Goal: Task Accomplishment & Management: Complete application form

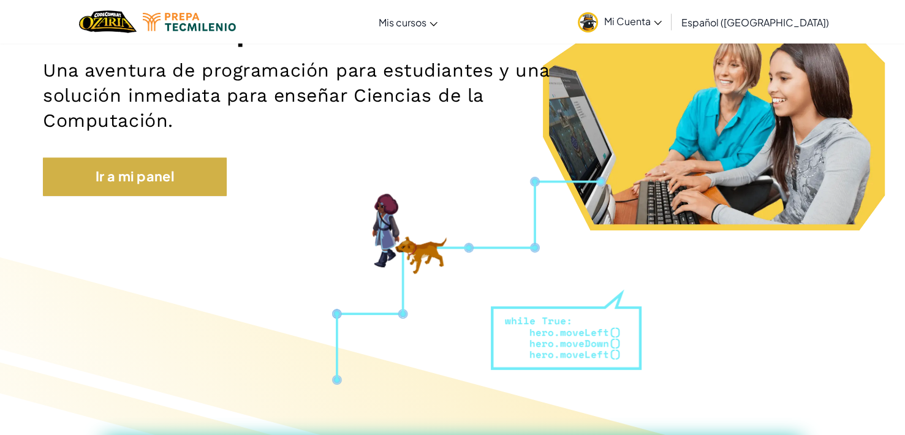
scroll to position [184, 0]
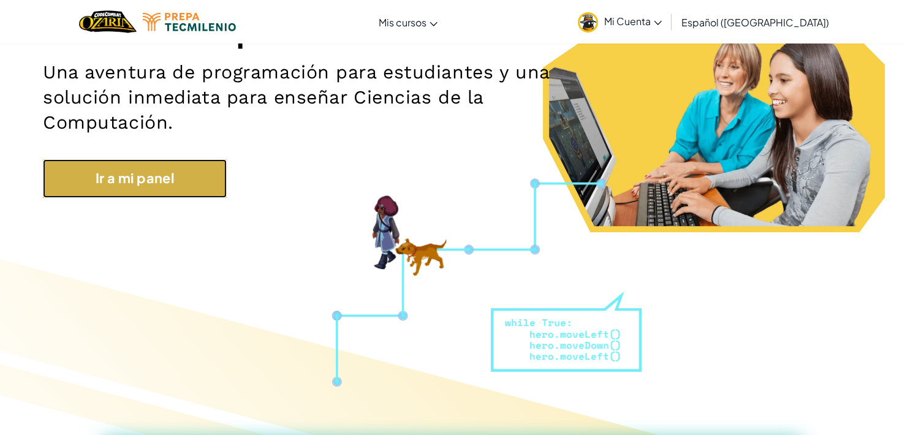
click at [157, 187] on link "Ir a mi panel" at bounding box center [135, 178] width 184 height 38
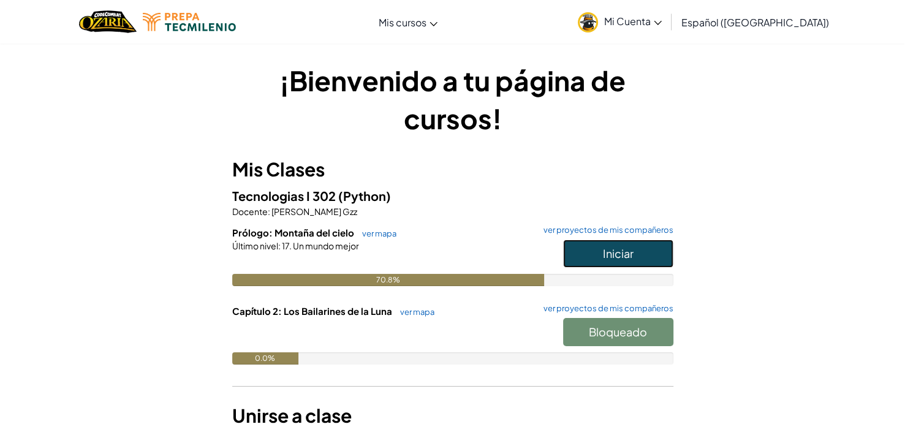
click at [616, 255] on span "Iniciar" at bounding box center [618, 253] width 31 height 14
click at [619, 254] on span "Iniciar" at bounding box center [618, 253] width 31 height 14
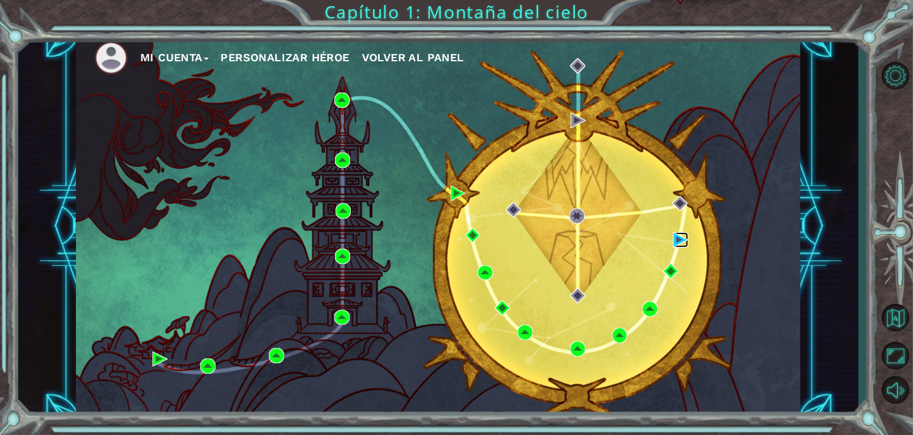
click at [677, 238] on img at bounding box center [680, 239] width 15 height 15
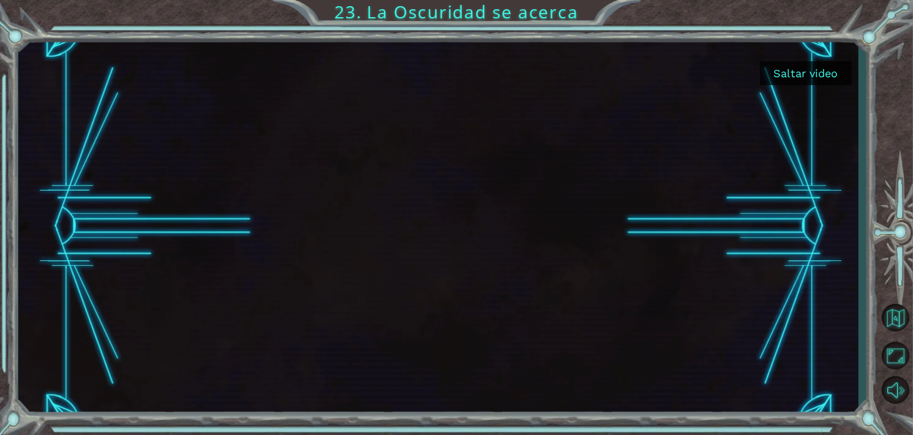
click at [821, 72] on button "Saltar video" at bounding box center [806, 73] width 92 height 24
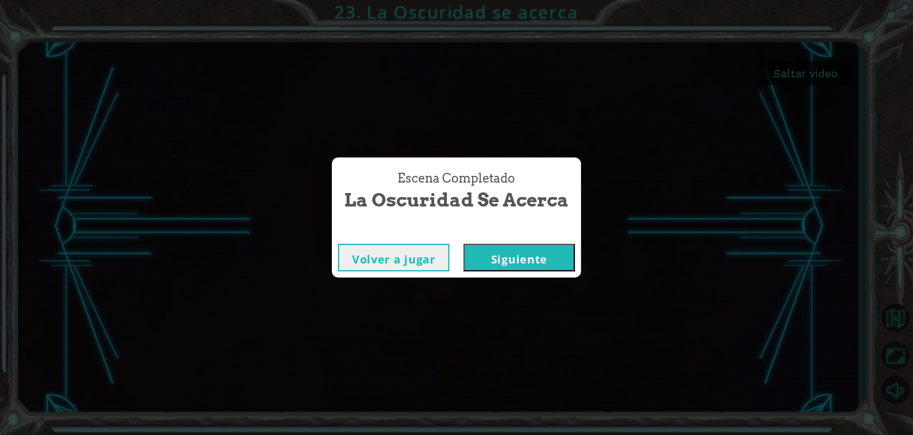
click at [521, 252] on button "Siguiente" at bounding box center [519, 258] width 111 height 28
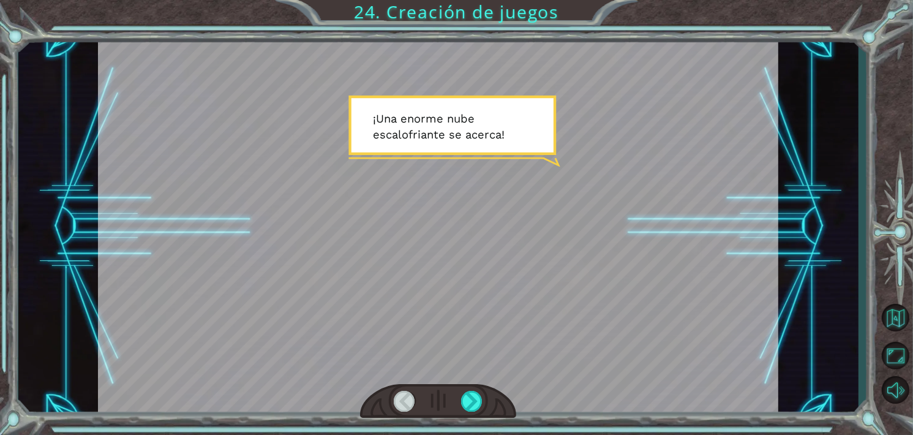
click at [479, 387] on div at bounding box center [438, 401] width 156 height 34
click at [475, 399] on div at bounding box center [471, 401] width 21 height 21
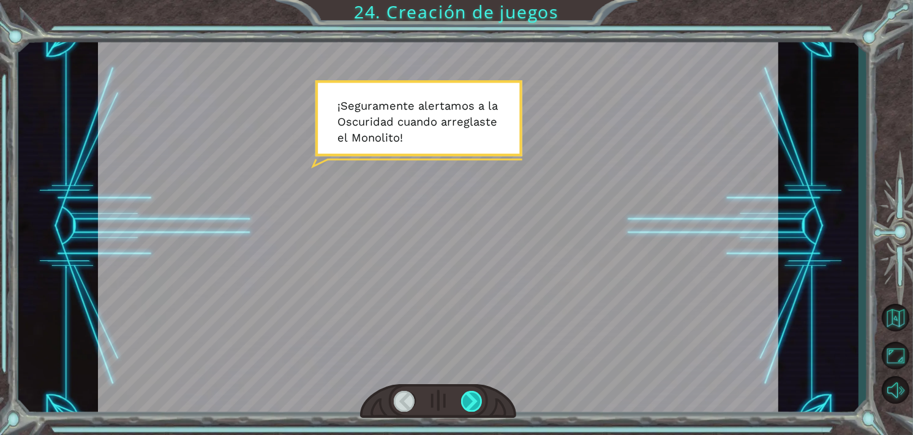
click at [472, 409] on div at bounding box center [471, 401] width 21 height 21
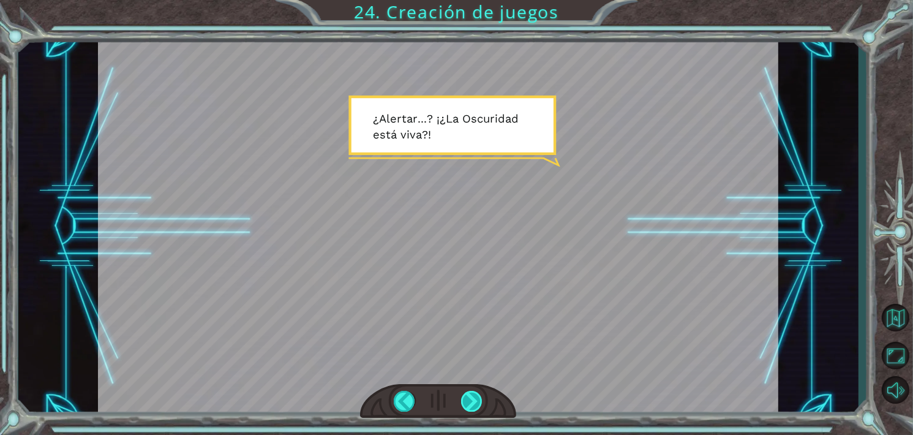
click at [480, 395] on div at bounding box center [471, 401] width 21 height 21
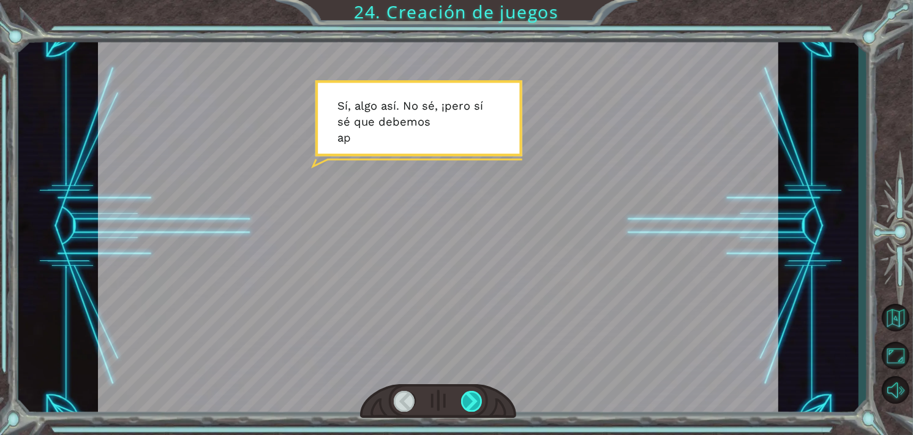
click at [473, 399] on div at bounding box center [471, 401] width 21 height 21
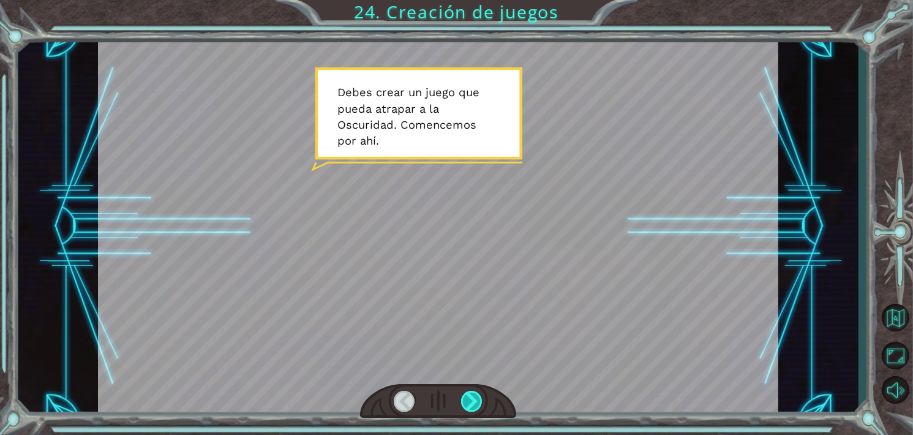
click at [473, 399] on div at bounding box center [471, 401] width 21 height 21
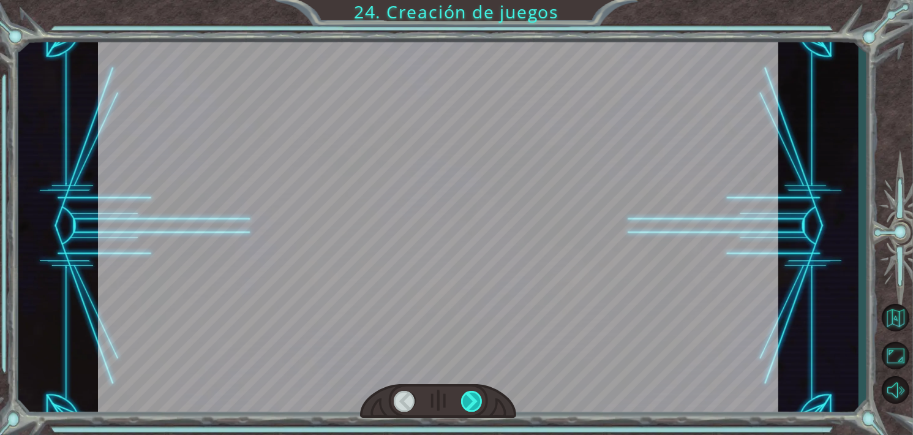
click at [473, 399] on div at bounding box center [471, 401] width 21 height 21
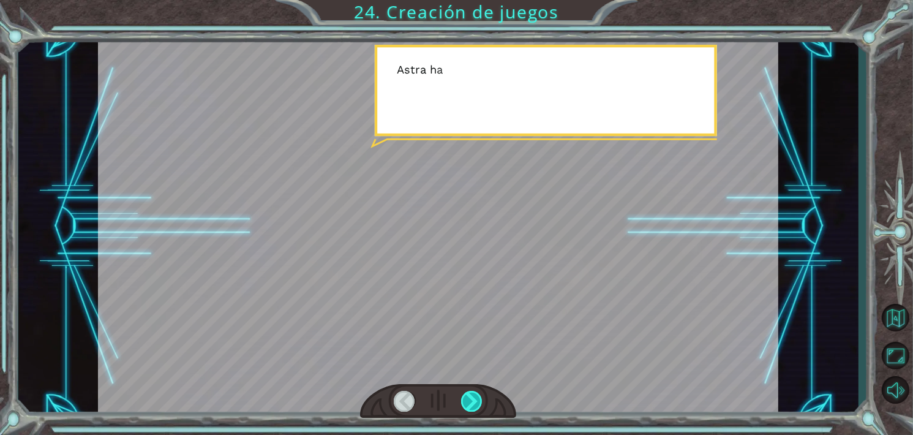
click at [473, 398] on div at bounding box center [471, 401] width 21 height 21
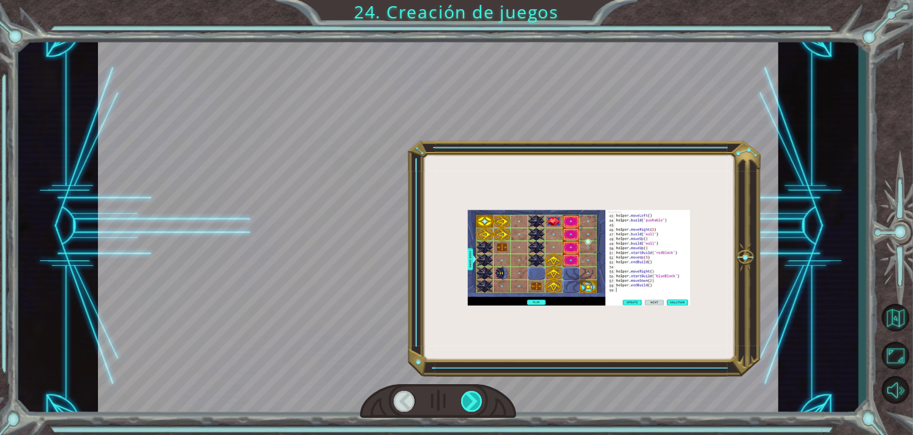
click at [473, 398] on div at bounding box center [471, 401] width 21 height 21
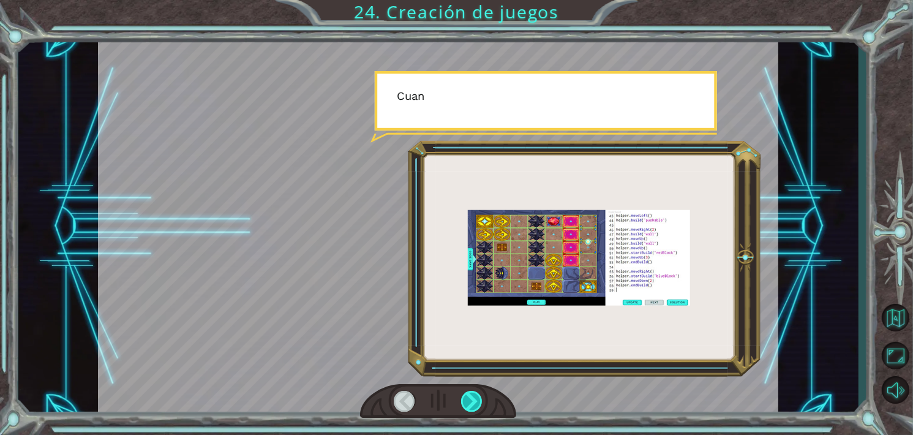
click at [473, 398] on div at bounding box center [471, 401] width 21 height 21
click at [473, 395] on div at bounding box center [471, 401] width 21 height 21
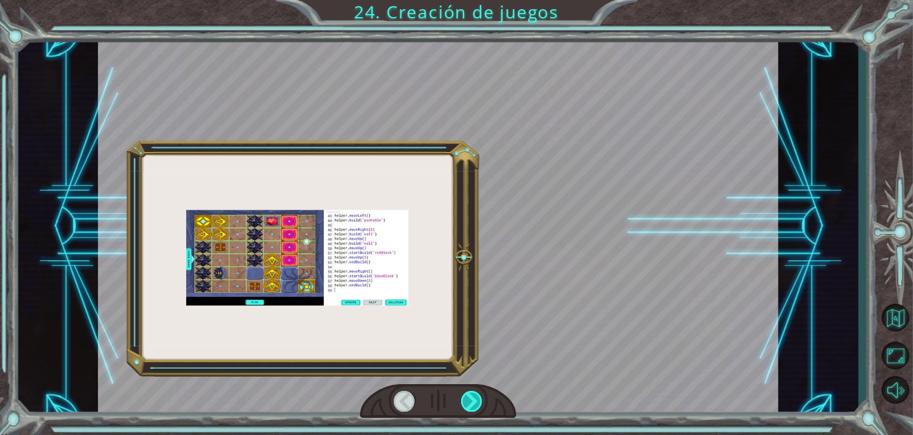
click at [473, 394] on div at bounding box center [471, 401] width 21 height 21
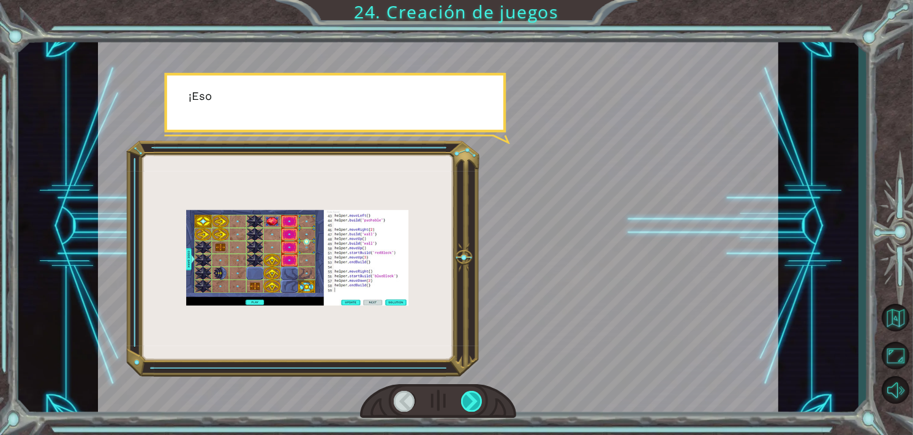
click at [473, 393] on div at bounding box center [471, 401] width 21 height 21
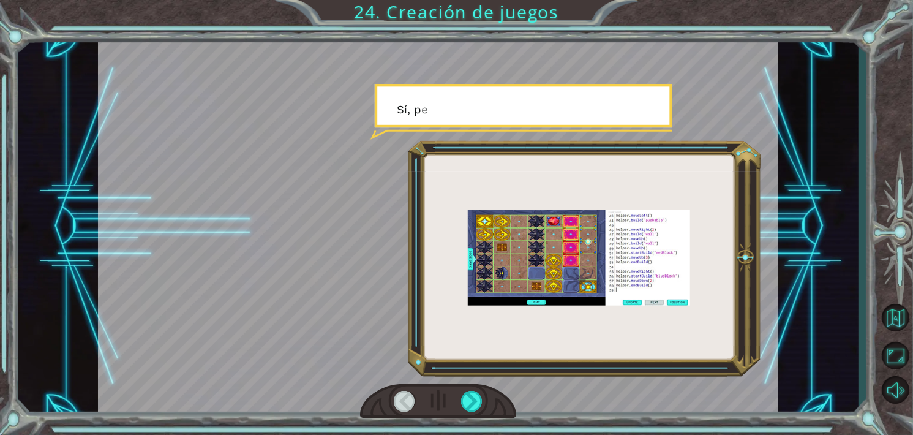
click at [471, 385] on div at bounding box center [438, 401] width 156 height 34
click at [470, 382] on div at bounding box center [438, 226] width 681 height 382
click at [470, 380] on div at bounding box center [438, 226] width 681 height 382
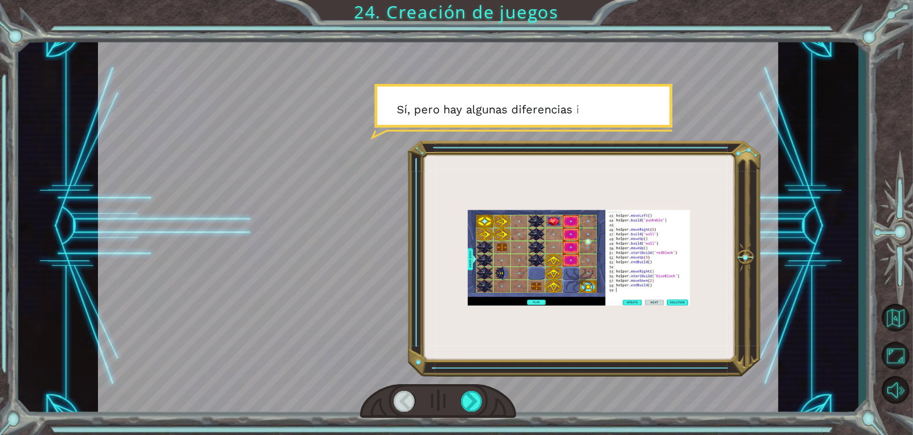
click at [470, 380] on div at bounding box center [438, 226] width 681 height 382
click at [470, 379] on div at bounding box center [438, 226] width 681 height 382
click at [472, 378] on div at bounding box center [438, 226] width 681 height 382
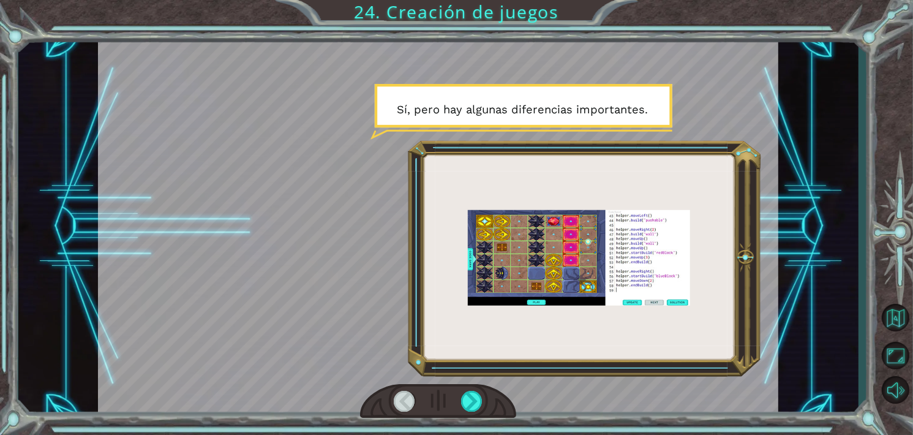
click at [472, 376] on div at bounding box center [438, 226] width 681 height 382
click at [473, 376] on div at bounding box center [438, 226] width 681 height 382
click at [464, 396] on div at bounding box center [471, 401] width 21 height 21
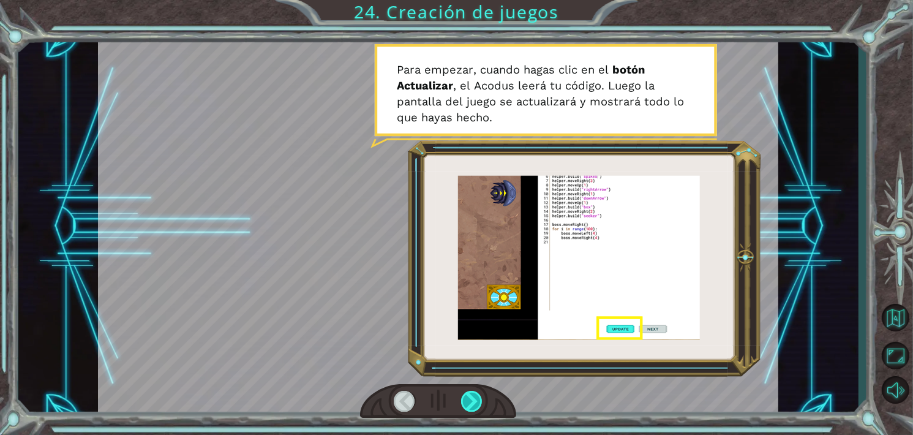
click at [472, 407] on div at bounding box center [471, 401] width 21 height 21
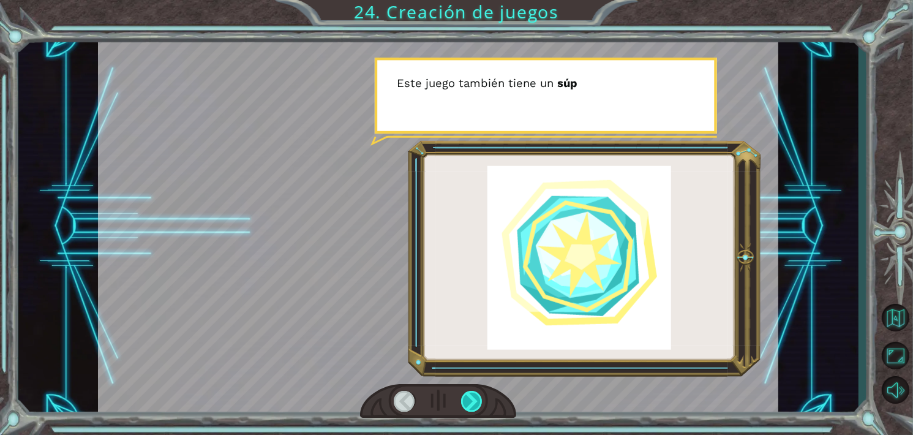
click at [472, 403] on div at bounding box center [471, 401] width 21 height 21
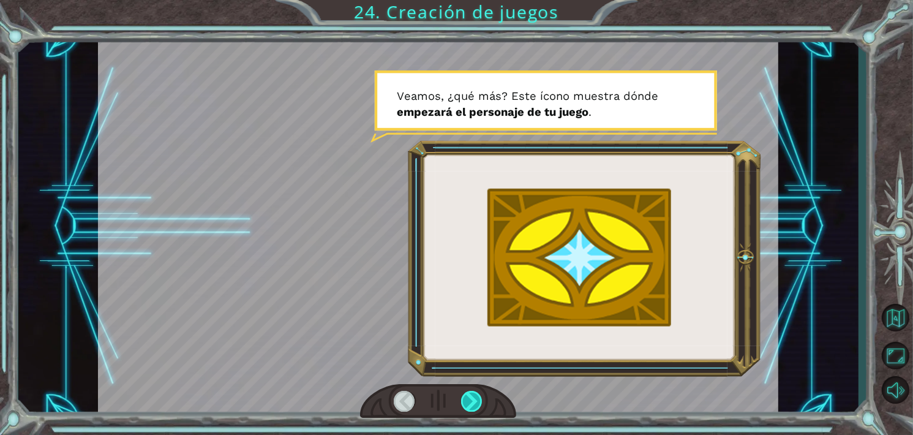
click at [472, 403] on div at bounding box center [471, 401] width 21 height 21
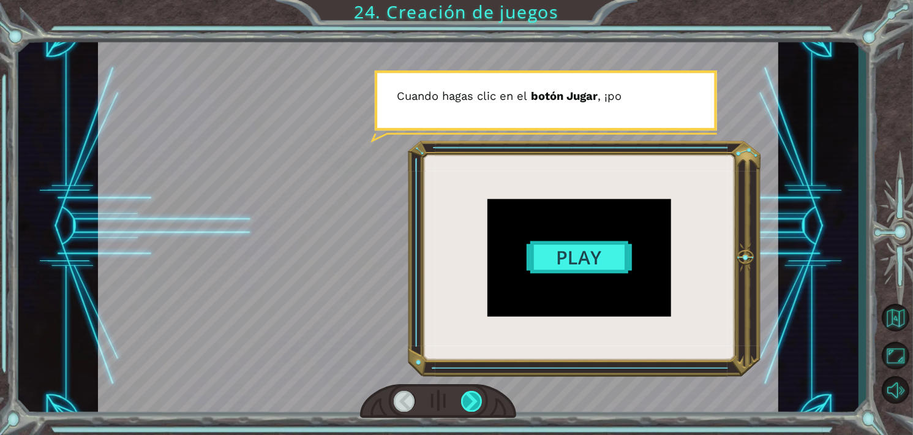
click at [472, 403] on div at bounding box center [471, 401] width 21 height 21
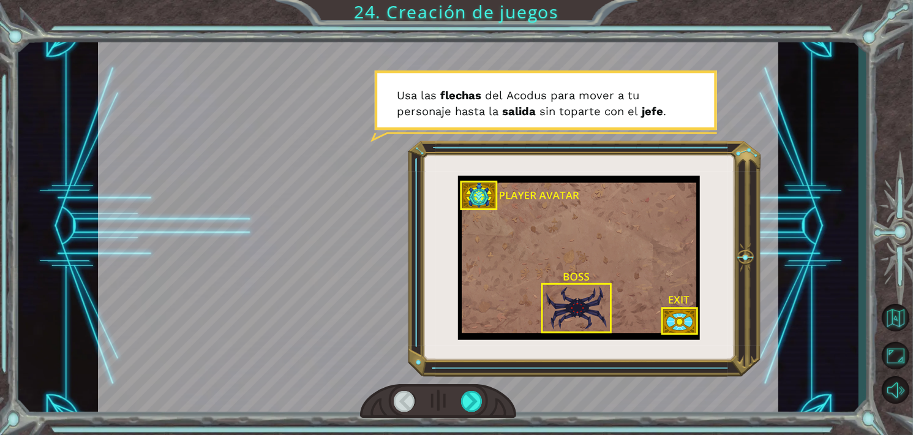
click at [459, 388] on div at bounding box center [438, 401] width 156 height 34
click at [461, 394] on div at bounding box center [471, 401] width 21 height 21
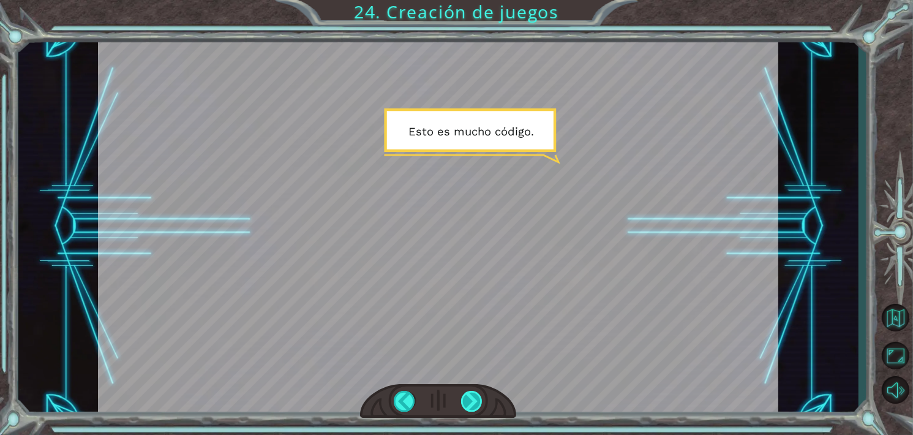
click at [473, 402] on div at bounding box center [471, 401] width 21 height 21
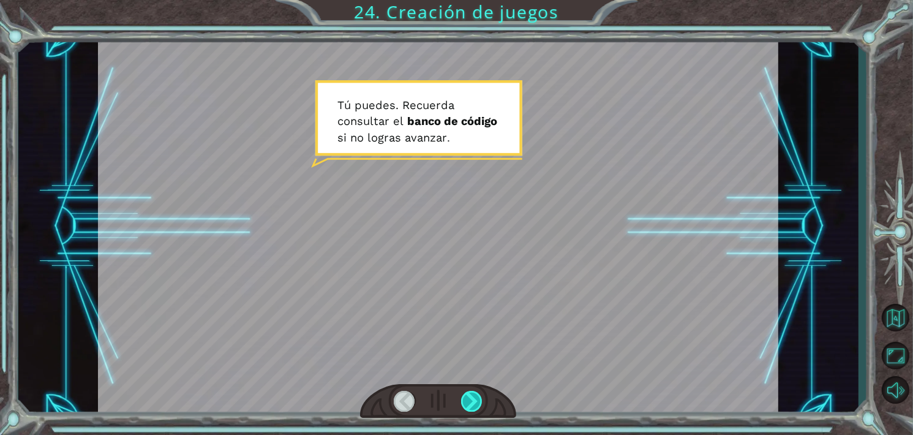
click at [473, 396] on div at bounding box center [471, 401] width 21 height 21
click at [473, 393] on div at bounding box center [471, 401] width 21 height 21
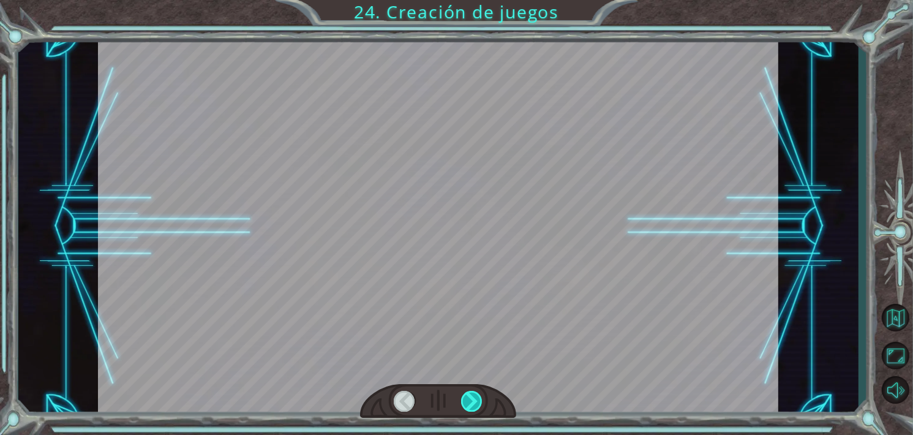
click at [473, 393] on div at bounding box center [471, 401] width 21 height 21
click at [472, 388] on div at bounding box center [438, 401] width 156 height 34
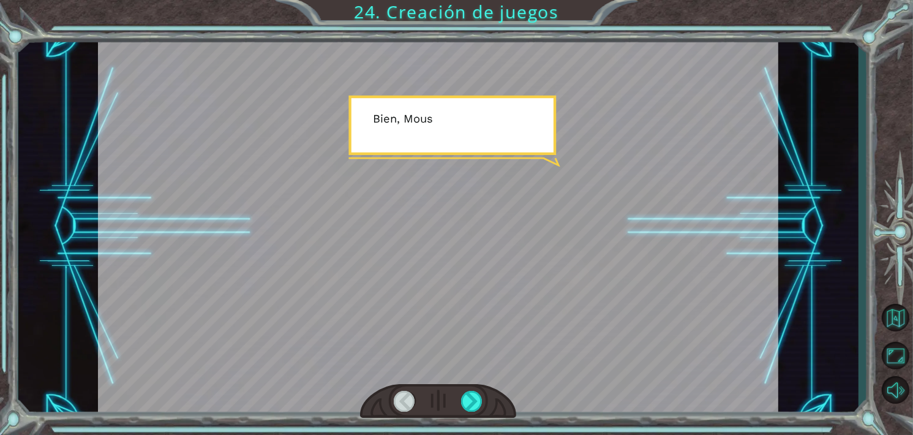
click at [476, 413] on div at bounding box center [438, 401] width 156 height 34
click at [467, 399] on div at bounding box center [471, 401] width 21 height 21
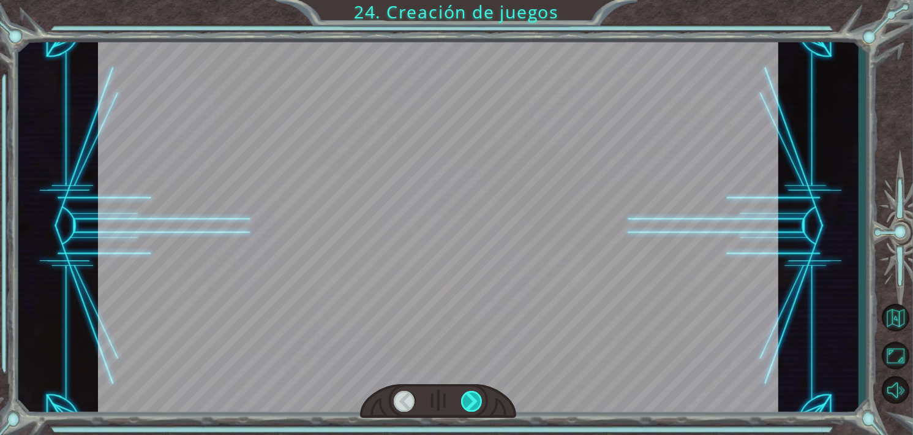
click at [464, 397] on div at bounding box center [471, 401] width 21 height 21
click at [465, 393] on div at bounding box center [471, 401] width 21 height 21
click at [469, 0] on div "¡ U n a e n o r m e n u b e e s c a l o f r i a n t e s e a c e r c a ! ¡ S e g…" at bounding box center [456, 0] width 913 height 0
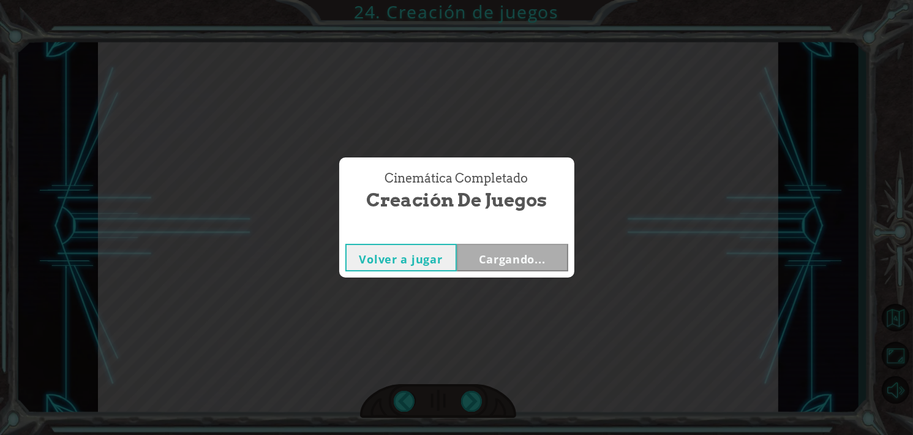
click at [470, 389] on div "Cinemática Completado Creación de juegos Volver a jugar Cargando..." at bounding box center [456, 217] width 913 height 435
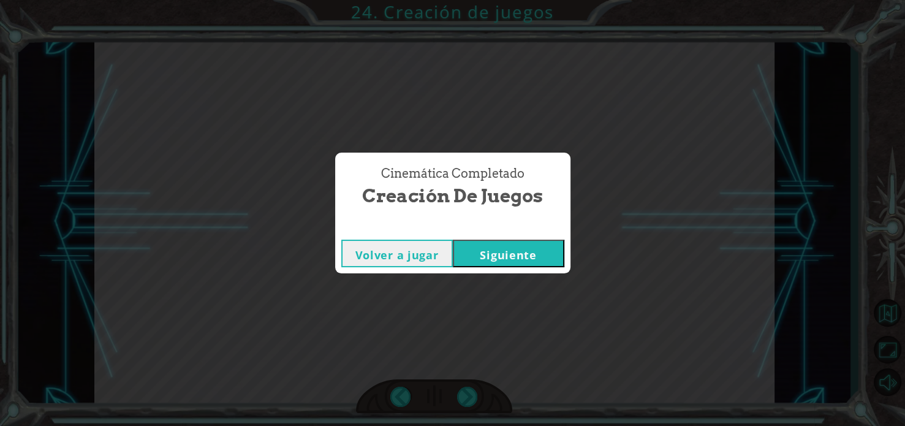
click at [517, 244] on button "Siguiente" at bounding box center [508, 254] width 111 height 28
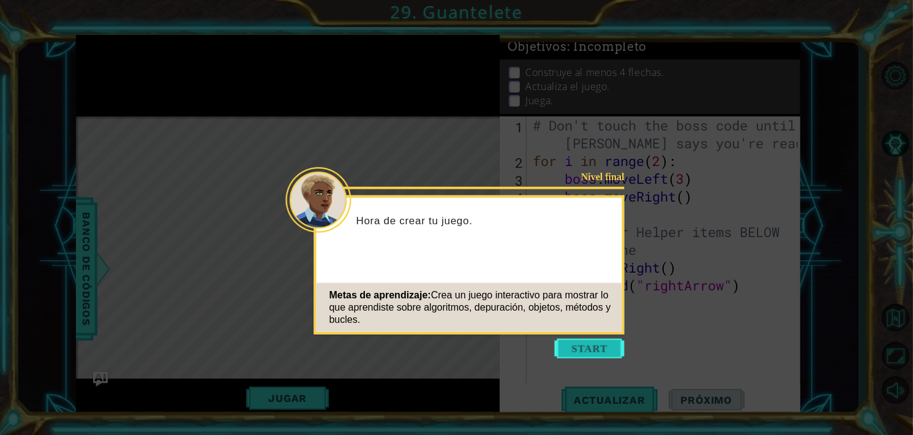
click at [580, 351] on button "Start" at bounding box center [590, 349] width 70 height 20
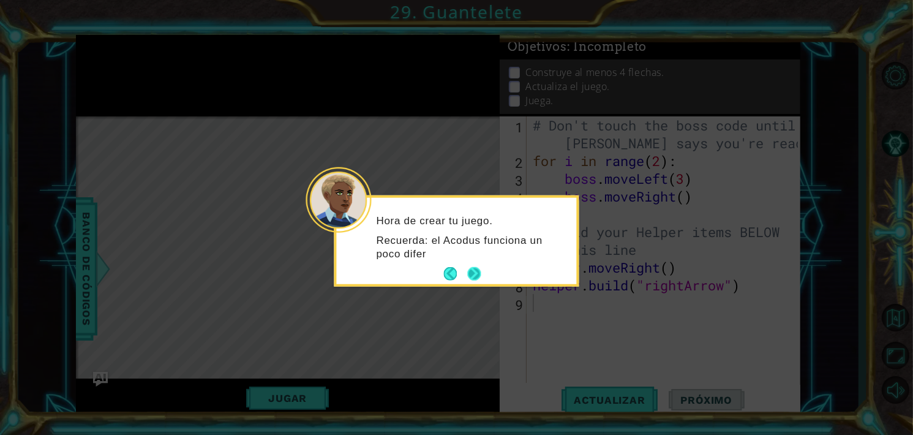
click at [467, 269] on button "Next" at bounding box center [474, 274] width 14 height 14
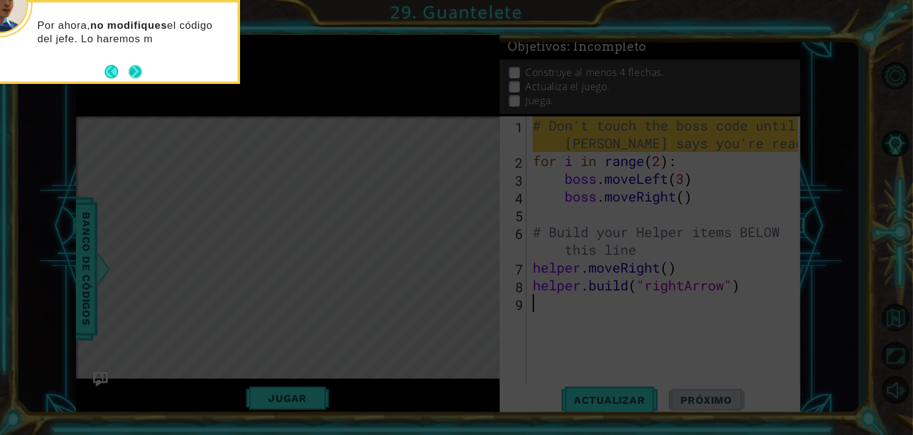
click at [139, 74] on button "Next" at bounding box center [135, 71] width 17 height 17
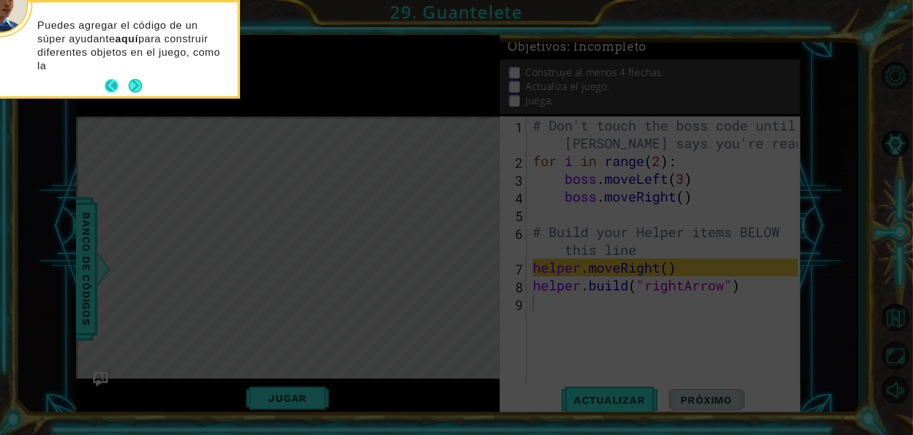
click at [109, 91] on body "1 ההההההההההההההההההההההההההההההההההההההההההההההההההההההההההההההההההההההההההההה…" at bounding box center [456, 217] width 913 height 435
click at [122, 84] on button "Back" at bounding box center [117, 85] width 24 height 13
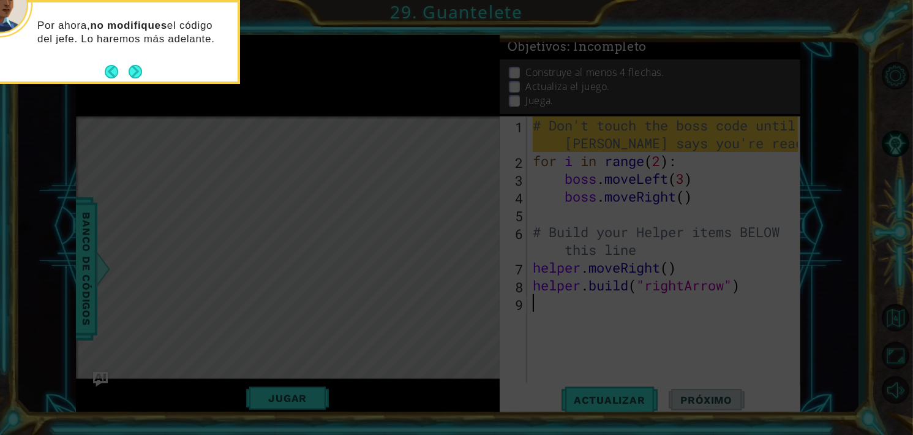
click at [133, 81] on div "Por ahora, no modifiques el código del jefe. Lo haremos más adelante." at bounding box center [117, 42] width 245 height 84
click at [139, 70] on button "Next" at bounding box center [134, 71] width 15 height 15
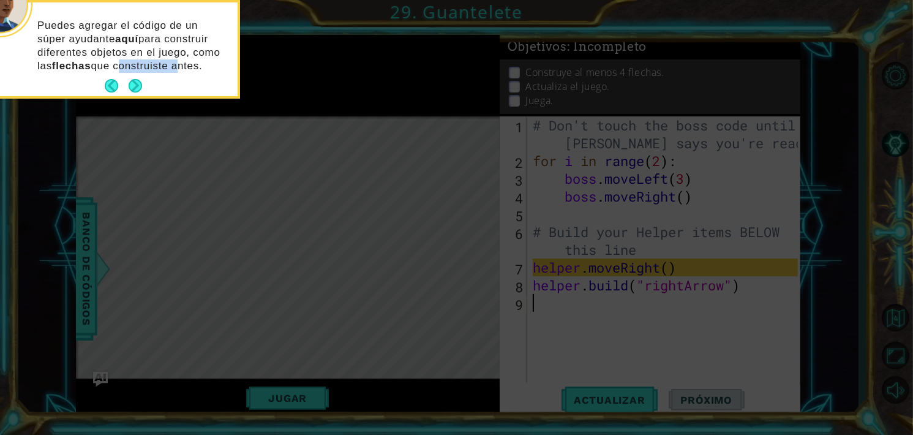
click at [139, 70] on p "Puedes agregar el código de un súper ayudante aquí para construir diferentes ob…" at bounding box center [133, 46] width 192 height 54
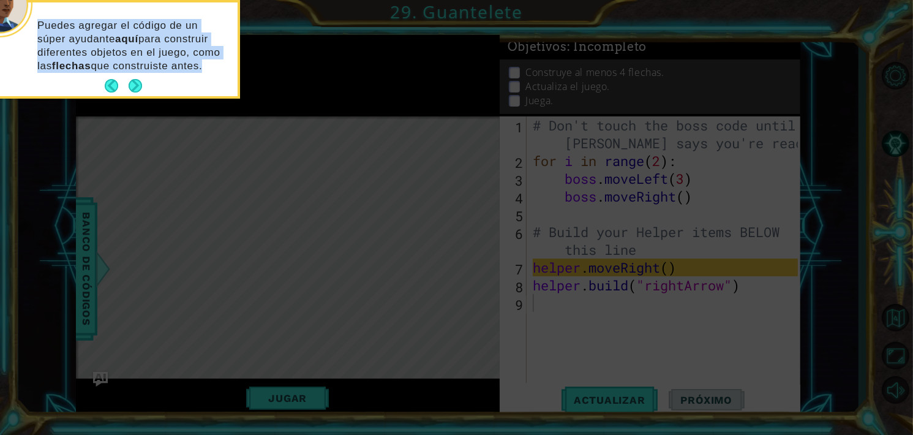
click at [139, 70] on p "Puedes agregar el código de un súper ayudante aquí para construir diferentes ob…" at bounding box center [133, 46] width 192 height 54
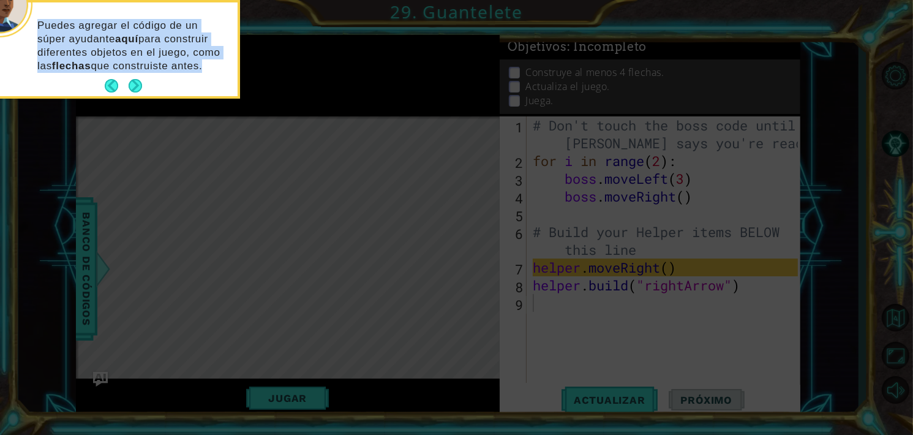
click at [138, 73] on div "Puedes agregar el código de un súper ayudante aquí para construir diferentes ob…" at bounding box center [118, 51] width 240 height 89
click at [137, 79] on button "Next" at bounding box center [135, 85] width 13 height 13
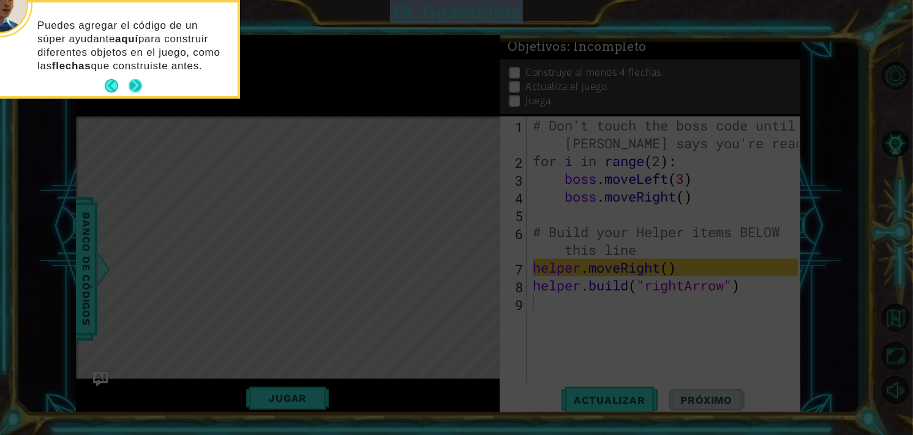
click at [137, 79] on icon at bounding box center [456, 217] width 913 height 435
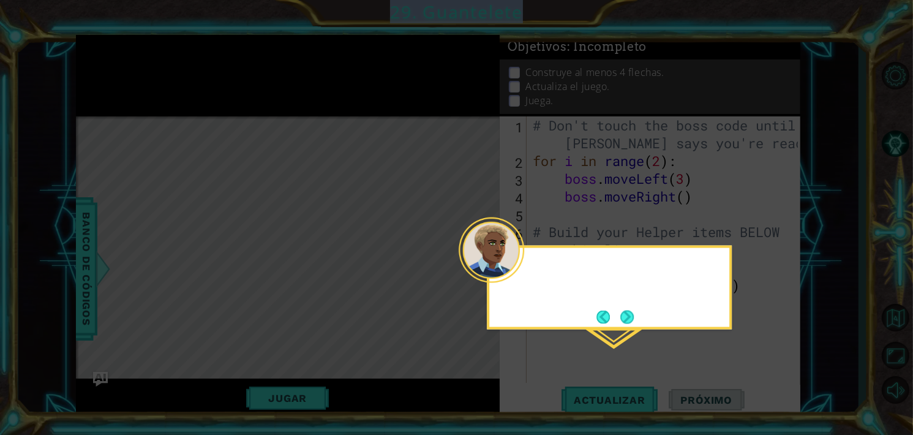
click at [137, 79] on icon at bounding box center [456, 217] width 913 height 435
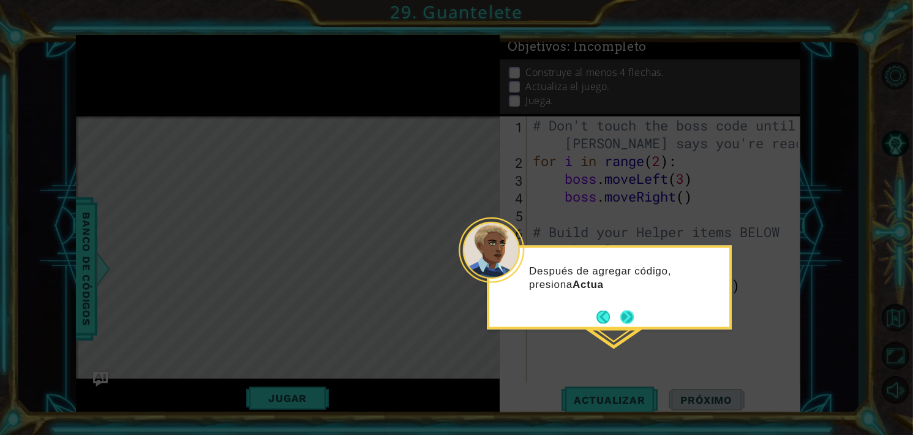
click at [633, 311] on button "Next" at bounding box center [627, 316] width 13 height 13
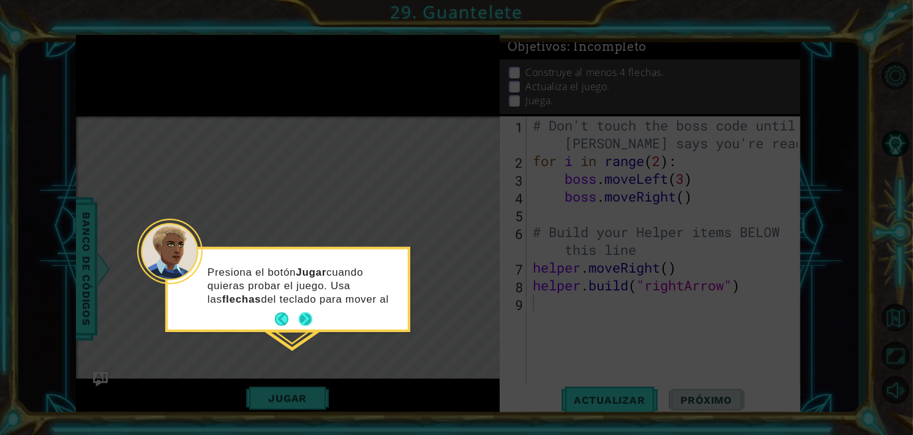
click at [301, 317] on div "Presiona el botón Jugar cuando quieras probar el juego. Usa las flechas del tec…" at bounding box center [288, 289] width 240 height 80
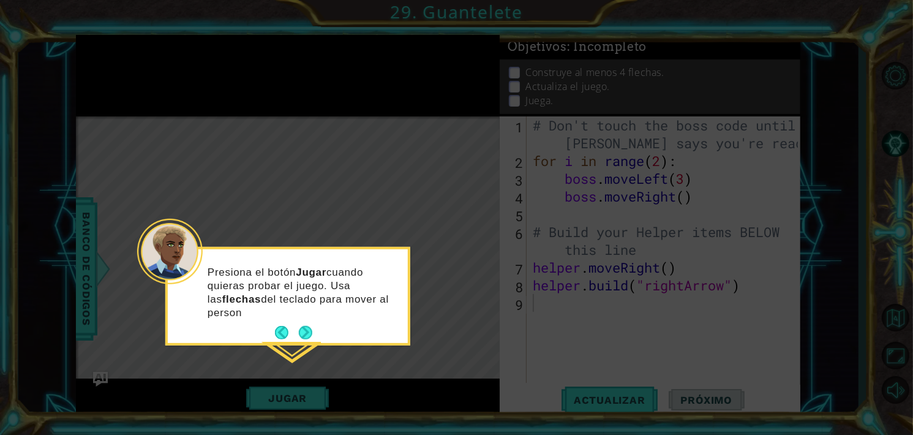
click at [320, 309] on p "Presiona el botón Jugar cuando quieras probar el juego. Usa las flechas del tec…" at bounding box center [304, 292] width 192 height 54
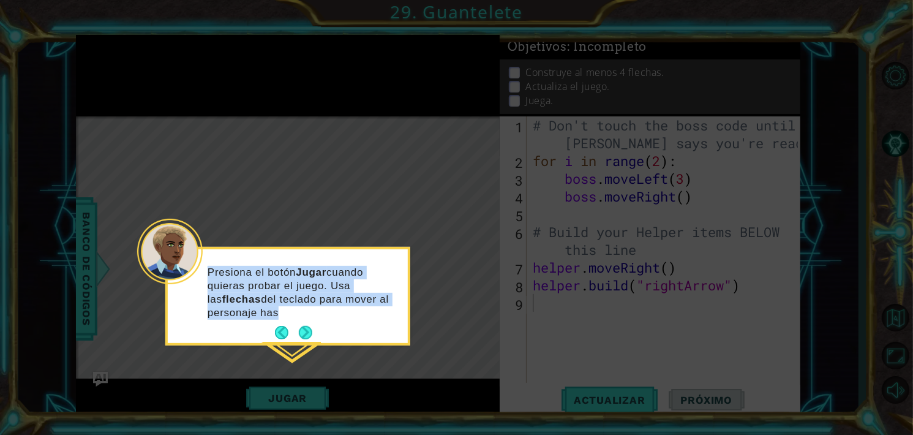
click at [320, 309] on p "Presiona el botón Jugar cuando quieras probar el juego. Usa las flechas del tec…" at bounding box center [304, 292] width 192 height 54
click at [311, 329] on button "Next" at bounding box center [306, 333] width 18 height 18
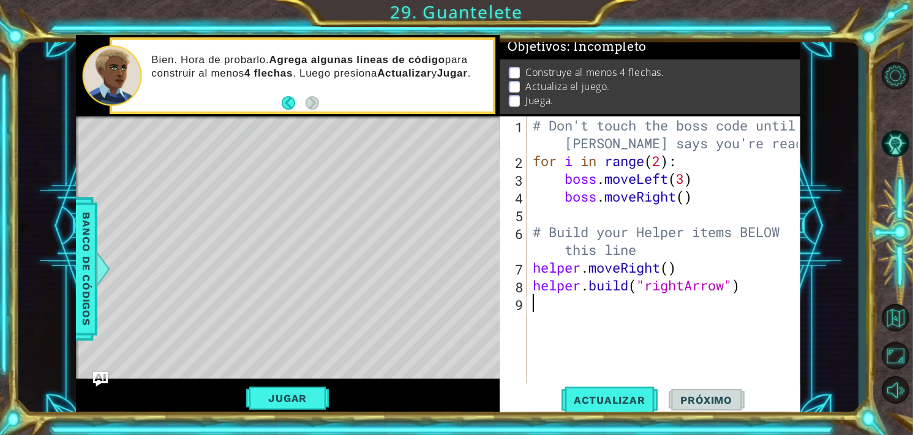
click at [619, 270] on div "# Don't touch the boss code until [PERSON_NAME] says you're ready! for i in ran…" at bounding box center [667, 276] width 274 height 320
click at [617, 285] on div "# Don't touch the boss code until [PERSON_NAME] says you're ready! for i in ran…" at bounding box center [667, 276] width 274 height 320
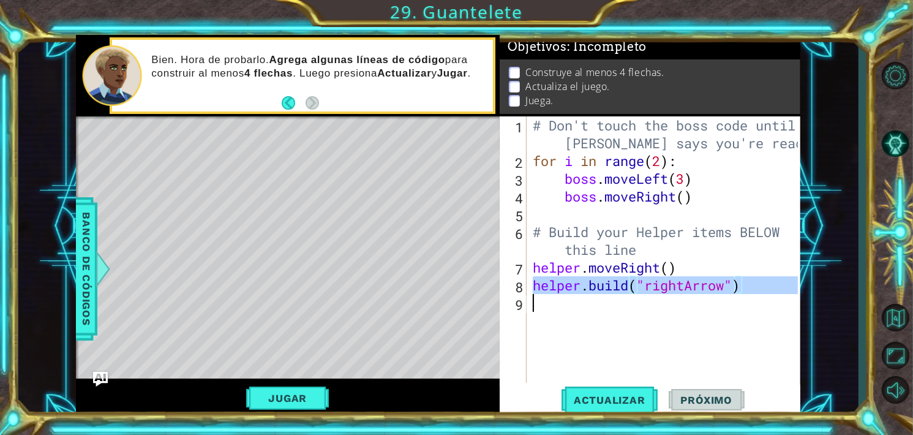
click at [617, 285] on div "# Don't touch the boss code until [PERSON_NAME] says you're ready! for i in ran…" at bounding box center [667, 276] width 274 height 320
type textarea "[DOMAIN_NAME]("rightArrow")"
click at [609, 309] on div "# Don't touch the boss code until [PERSON_NAME] says you're ready! for i in ran…" at bounding box center [664, 249] width 268 height 266
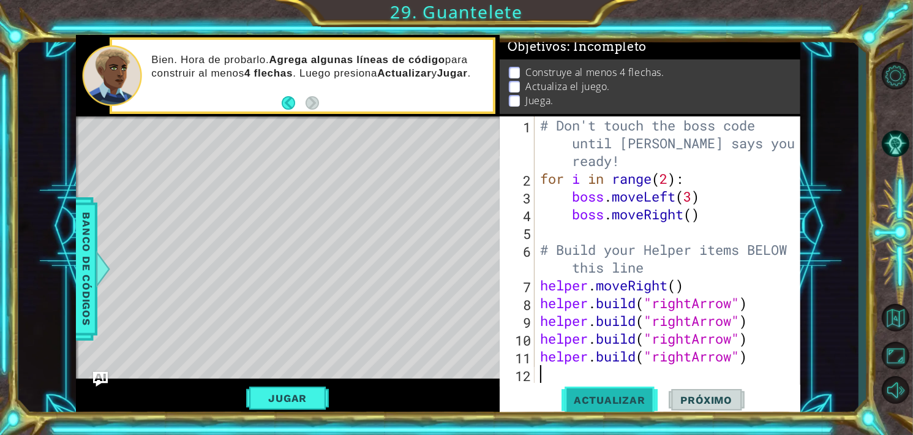
click at [597, 397] on span "Actualizar" at bounding box center [610, 400] width 96 height 12
click at [282, 397] on button "Jugar" at bounding box center [287, 398] width 83 height 23
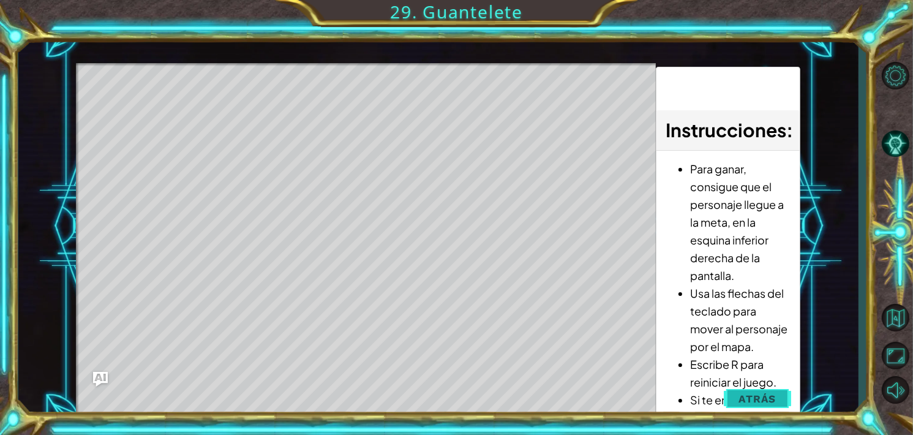
click at [738, 397] on button "Atrás" at bounding box center [758, 399] width 68 height 25
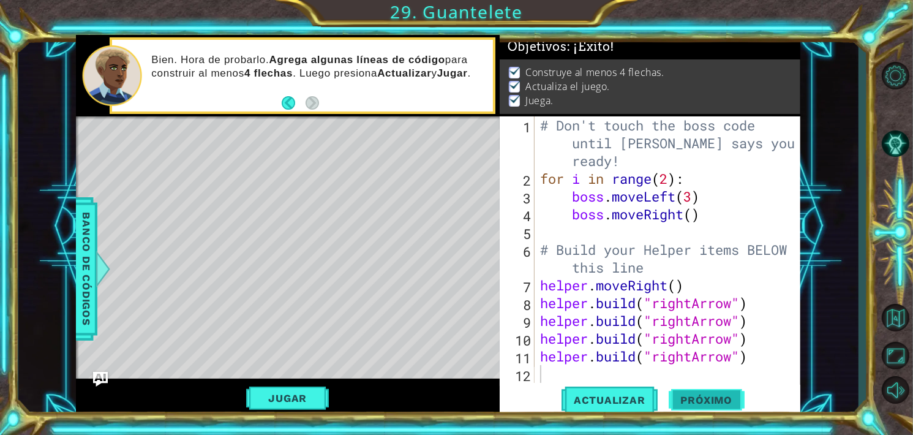
click at [711, 399] on span "Próximo" at bounding box center [707, 400] width 76 height 12
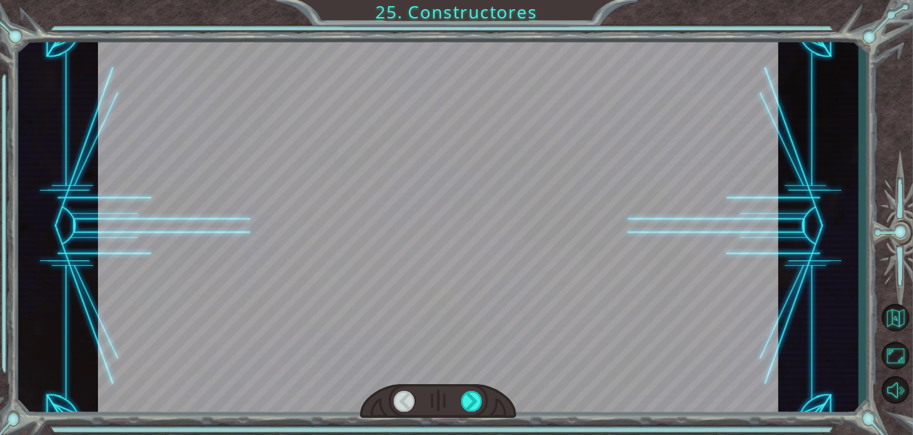
click at [474, 412] on div at bounding box center [438, 401] width 156 height 34
click at [475, 405] on div at bounding box center [471, 401] width 21 height 21
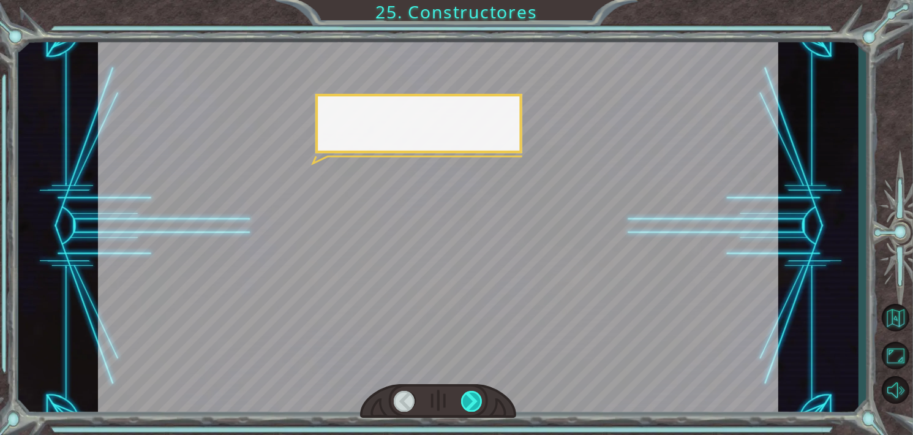
click at [475, 405] on div at bounding box center [471, 401] width 21 height 21
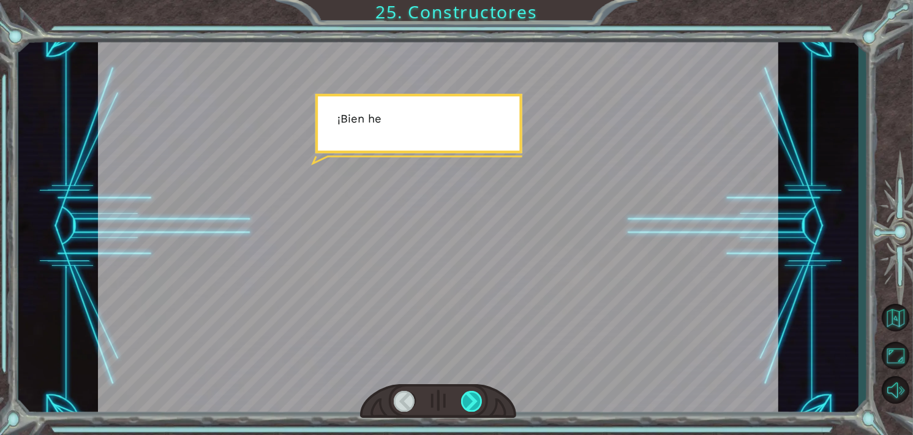
click at [474, 402] on div at bounding box center [471, 401] width 21 height 21
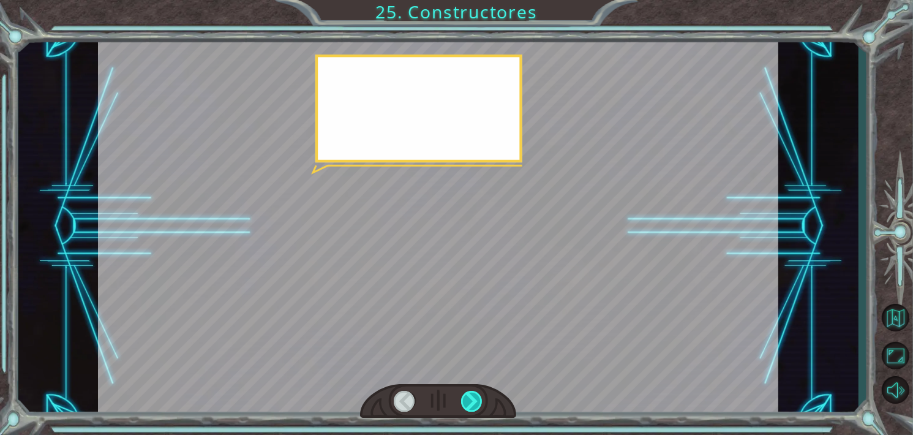
click at [474, 402] on div at bounding box center [471, 401] width 21 height 21
click at [473, 395] on div at bounding box center [471, 401] width 21 height 21
drag, startPoint x: 472, startPoint y: 389, endPoint x: 479, endPoint y: 385, distance: 8.5
click at [472, 388] on div at bounding box center [438, 401] width 156 height 34
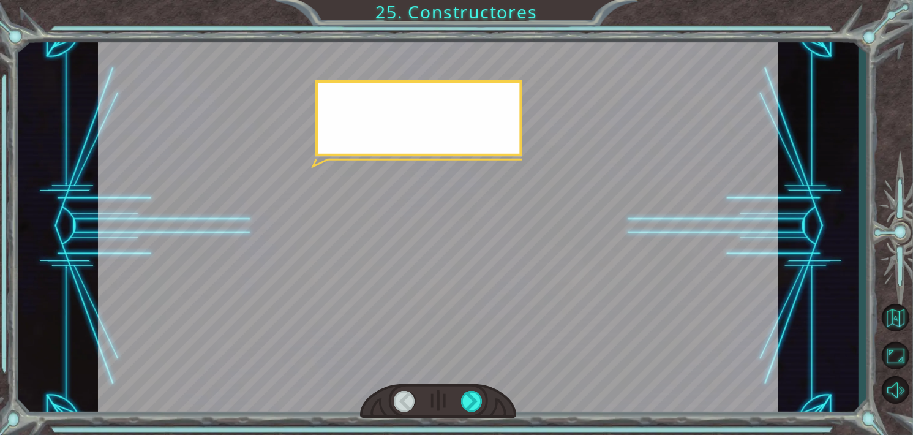
click at [480, 385] on div at bounding box center [438, 401] width 156 height 34
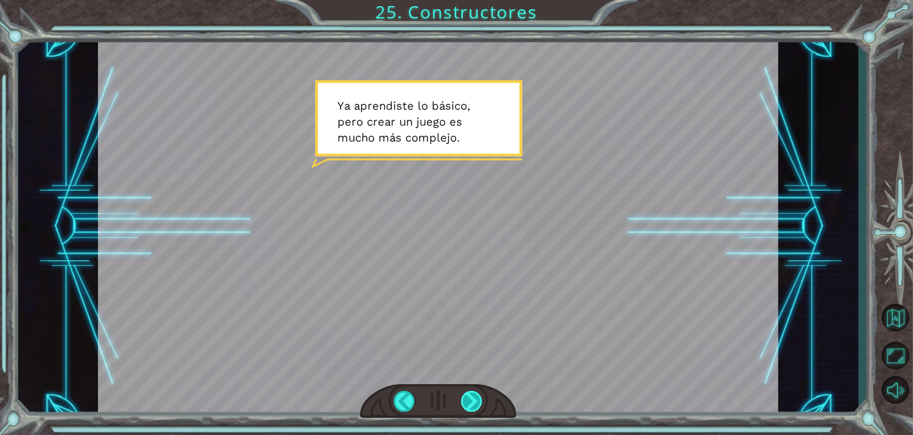
click at [463, 402] on div at bounding box center [471, 401] width 21 height 21
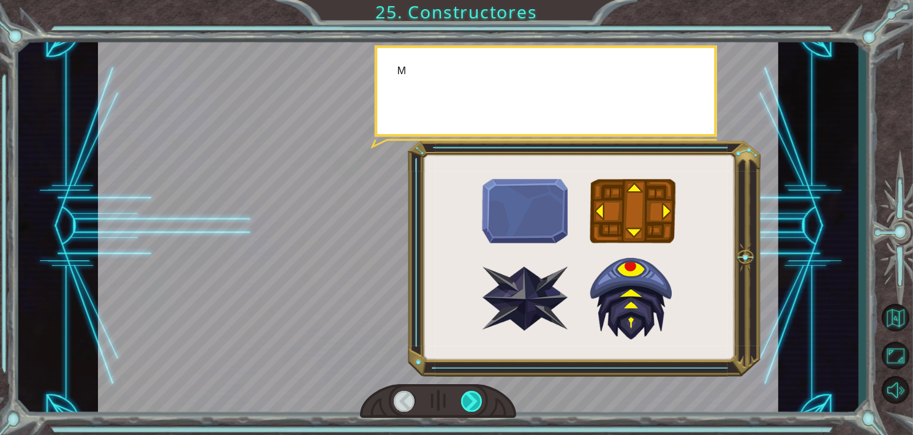
click at [465, 399] on div at bounding box center [471, 401] width 21 height 21
click at [466, 398] on div at bounding box center [471, 401] width 21 height 21
drag, startPoint x: 470, startPoint y: 396, endPoint x: 485, endPoint y: 391, distance: 14.7
click at [470, 395] on div at bounding box center [471, 401] width 21 height 21
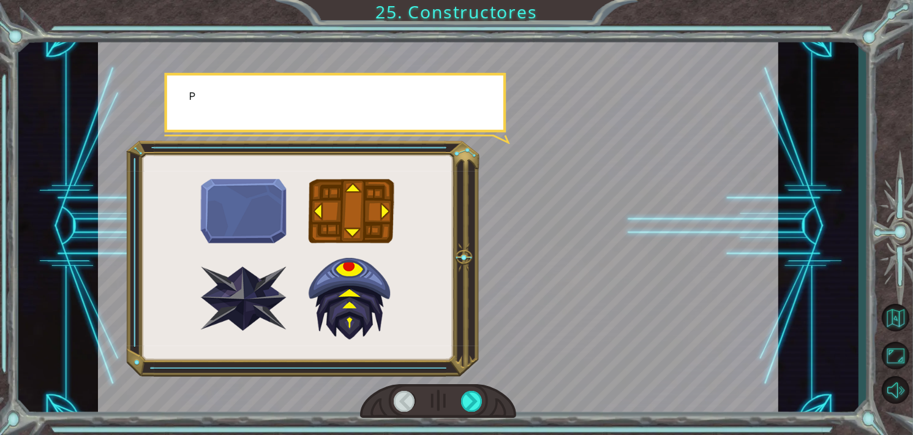
click at [485, 390] on div at bounding box center [438, 401] width 156 height 34
click at [485, 388] on div at bounding box center [438, 401] width 156 height 34
click at [489, 388] on div at bounding box center [438, 401] width 156 height 34
click at [491, 387] on div at bounding box center [438, 401] width 156 height 34
click at [477, 402] on div at bounding box center [471, 401] width 21 height 21
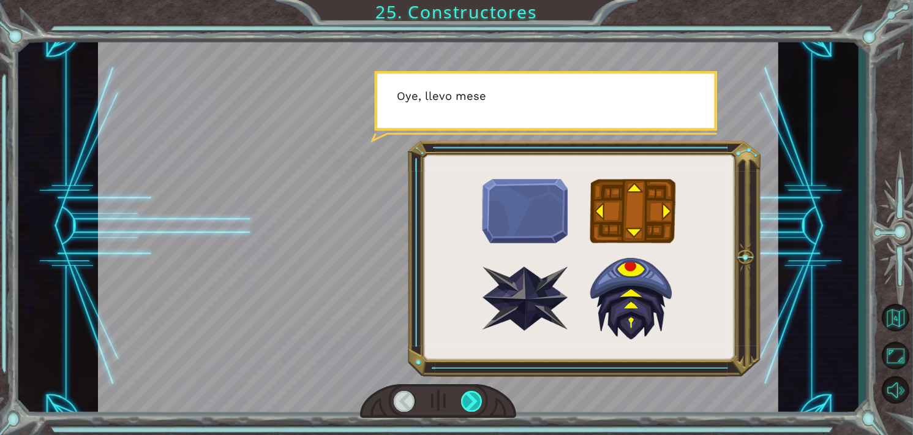
click at [477, 401] on div at bounding box center [471, 401] width 21 height 21
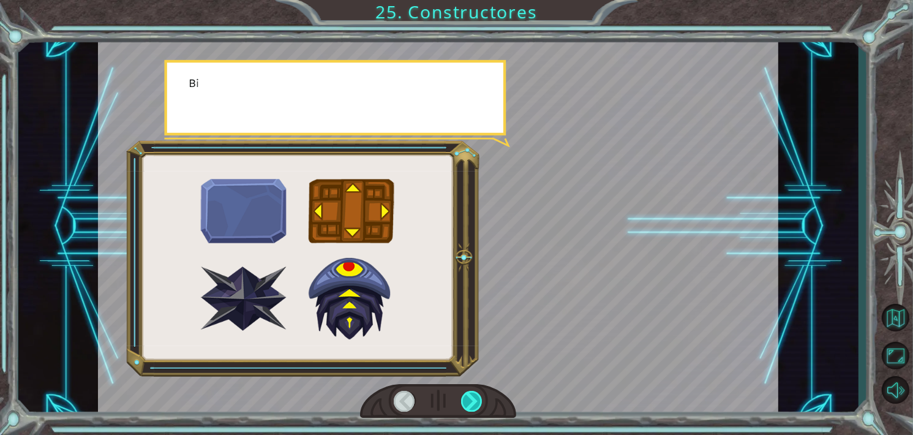
click at [477, 401] on div at bounding box center [471, 401] width 21 height 21
click at [474, 402] on div at bounding box center [471, 401] width 21 height 21
click at [474, 403] on div at bounding box center [471, 401] width 21 height 21
click at [472, 403] on div at bounding box center [471, 401] width 21 height 21
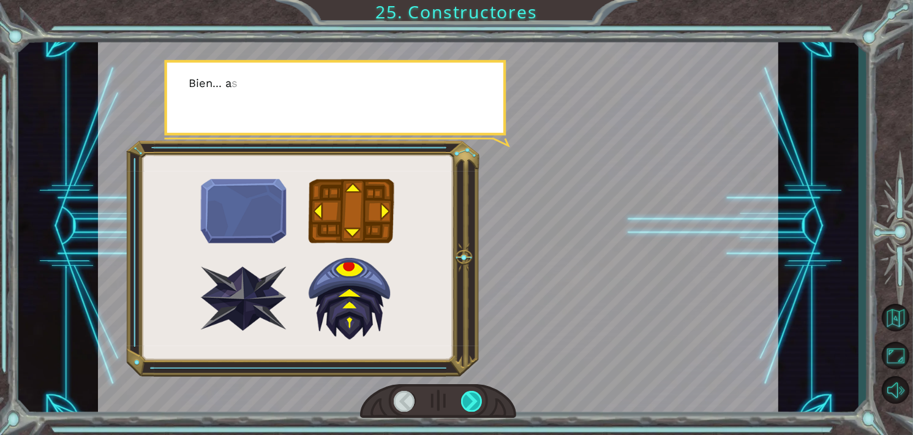
click at [472, 403] on div at bounding box center [471, 401] width 21 height 21
click at [471, 403] on div at bounding box center [471, 401] width 21 height 21
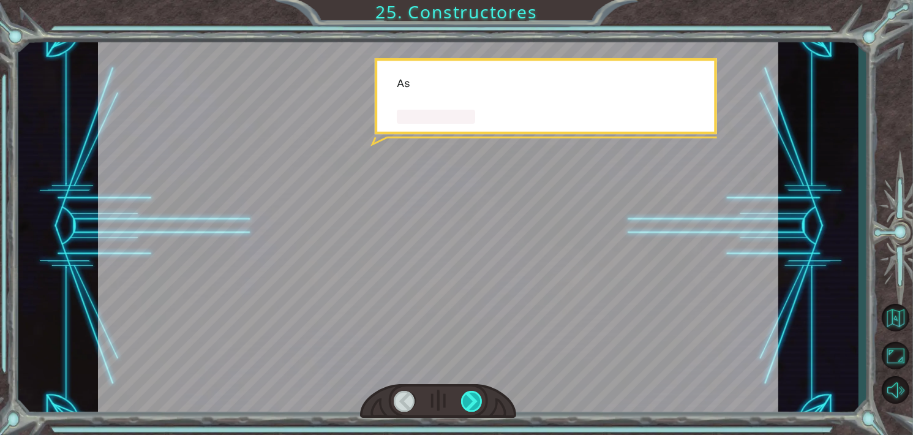
click at [471, 403] on div at bounding box center [471, 401] width 21 height 21
click at [470, 400] on div at bounding box center [471, 401] width 21 height 21
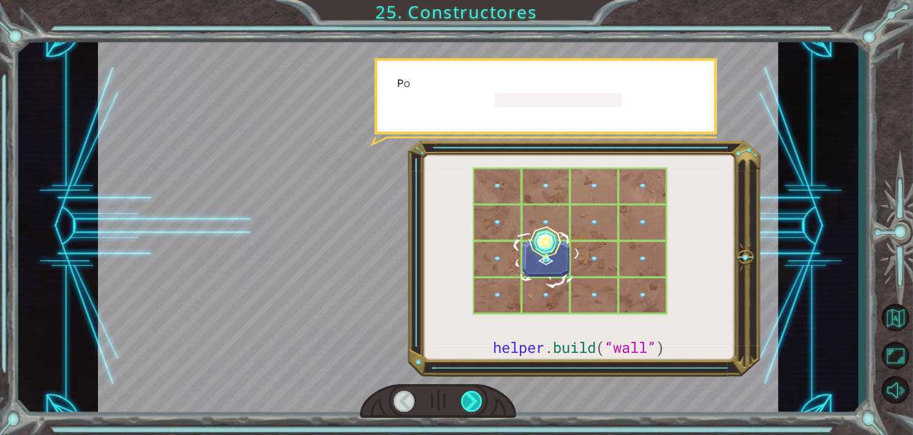
click at [470, 399] on div at bounding box center [471, 401] width 21 height 21
click at [469, 399] on div at bounding box center [471, 401] width 21 height 21
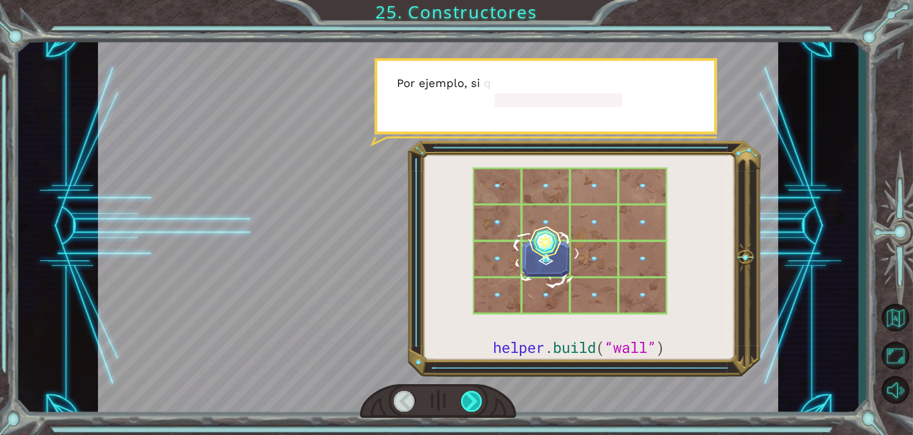
click at [469, 399] on div at bounding box center [471, 401] width 21 height 21
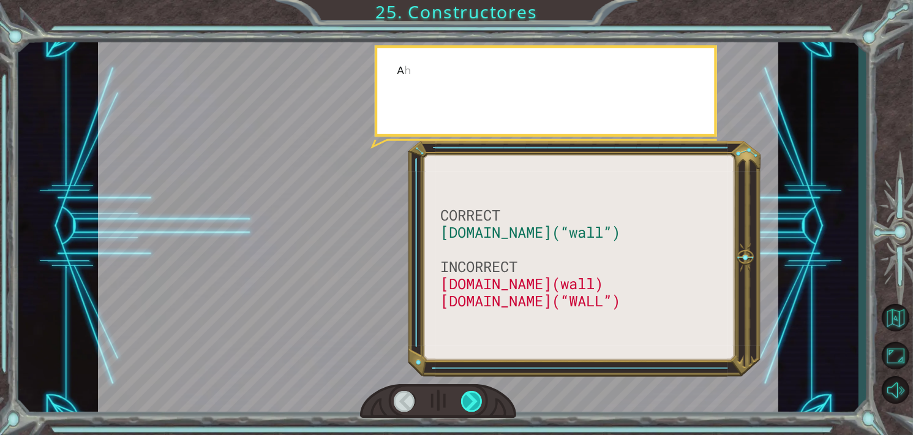
click at [469, 401] on div at bounding box center [471, 401] width 21 height 21
click at [469, 402] on div at bounding box center [471, 401] width 21 height 21
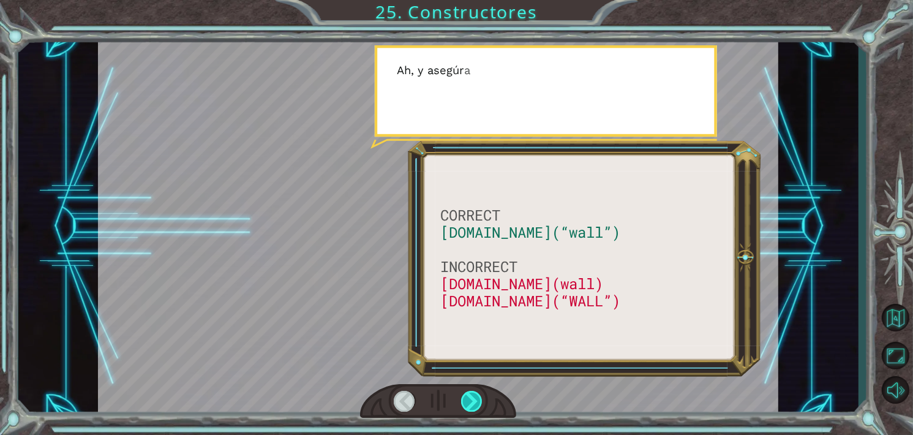
click at [469, 402] on div at bounding box center [471, 401] width 21 height 21
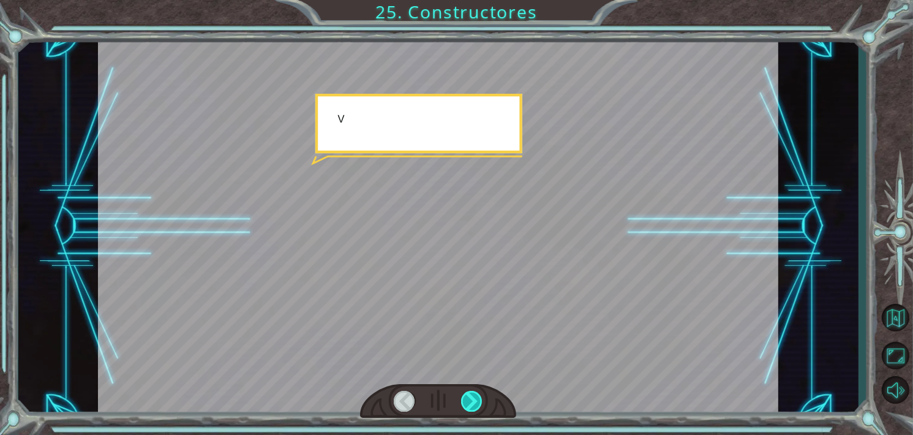
click at [469, 402] on div at bounding box center [471, 401] width 21 height 21
click at [467, 406] on div at bounding box center [471, 401] width 21 height 21
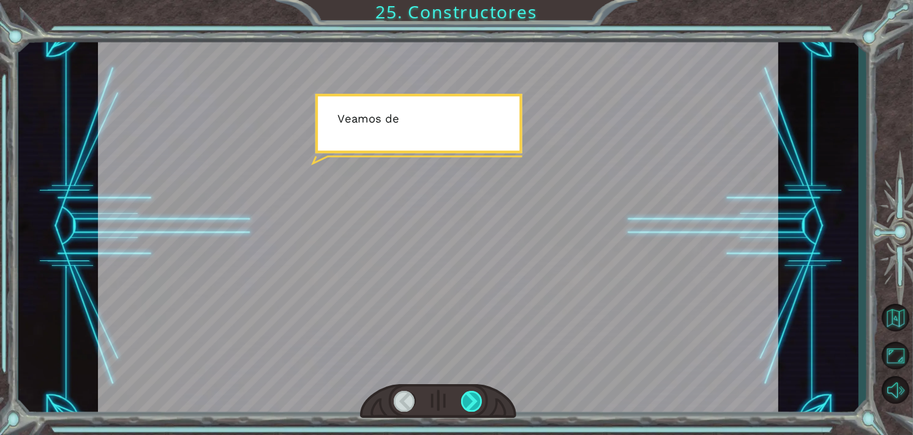
click at [467, 0] on div "CORRECT [DOMAIN_NAME](“wall”) INCORRECT [DOMAIN_NAME](wall) [DOMAIN_NAME](“WALL…" at bounding box center [456, 0] width 913 height 0
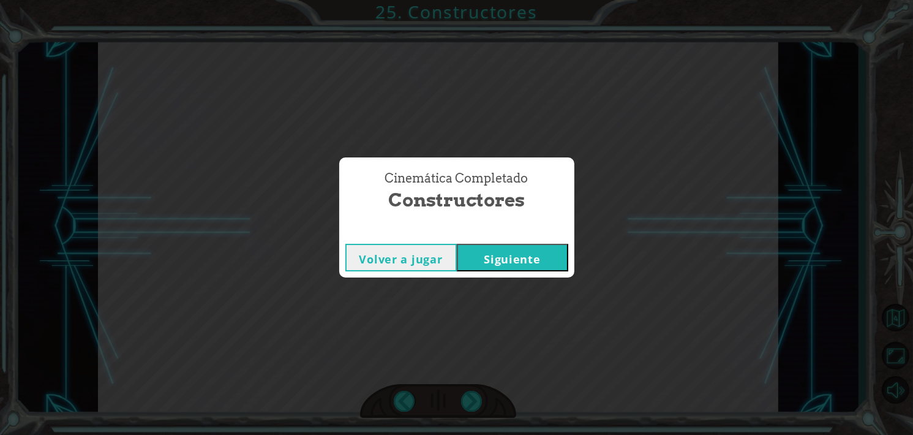
click at [467, 407] on div "Cinemática Completado Constructores Volver a jugar [GEOGRAPHIC_DATA]" at bounding box center [456, 217] width 913 height 435
click at [560, 252] on button "Siguiente" at bounding box center [512, 258] width 111 height 28
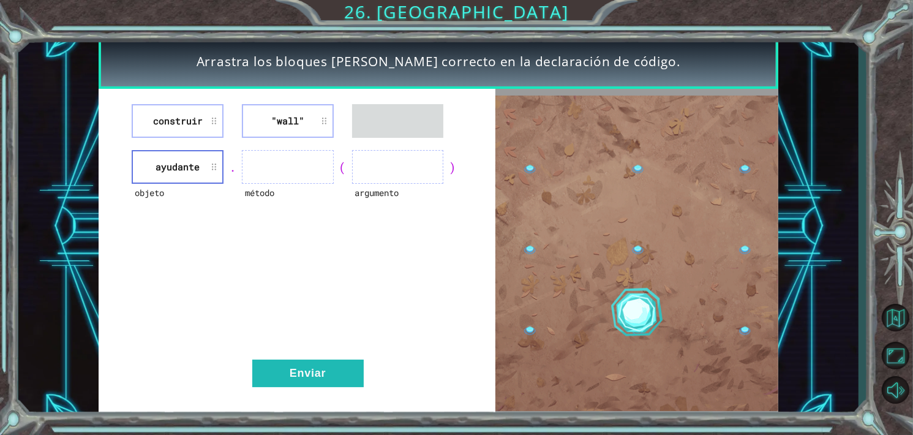
drag, startPoint x: 194, startPoint y: 94, endPoint x: 244, endPoint y: 165, distance: 87.5
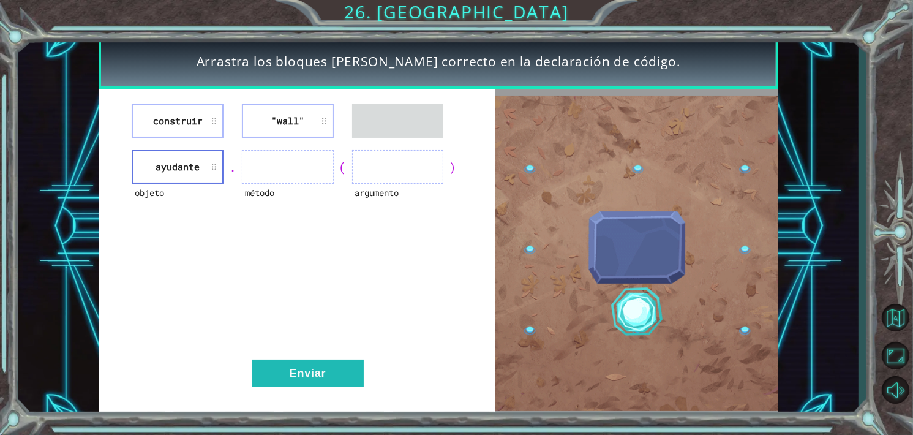
click at [244, 165] on div "construir "wall" objeto ayudante . método ( argumento ) Enviar" at bounding box center [297, 253] width 397 height 328
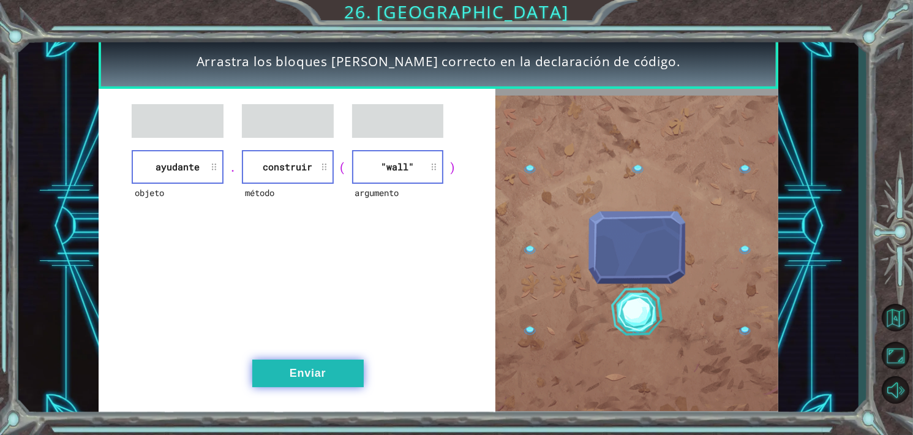
click at [301, 379] on button "Enviar" at bounding box center [307, 374] width 111 height 28
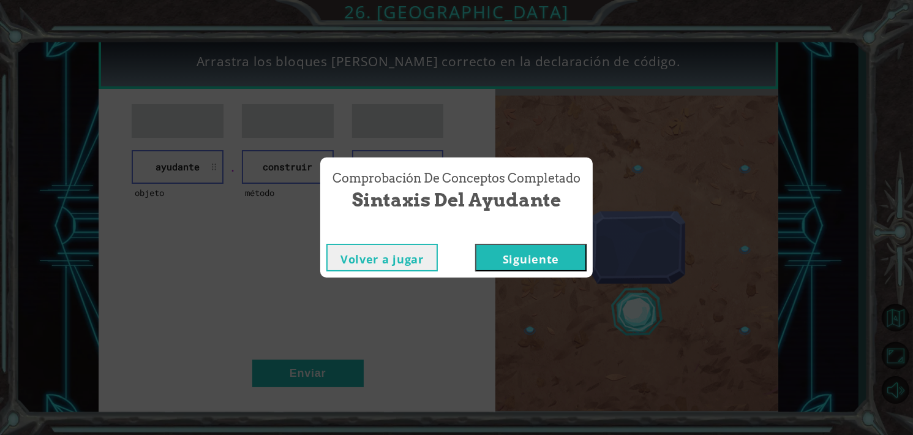
click at [529, 257] on button "Siguiente" at bounding box center [530, 258] width 111 height 28
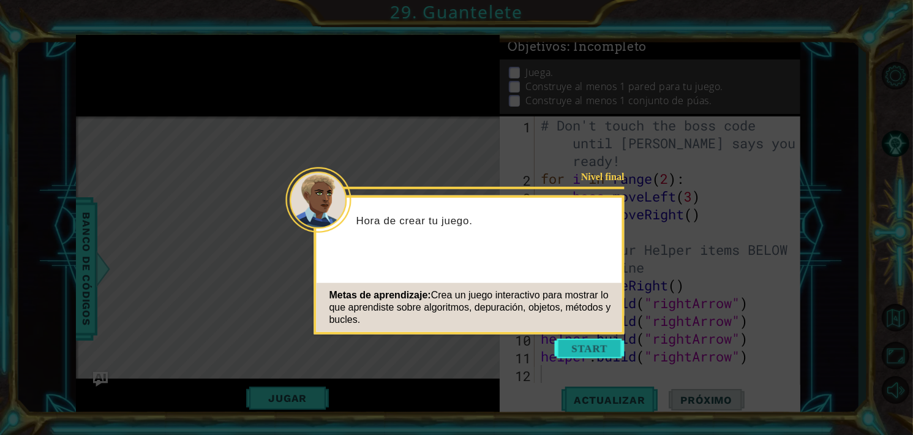
click at [576, 343] on button "Start" at bounding box center [590, 349] width 70 height 20
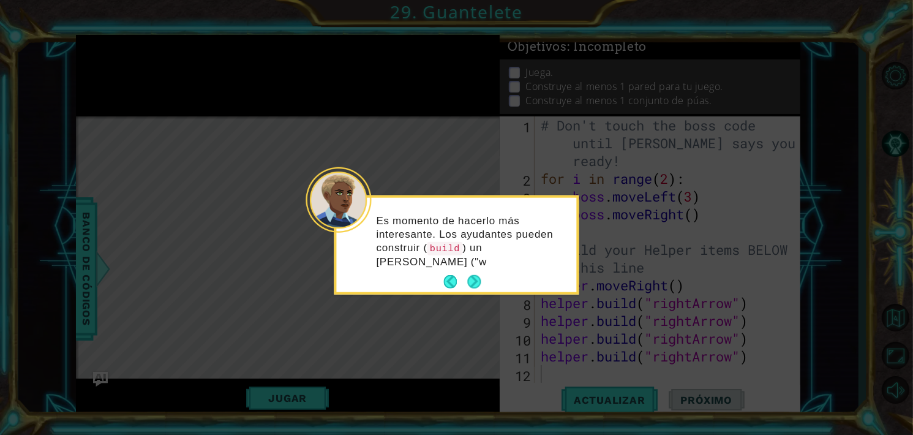
click at [485, 264] on div "Es momento de hacerlo más interesante. Los ayudantes pueden construir ( build )…" at bounding box center [457, 245] width 240 height 94
click at [485, 264] on p "Es momento de hacerlo más interesante. Los ayudantes pueden construir ( build )…" at bounding box center [473, 241] width 192 height 55
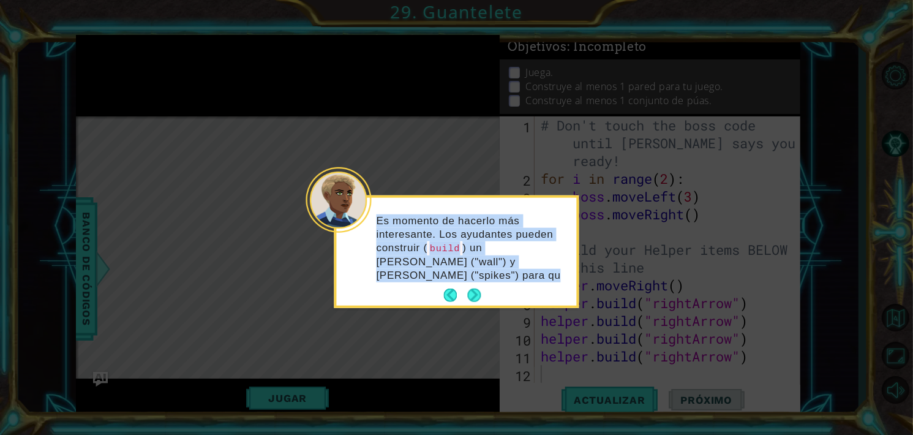
click at [518, 259] on p "Es momento de hacerlo más interesante. Los ayudantes pueden construir ( build )…" at bounding box center [473, 248] width 192 height 68
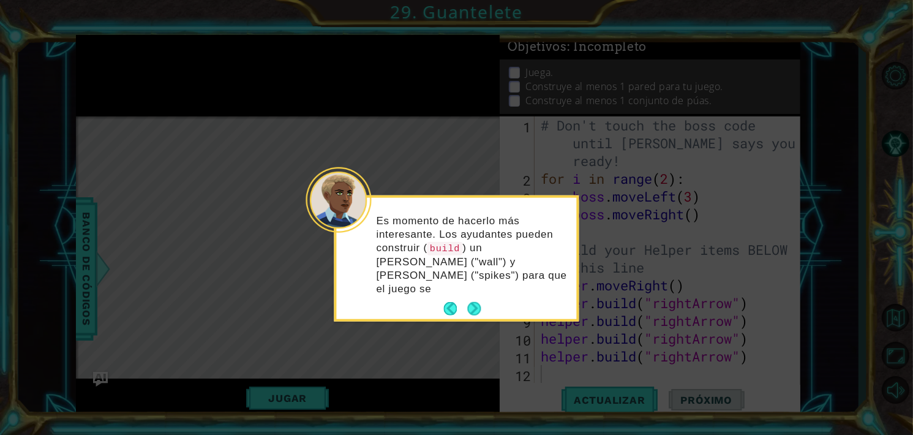
click at [477, 282] on div "Es momento de hacerlo más interesante. Los ayudantes pueden construir ( build )…" at bounding box center [457, 260] width 240 height 117
click at [472, 301] on button "Next" at bounding box center [474, 308] width 15 height 15
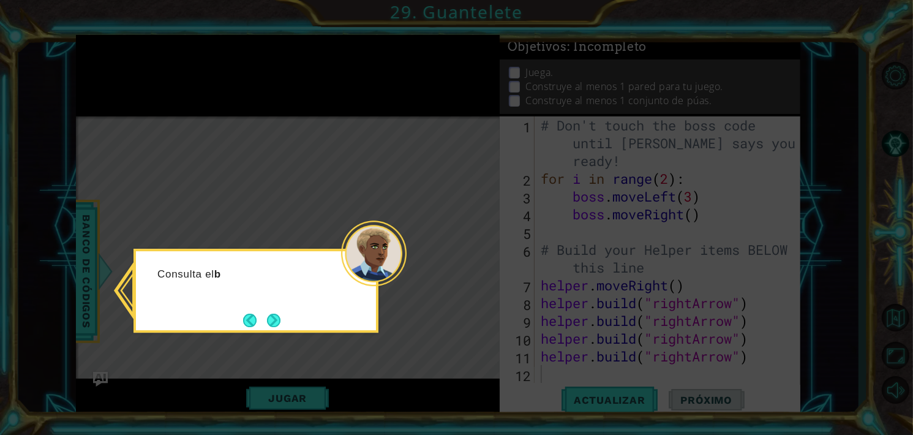
drag, startPoint x: 274, startPoint y: 319, endPoint x: 362, endPoint y: -56, distance: 385.0
click at [362, 0] on html "1 ההההההההההההההההההההההההההההההההההההההההההההההההההההההההההההההההההההההההההההה…" at bounding box center [456, 217] width 913 height 435
drag, startPoint x: 317, startPoint y: 99, endPoint x: 322, endPoint y: 134, distance: 35.3
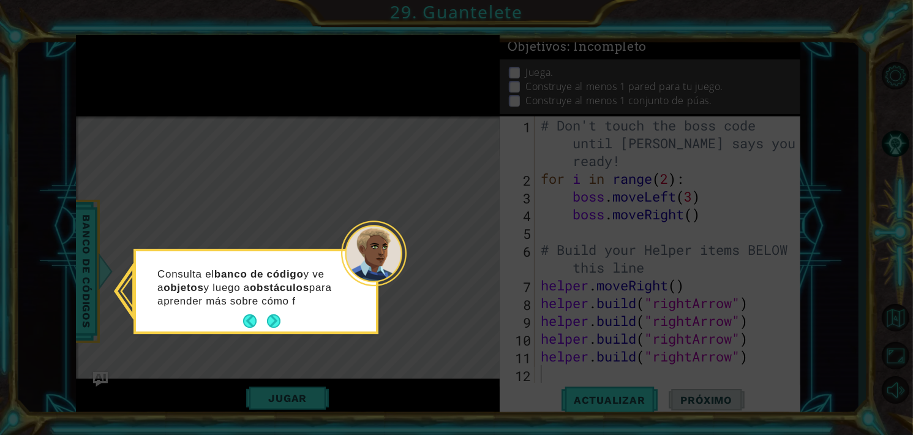
drag, startPoint x: 317, startPoint y: 128, endPoint x: 277, endPoint y: 309, distance: 185.8
click at [277, 308] on p "Consulta el banco de código y ve a objetos y luego a obstáculos para aprender m…" at bounding box center [248, 288] width 183 height 40
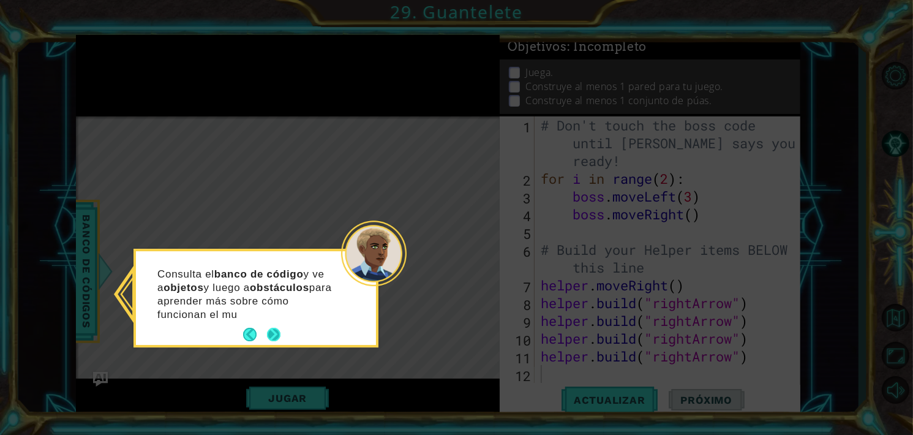
click at [274, 336] on button "Next" at bounding box center [274, 335] width 14 height 14
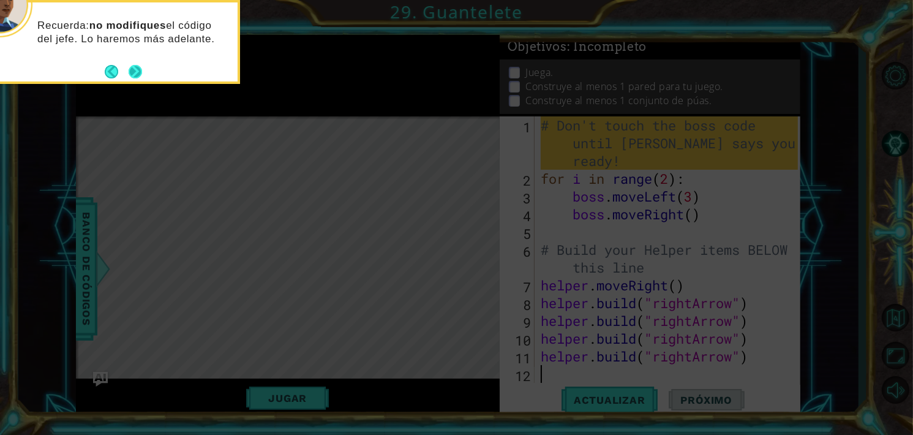
click at [141, 70] on button "Next" at bounding box center [135, 71] width 15 height 15
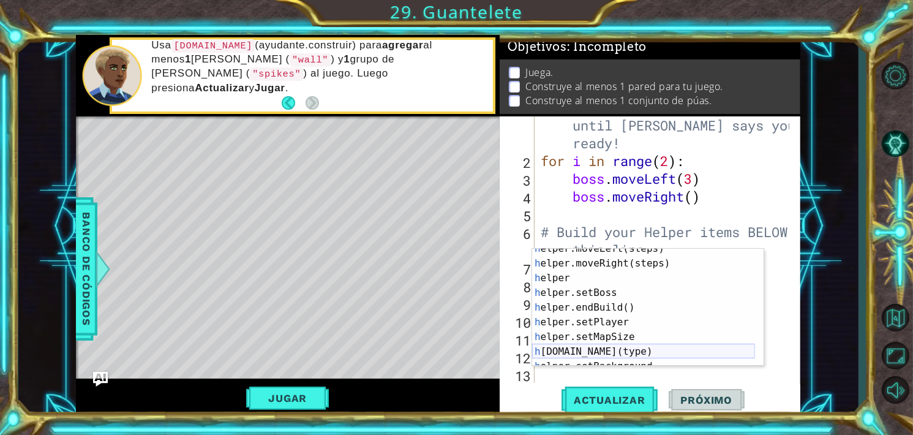
scroll to position [37, 0]
click at [622, 353] on div "h elper.moveLeft(steps) Toca enter h elper.moveRight(steps) Toca enter h elper …" at bounding box center [643, 314] width 223 height 147
type textarea "[DOMAIN_NAME]("wall")"
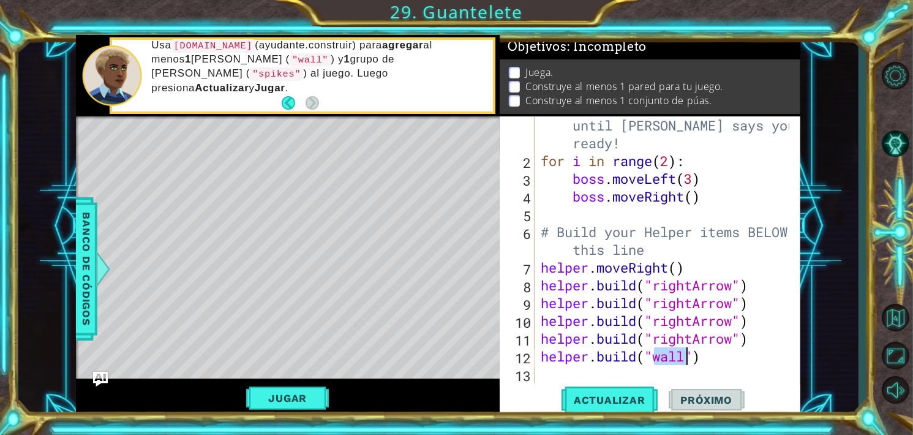
click at [643, 373] on div "# Don't touch the boss code until [PERSON_NAME] says you're ready! for i in ran…" at bounding box center [666, 268] width 257 height 338
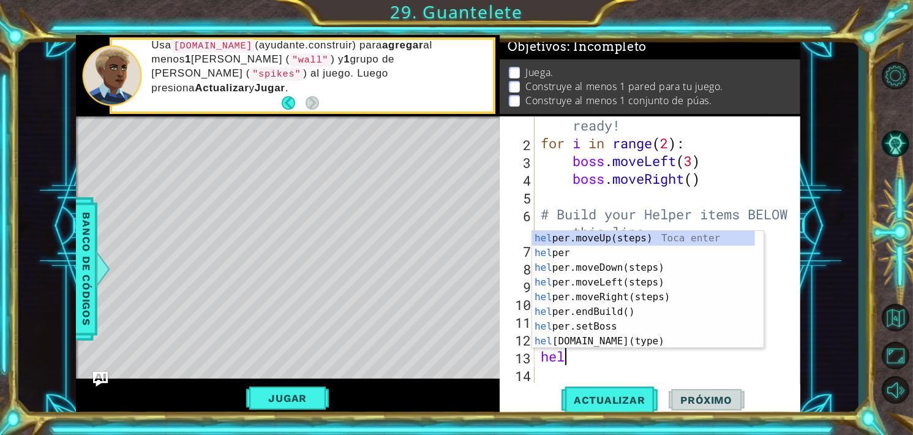
type textarea "helper"
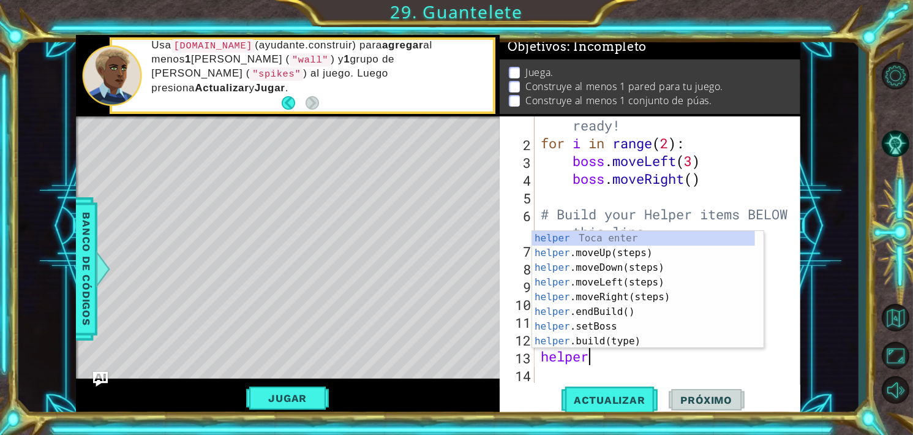
scroll to position [0, 1]
click at [647, 298] on div "helper Toca enter helper .moveUp(steps) Toca enter helper .moveDown(steps) Toca…" at bounding box center [643, 304] width 223 height 147
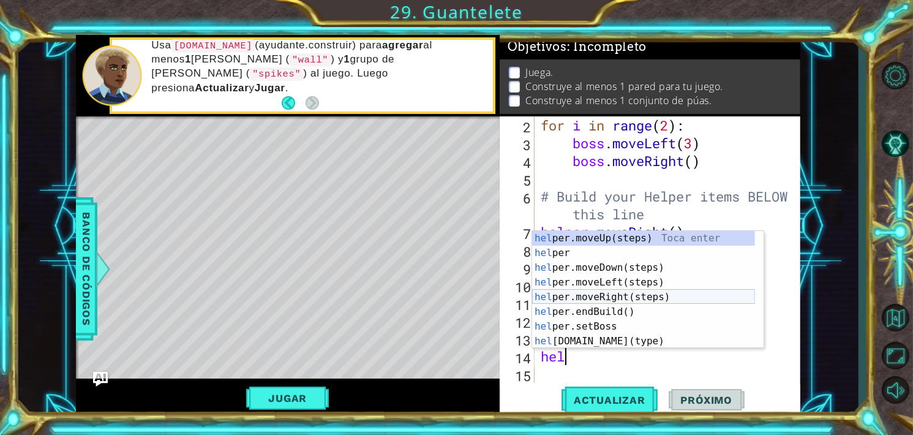
scroll to position [37, 0]
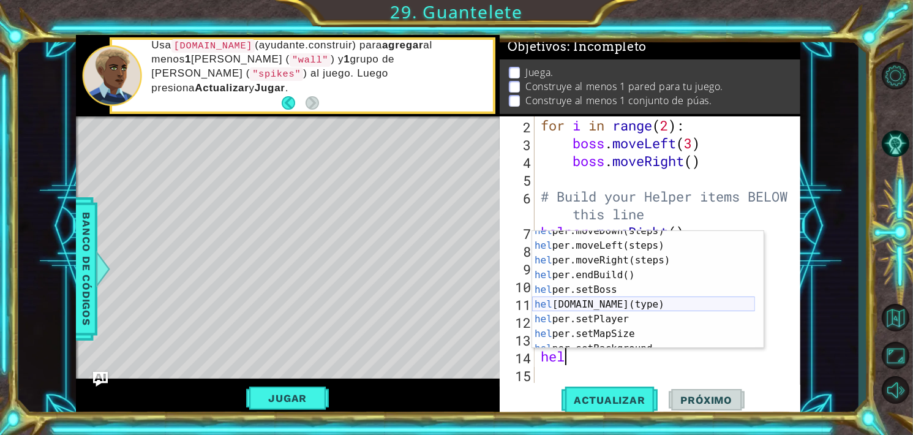
click at [609, 300] on div "hel per.moveDown(steps) Toca enter hel per.moveLeft(steps) Toca enter hel per.m…" at bounding box center [643, 297] width 223 height 147
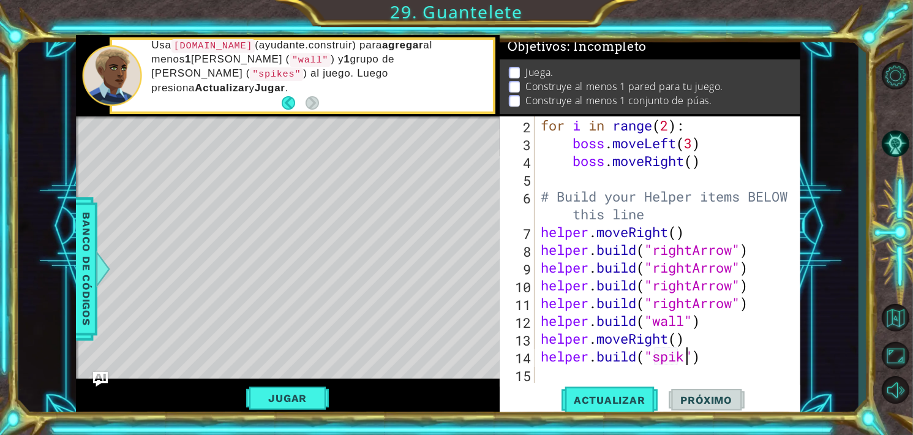
scroll to position [0, 7]
click at [599, 402] on span "Actualizar" at bounding box center [610, 400] width 96 height 12
click at [309, 388] on button "Jugar" at bounding box center [287, 398] width 83 height 23
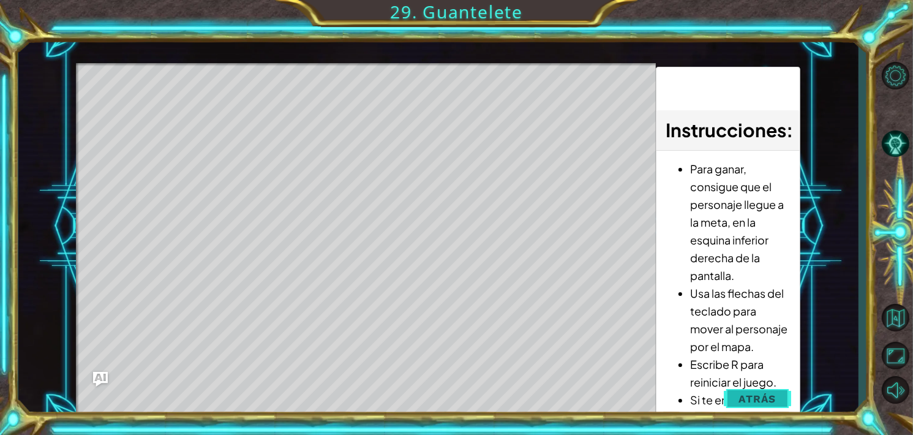
click at [752, 402] on span "Atrás" at bounding box center [757, 399] width 37 height 12
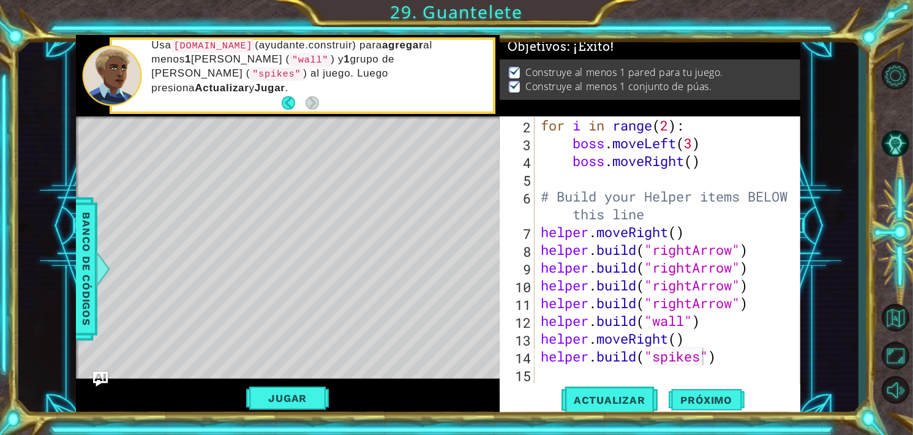
scroll to position [0, 0]
click at [713, 390] on button "Próximo" at bounding box center [707, 402] width 76 height 30
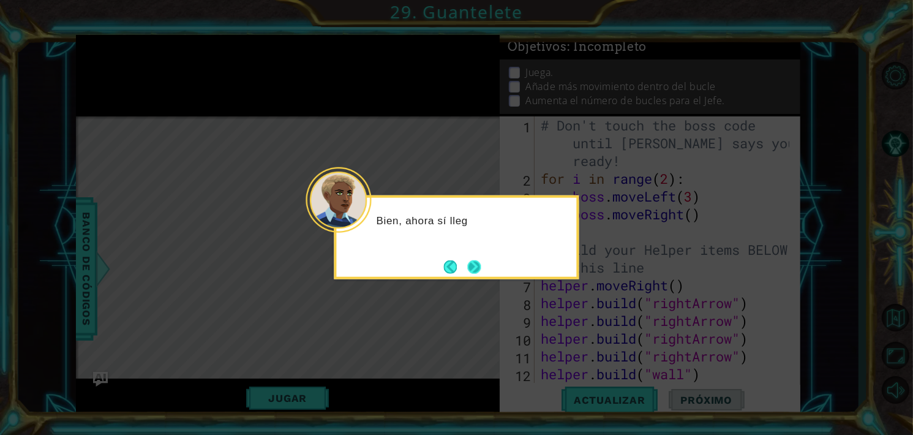
click at [472, 260] on button "Next" at bounding box center [474, 267] width 15 height 15
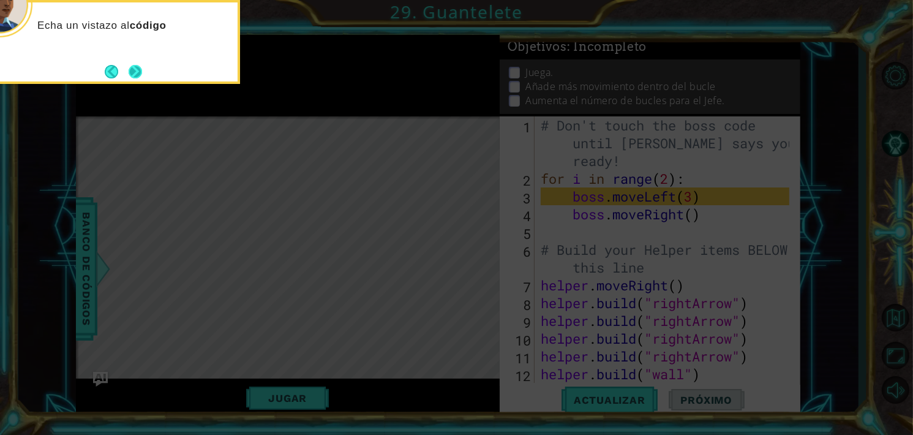
click at [139, 70] on button "Next" at bounding box center [135, 71] width 18 height 18
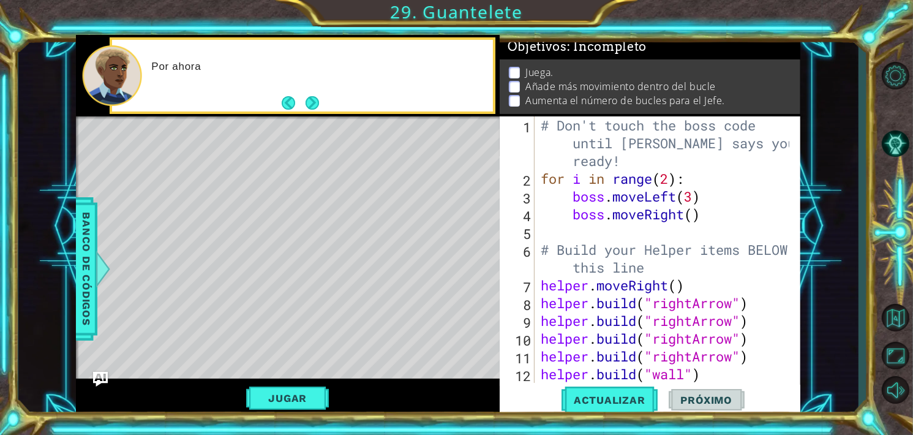
click at [325, 96] on div "Por ahora" at bounding box center [318, 75] width 350 height 43
click at [314, 105] on button "Next" at bounding box center [312, 103] width 14 height 14
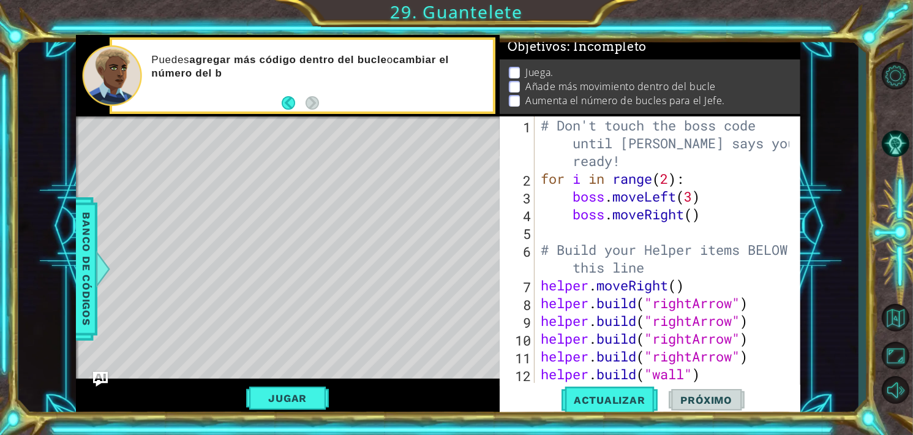
click at [667, 180] on div "# Don't touch the boss code until [PERSON_NAME] says you're ready! for i in ran…" at bounding box center [666, 285] width 257 height 338
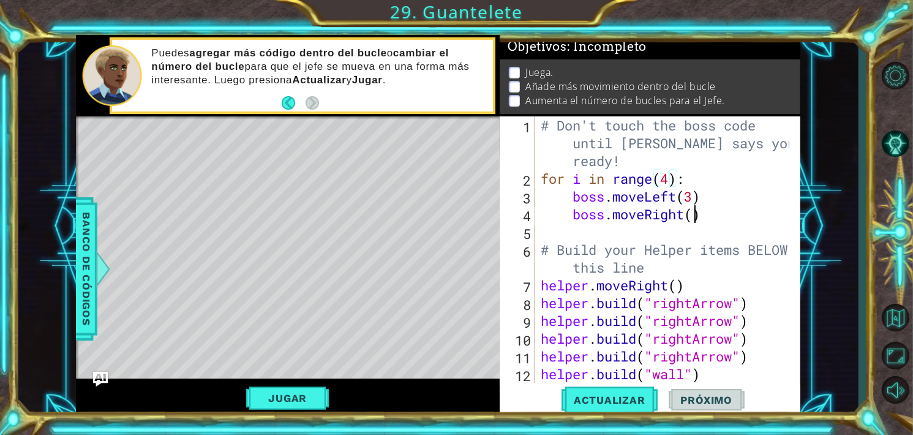
click at [693, 214] on div "# Don't touch the boss code until [PERSON_NAME] says you're ready! for i in ran…" at bounding box center [666, 285] width 257 height 338
type textarea "boss.moveRight(5)"
click at [622, 391] on button "Actualizar" at bounding box center [610, 400] width 96 height 30
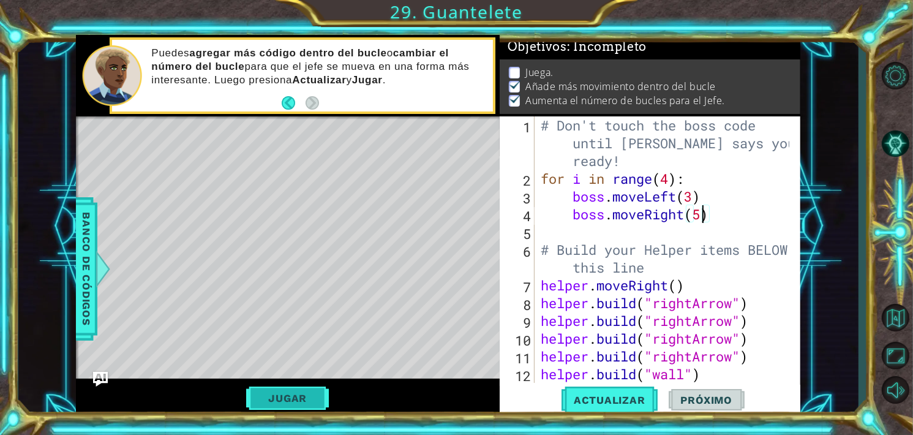
click at [313, 393] on button "Jugar" at bounding box center [287, 398] width 83 height 23
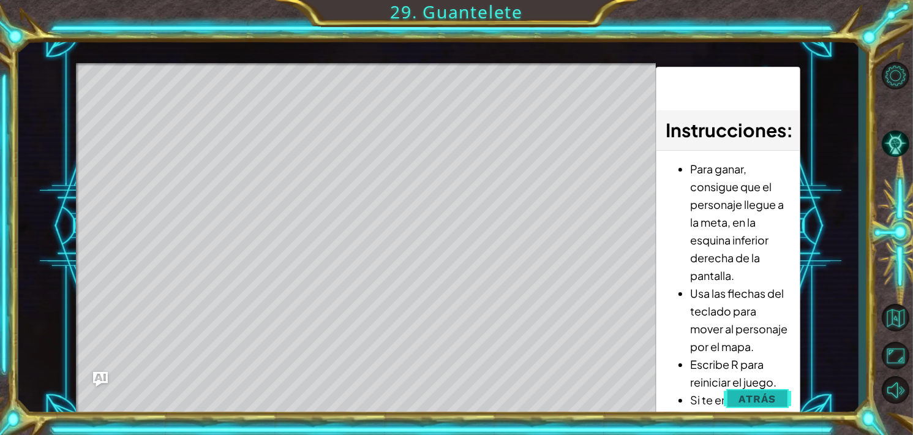
click at [741, 401] on span "Atrás" at bounding box center [757, 399] width 37 height 12
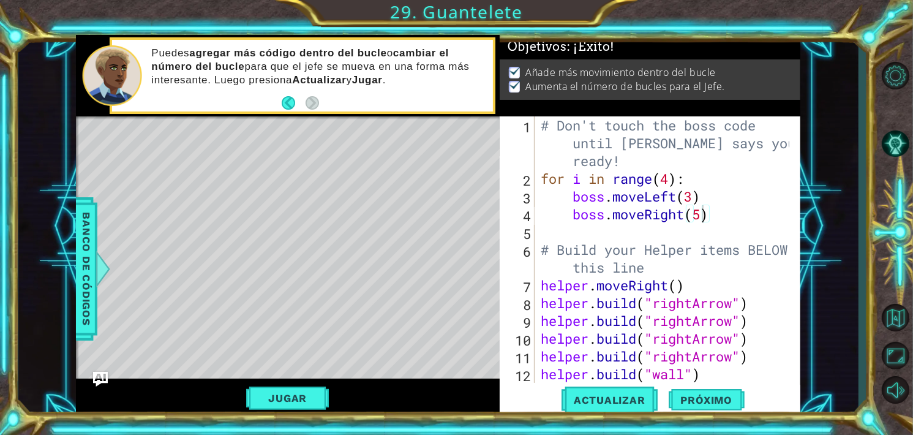
scroll to position [0, 0]
click at [722, 400] on span "Próximo" at bounding box center [707, 402] width 76 height 12
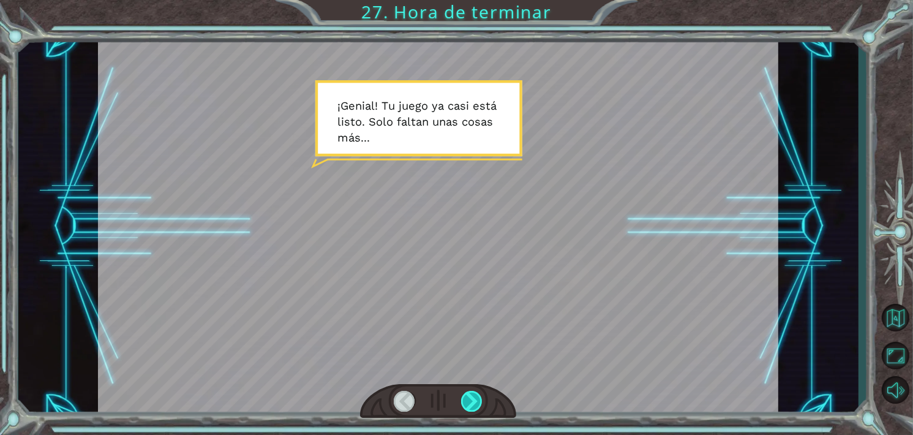
click at [472, 401] on div at bounding box center [471, 401] width 21 height 21
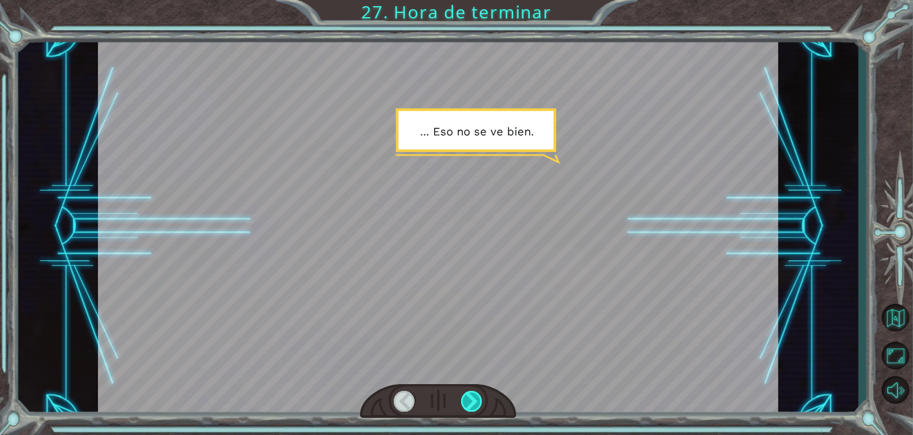
click at [470, 402] on div at bounding box center [471, 401] width 21 height 21
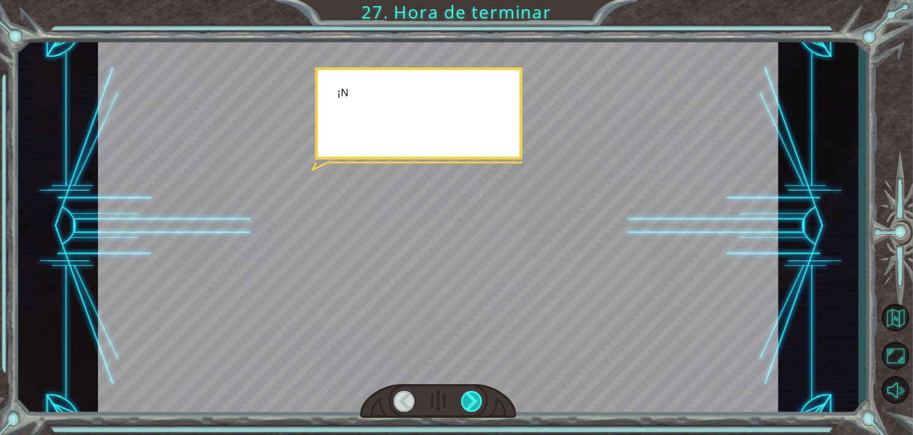
click at [470, 402] on div at bounding box center [471, 401] width 21 height 21
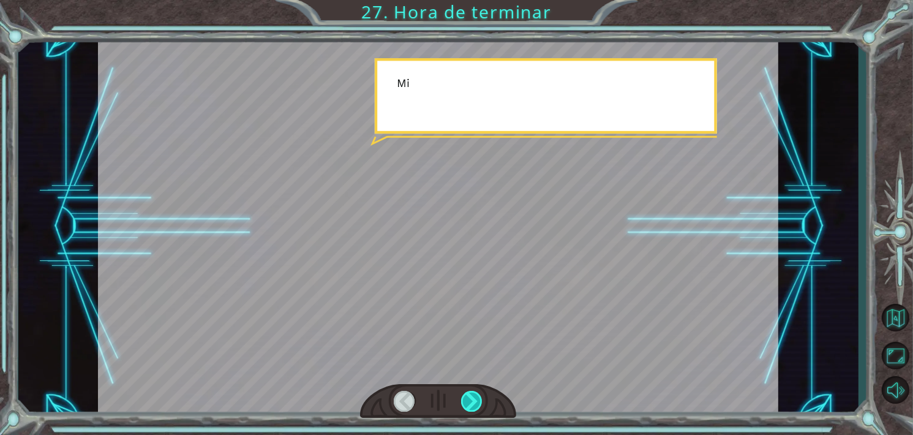
click at [470, 402] on div at bounding box center [471, 401] width 21 height 21
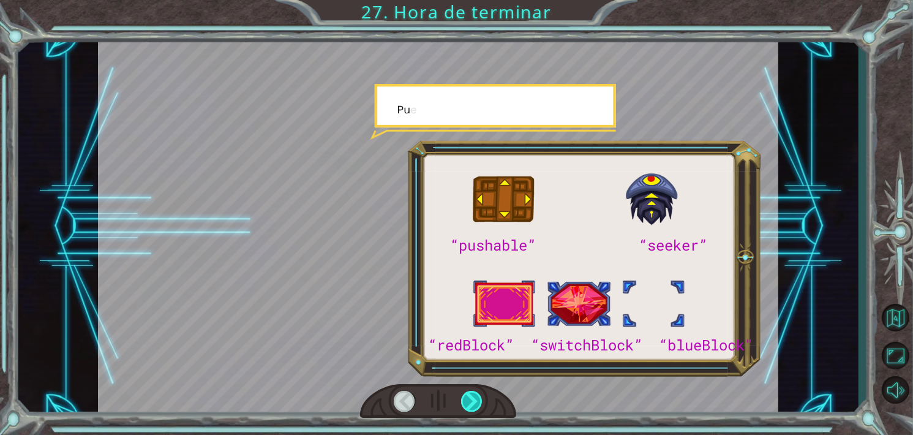
click at [470, 402] on div at bounding box center [471, 401] width 21 height 21
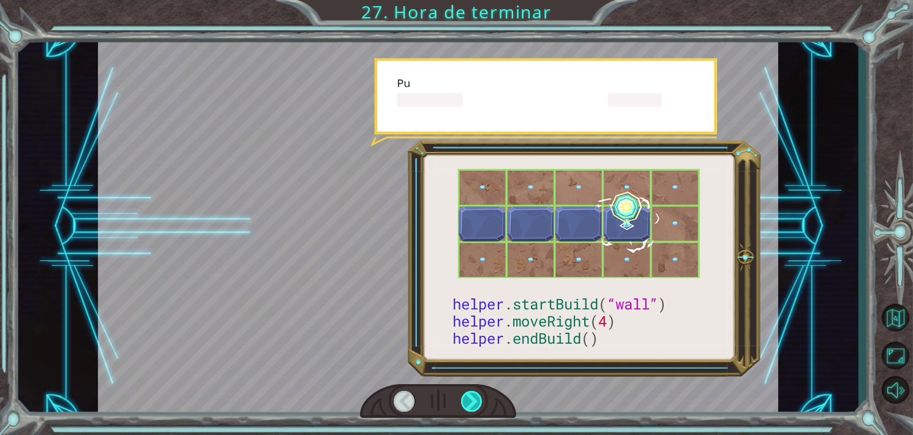
click at [470, 402] on div at bounding box center [471, 401] width 21 height 21
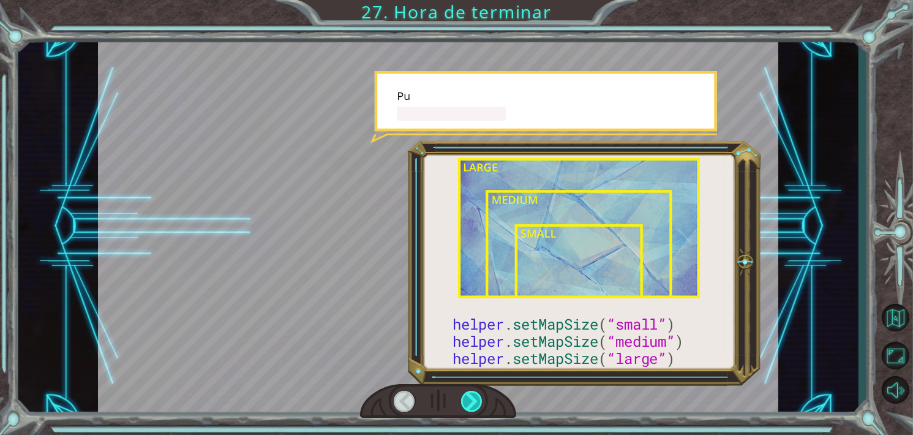
click at [470, 402] on div at bounding box center [471, 401] width 21 height 21
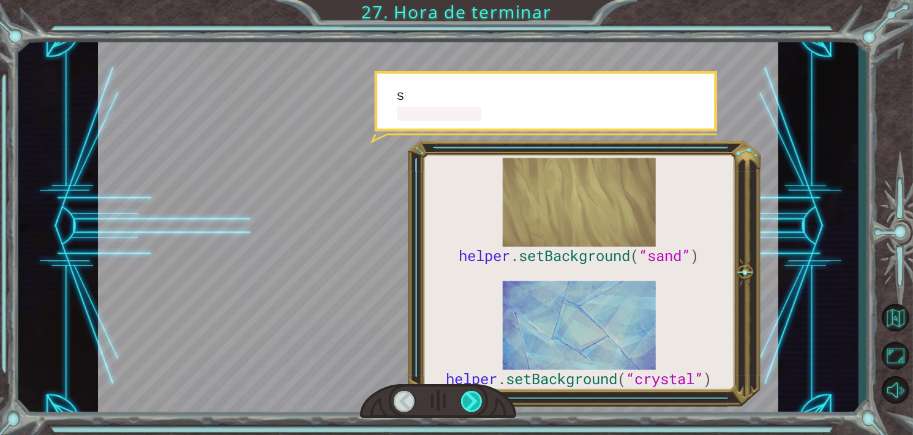
click at [470, 402] on div at bounding box center [471, 401] width 21 height 21
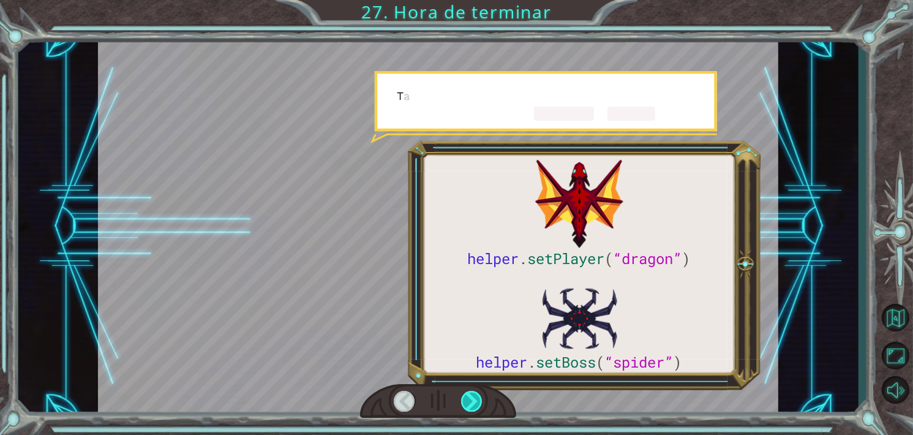
click at [470, 402] on div at bounding box center [471, 401] width 21 height 21
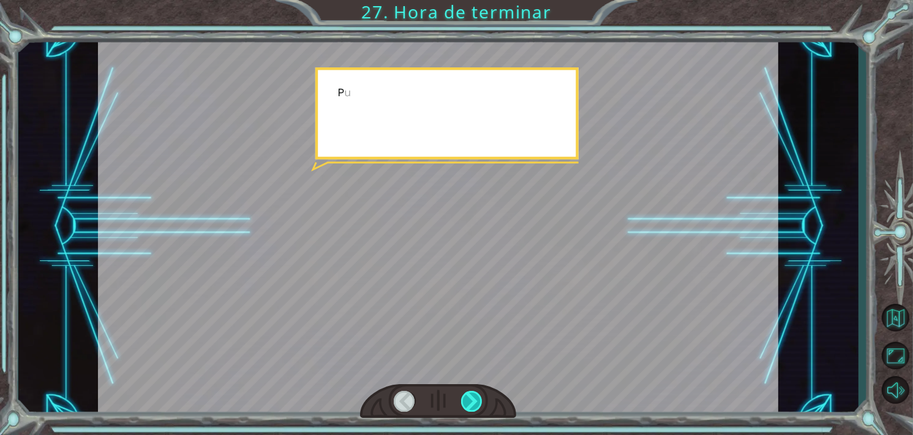
click at [470, 402] on div at bounding box center [471, 401] width 21 height 21
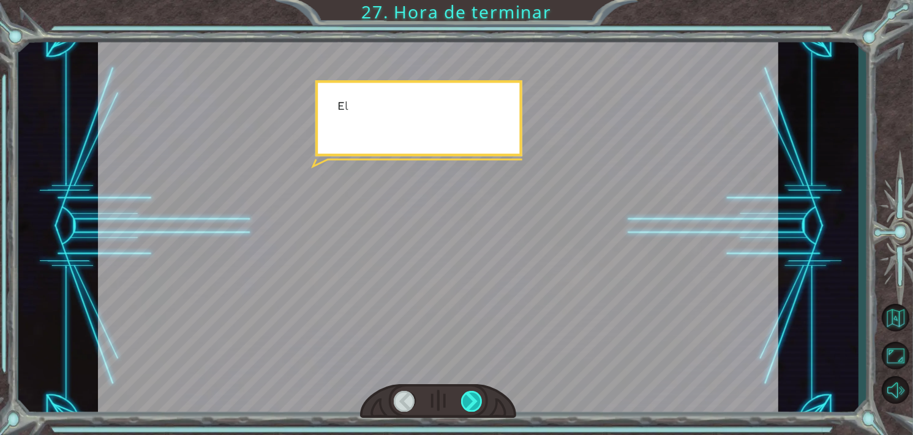
click at [470, 402] on div at bounding box center [471, 401] width 21 height 21
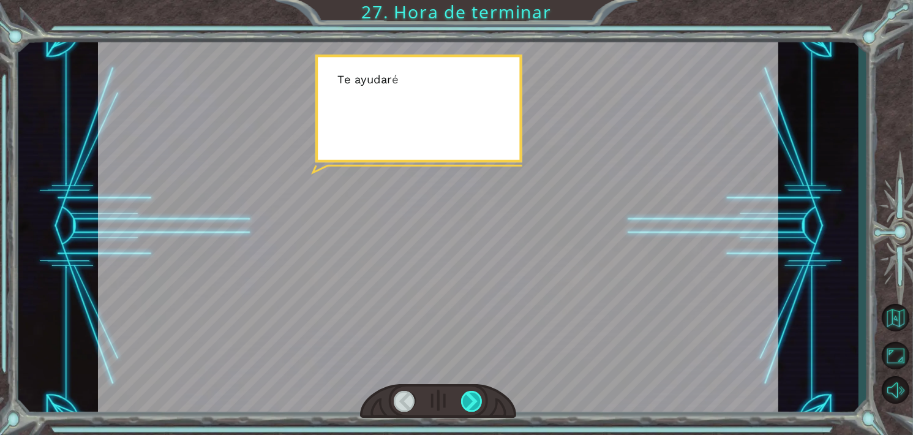
click at [470, 402] on div at bounding box center [471, 401] width 21 height 21
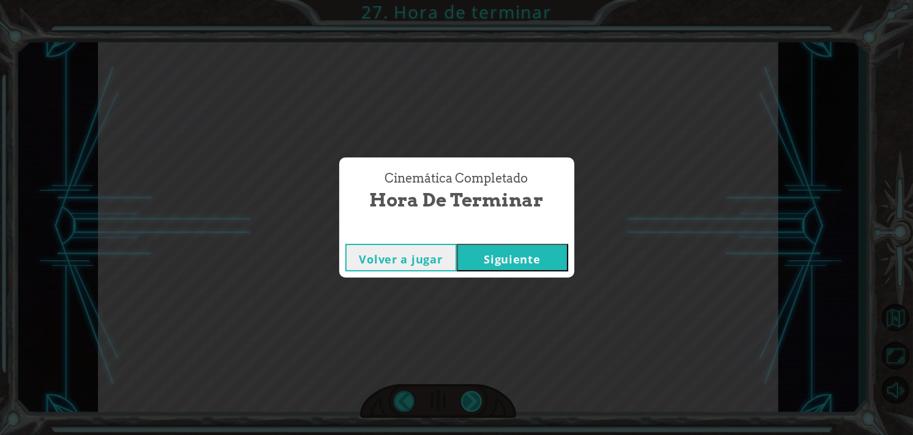
click at [470, 402] on div "Cinemática Completado Hora de terminar Volver a jugar [GEOGRAPHIC_DATA]" at bounding box center [456, 217] width 913 height 435
click at [548, 236] on div "Cinemática Completado" at bounding box center [456, 231] width 235 height 12
click at [546, 271] on button "Siguiente" at bounding box center [512, 258] width 111 height 28
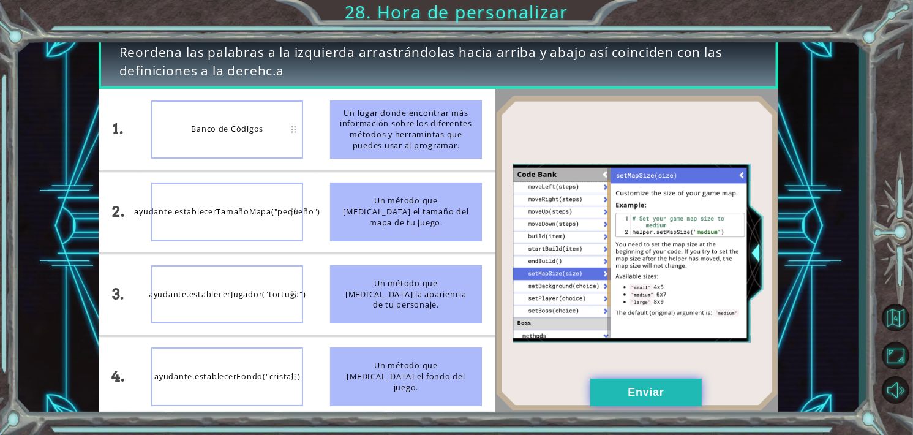
click at [617, 392] on button "Enviar" at bounding box center [645, 393] width 111 height 28
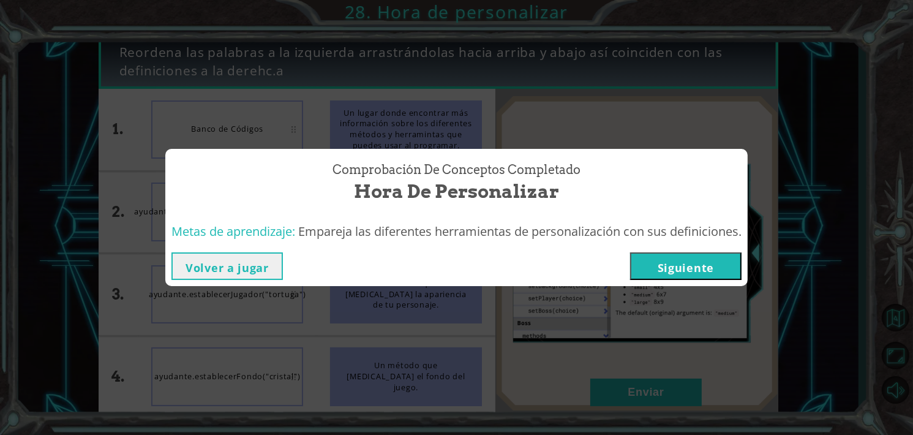
click at [700, 268] on button "Siguiente" at bounding box center [685, 266] width 111 height 28
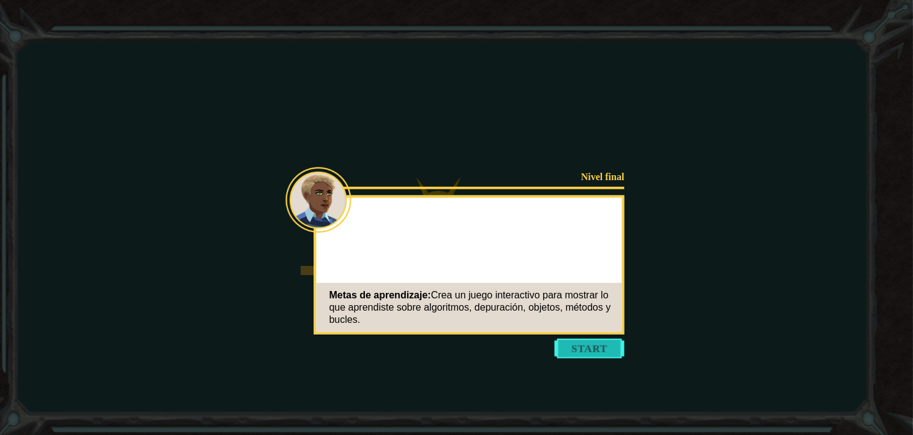
click at [605, 353] on button "Start" at bounding box center [590, 349] width 70 height 20
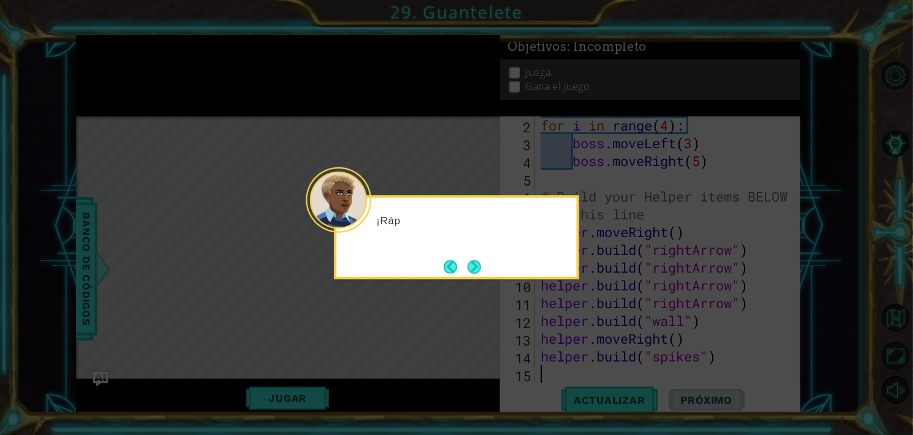
scroll to position [53, 0]
click at [477, 260] on button "Next" at bounding box center [475, 266] width 16 height 16
click at [469, 255] on div "El" at bounding box center [456, 237] width 245 height 84
click at [471, 268] on button "Next" at bounding box center [475, 266] width 22 height 22
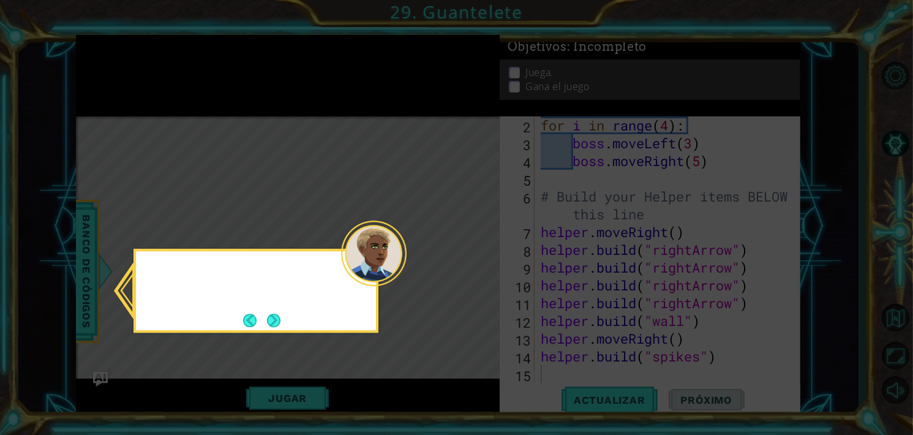
click at [471, 268] on icon at bounding box center [456, 217] width 913 height 435
click at [279, 322] on button "Next" at bounding box center [274, 320] width 17 height 17
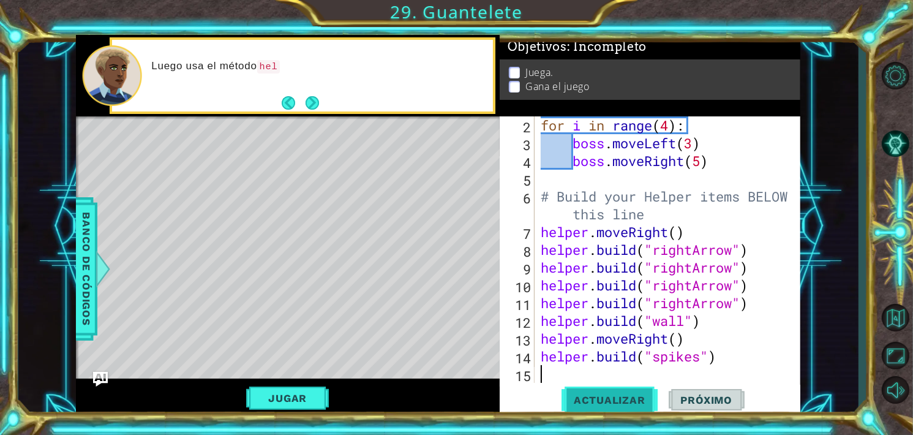
click at [610, 394] on span "Actualizar" at bounding box center [610, 400] width 96 height 12
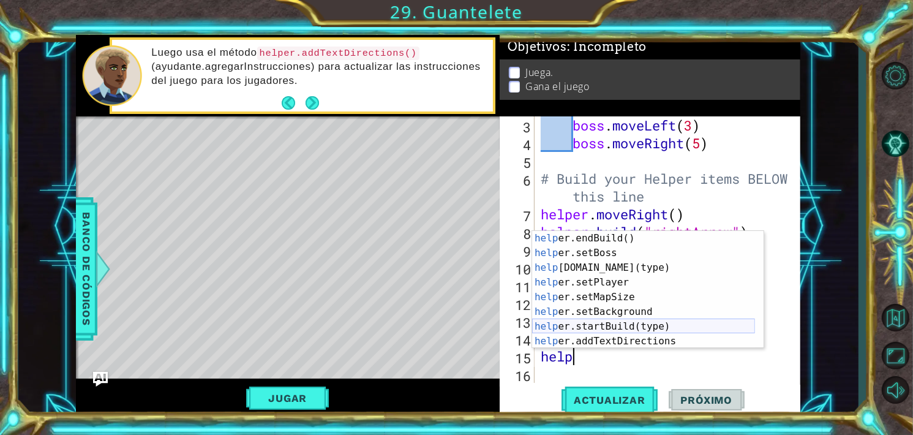
scroll to position [74, 0]
click at [622, 307] on div "help er.endBuild() Toca enter help er.setBoss Toca enter help [DOMAIN_NAME](typ…" at bounding box center [643, 304] width 223 height 147
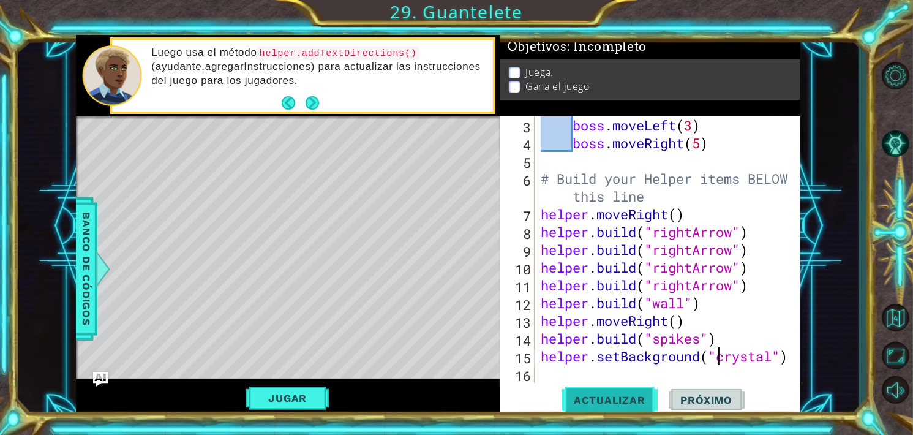
type textarea "helper.setBackground("crystal")"
click at [608, 396] on span "Actualizar" at bounding box center [610, 400] width 96 height 12
click at [595, 368] on div "boss . moveLeft ( 3 ) boss . moveRight ( 5 ) # Build your Helper items BELOW th…" at bounding box center [666, 267] width 257 height 302
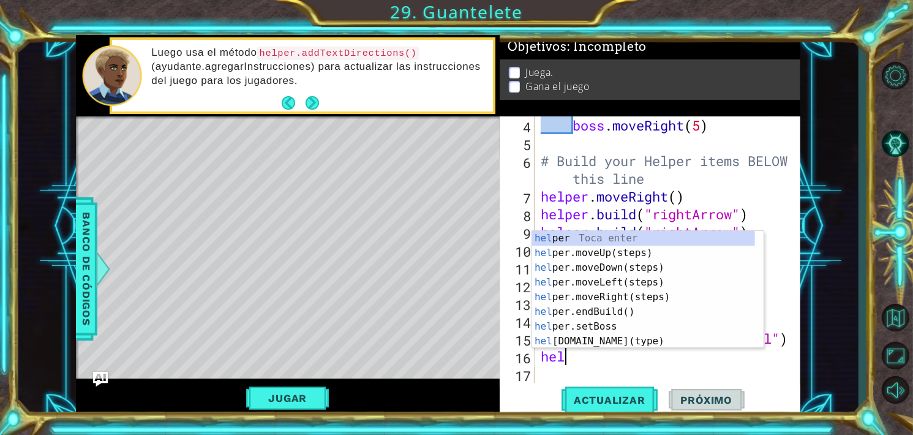
scroll to position [0, 0]
type textarea "help"
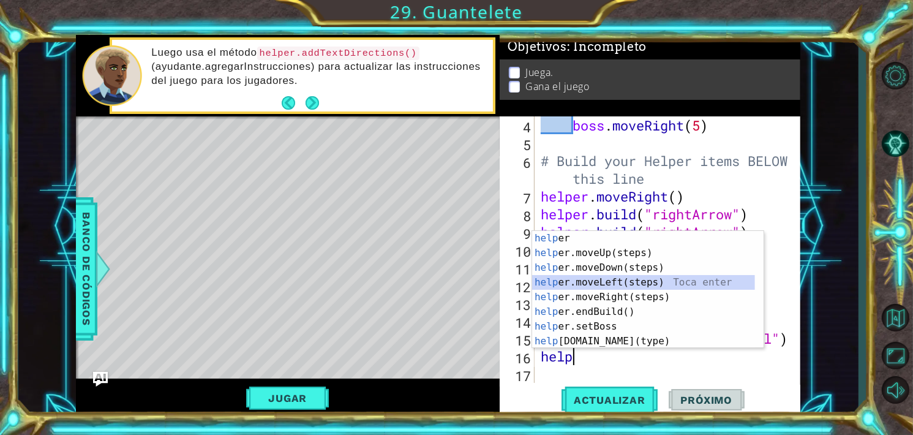
click at [589, 280] on div "help [PERSON_NAME] enter help er.moveUp(steps) Toca enter help er.moveDown(step…" at bounding box center [643, 304] width 223 height 147
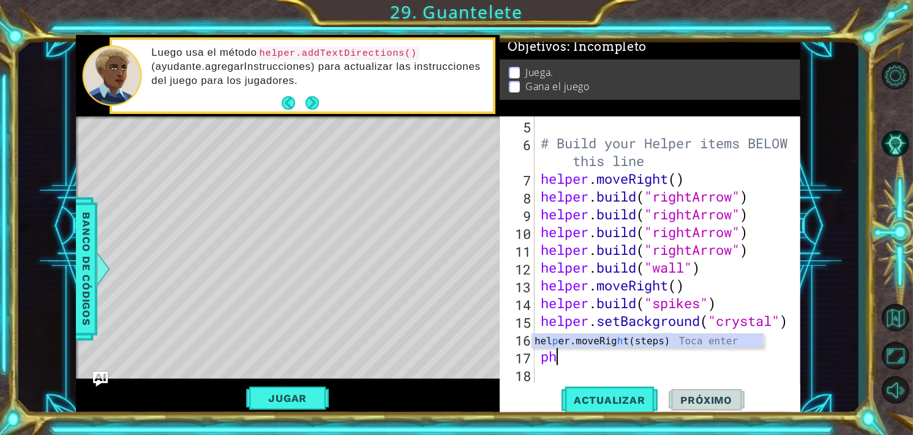
type textarea "p"
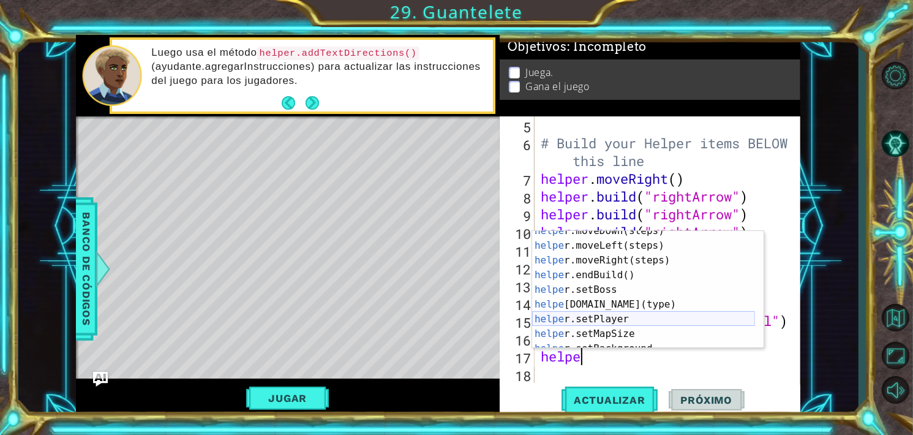
scroll to position [74, 0]
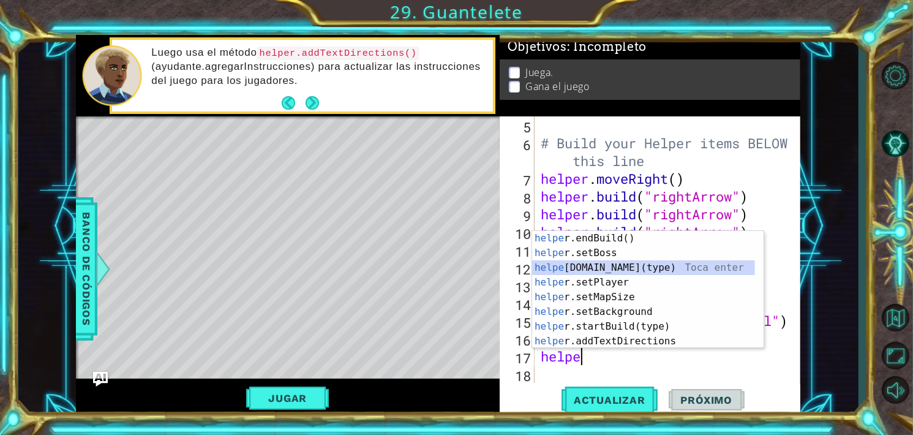
click at [608, 262] on div "helpe [PERSON_NAME]endBuild() Toca enter helpe r.setBoss Toca enter helpe [DOMA…" at bounding box center [643, 304] width 223 height 147
type textarea "[DOMAIN_NAME]("wall")"
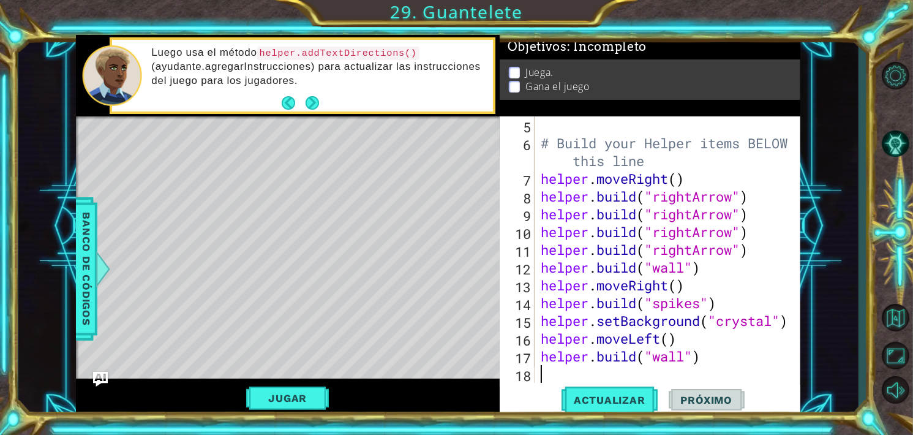
click at [719, 366] on div "# Build your Helper items BELOW this line helper . moveRight ( ) helper . build…" at bounding box center [666, 267] width 257 height 302
click at [605, 394] on span "Actualizar" at bounding box center [610, 400] width 96 height 12
click at [652, 336] on div "# Build your Helper items BELOW this line helper . moveRight ( ) helper . build…" at bounding box center [666, 267] width 257 height 302
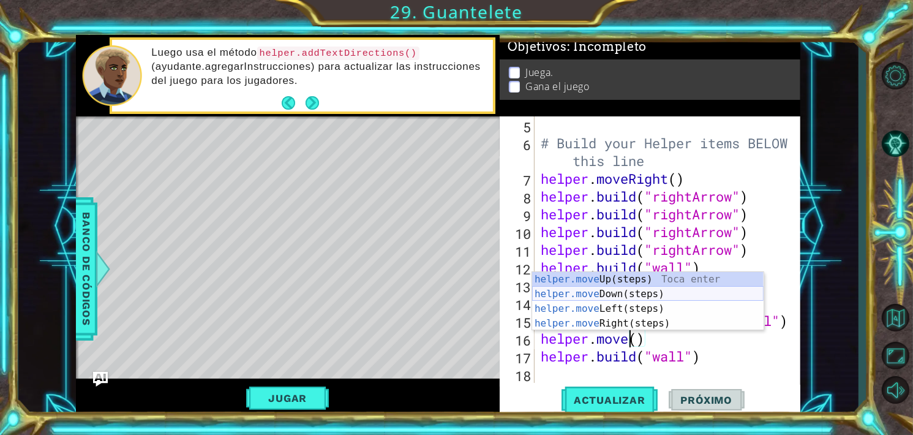
click at [630, 286] on div "helper.move Up(steps) Toca enter helper.move Down(steps) Toca enter helper.move…" at bounding box center [648, 316] width 232 height 88
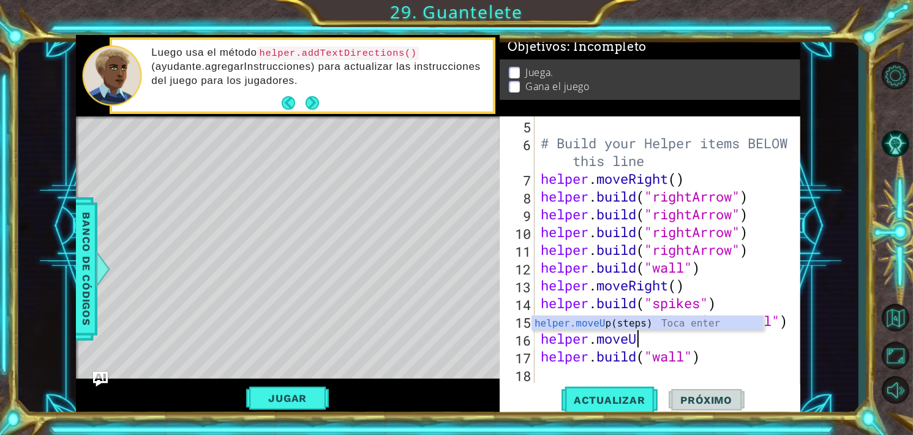
type textarea "helper.move"
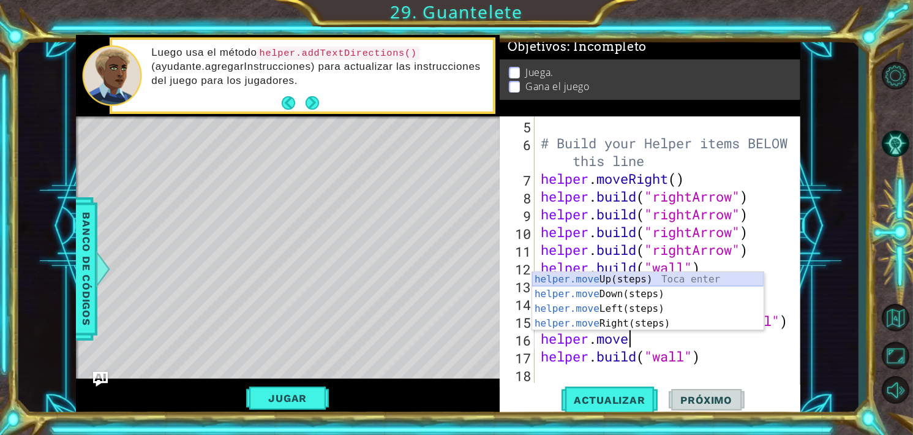
click at [628, 281] on div "helper.move Up(steps) Toca enter helper.move Down(steps) Toca enter helper.move…" at bounding box center [648, 316] width 232 height 88
type textarea "helper.movedo"
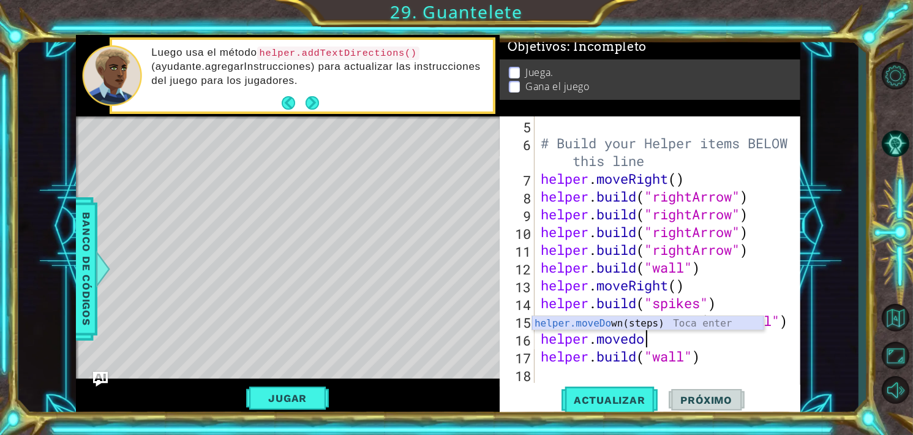
click at [630, 323] on div "helper.moveDo wn(steps) Toca enter" at bounding box center [648, 338] width 232 height 44
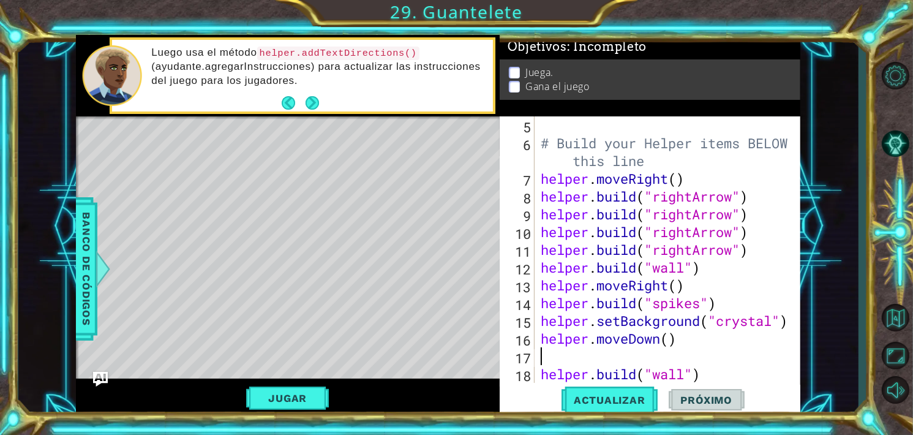
scroll to position [0, 0]
click at [541, 375] on div "# Build your Helper items BELOW this line helper . moveRight ( ) helper . build…" at bounding box center [666, 267] width 257 height 302
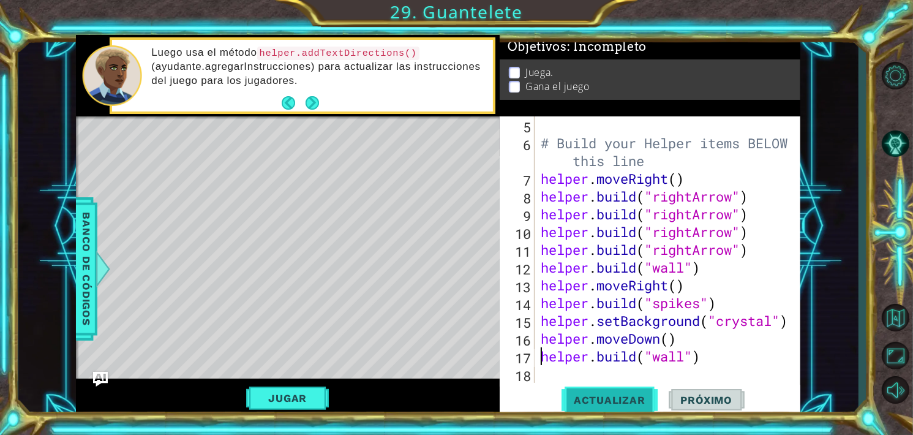
type textarea "[DOMAIN_NAME]("wall")"
click at [575, 390] on button "Actualizar" at bounding box center [610, 400] width 96 height 30
click at [603, 371] on div "# Build your Helper items BELOW this line helper . moveRight ( ) helper . build…" at bounding box center [666, 267] width 257 height 302
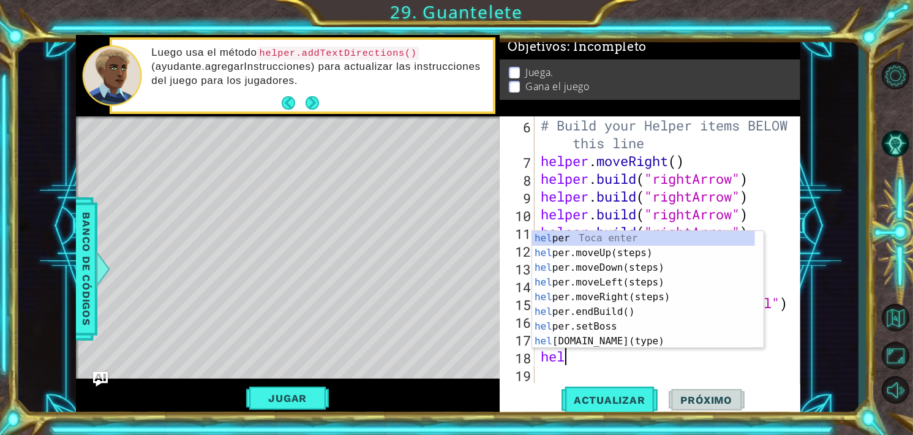
type textarea "help"
click at [620, 359] on div "# Build your Helper items BELOW this line helper . moveRight ( ) helper . build…" at bounding box center [666, 276] width 257 height 320
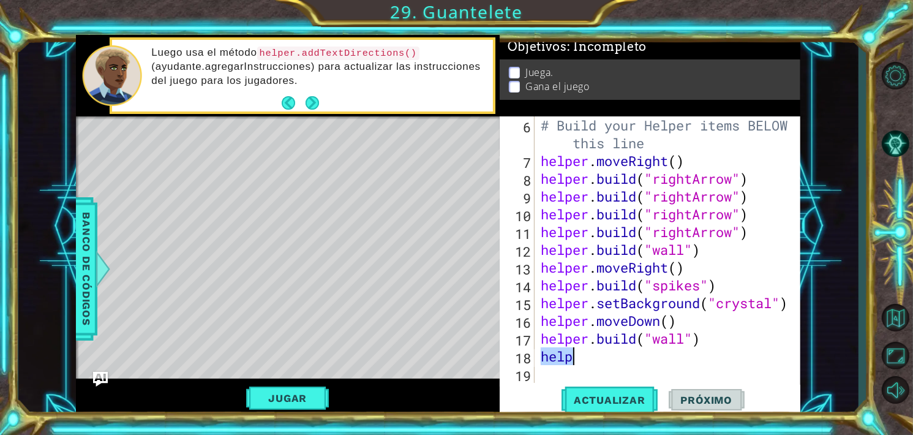
click at [620, 359] on div "# Build your Helper items BELOW this line helper . moveRight ( ) helper . build…" at bounding box center [666, 276] width 257 height 320
click at [314, 390] on button "Jugar" at bounding box center [287, 398] width 83 height 23
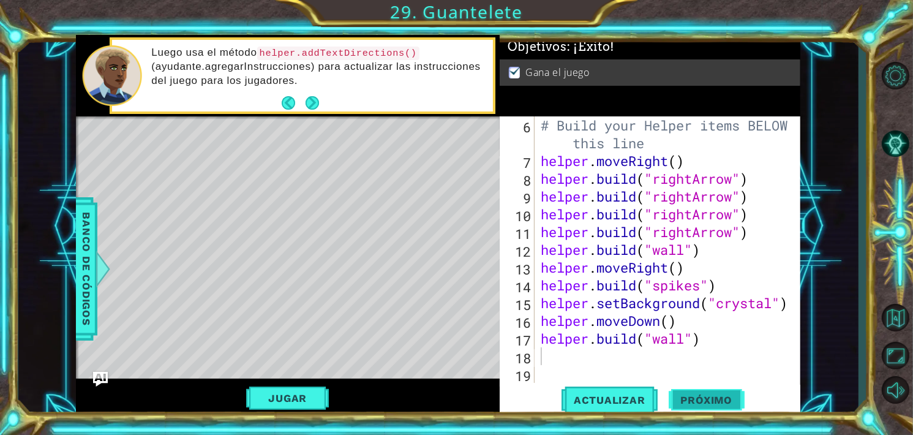
click at [717, 403] on span "Próximo" at bounding box center [707, 399] width 76 height 12
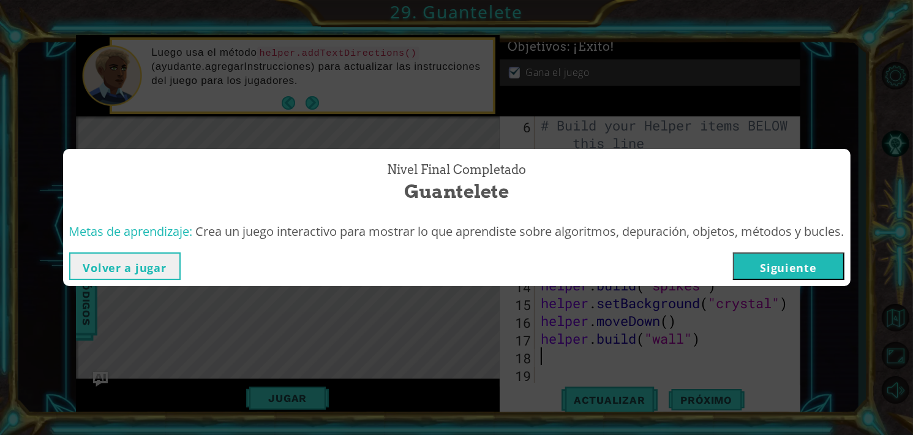
click at [842, 268] on button "Siguiente" at bounding box center [788, 266] width 111 height 28
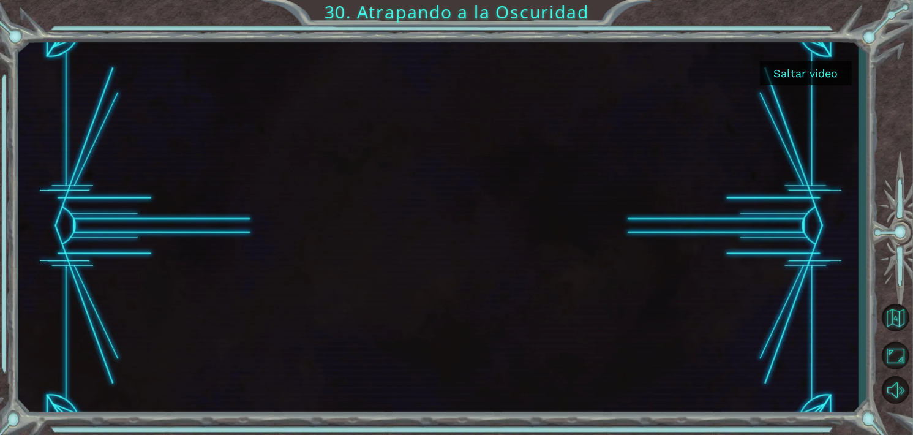
click at [816, 52] on div at bounding box center [438, 226] width 840 height 383
click at [815, 83] on button "Saltar video" at bounding box center [806, 73] width 92 height 24
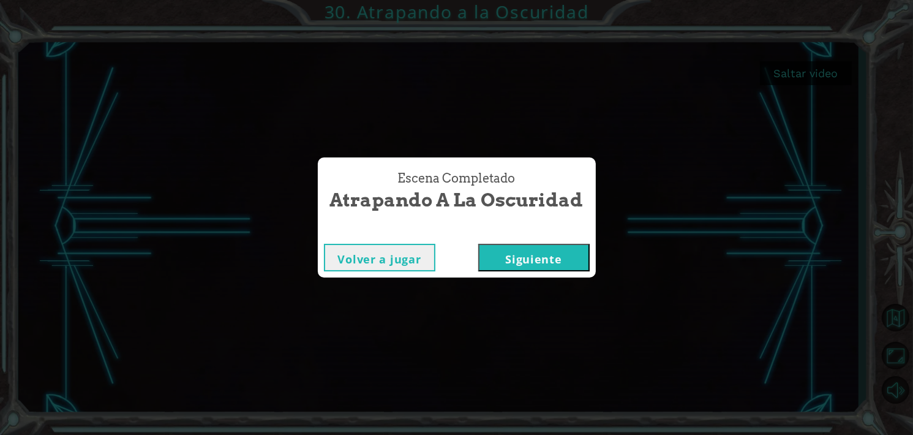
click at [531, 254] on button "Siguiente" at bounding box center [533, 258] width 111 height 28
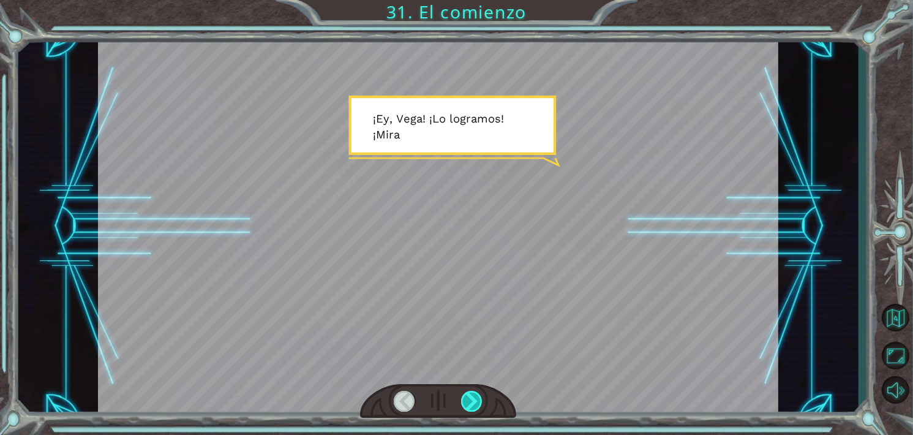
click at [476, 393] on div at bounding box center [471, 401] width 21 height 21
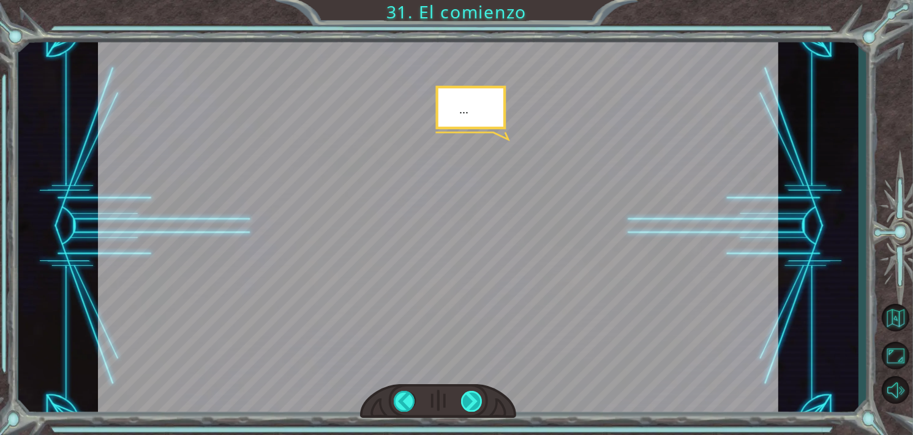
click at [476, 393] on div at bounding box center [471, 401] width 21 height 21
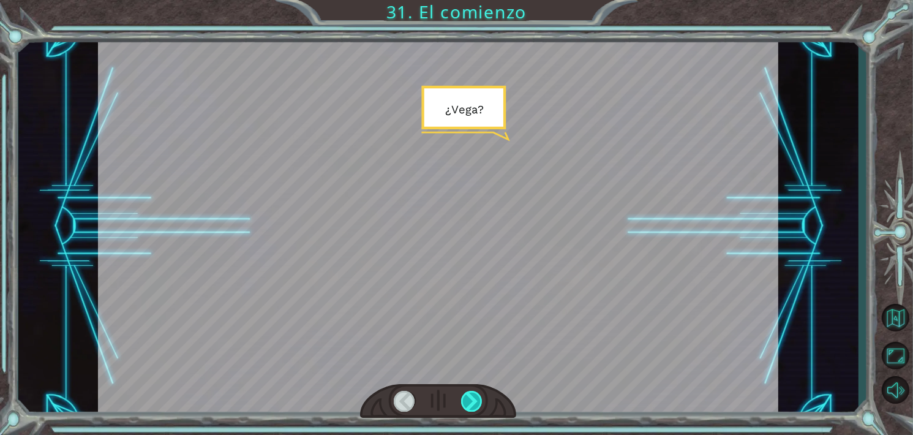
click at [476, 393] on div at bounding box center [471, 401] width 21 height 21
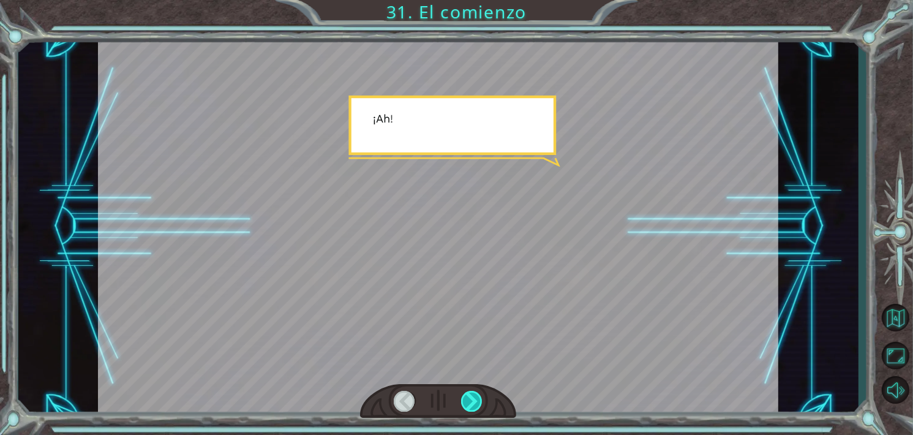
click at [476, 393] on div at bounding box center [471, 401] width 21 height 21
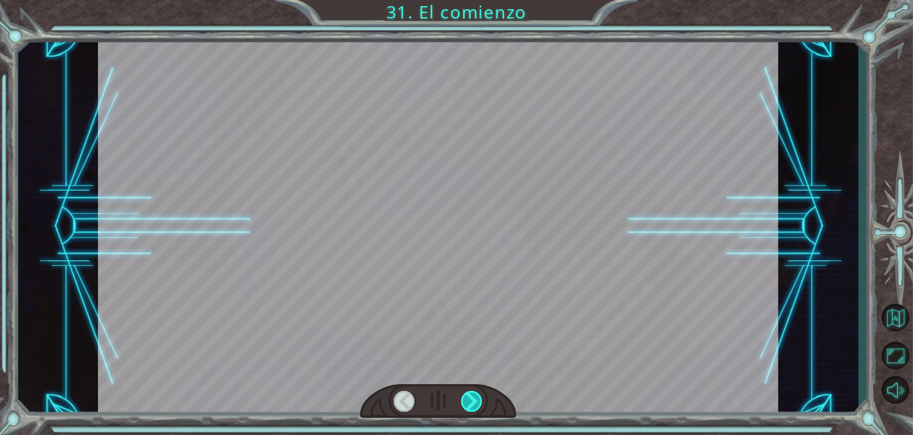
click at [476, 393] on div at bounding box center [471, 401] width 21 height 21
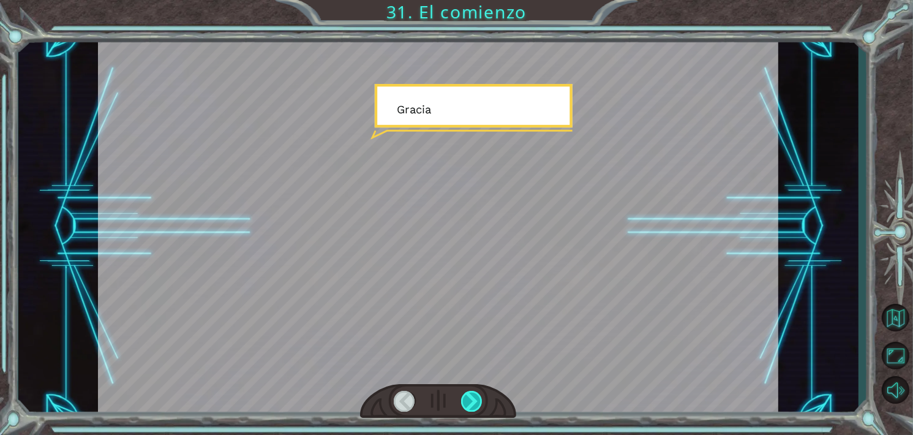
click at [476, 393] on div at bounding box center [471, 401] width 21 height 21
click at [477, 393] on div at bounding box center [471, 401] width 21 height 21
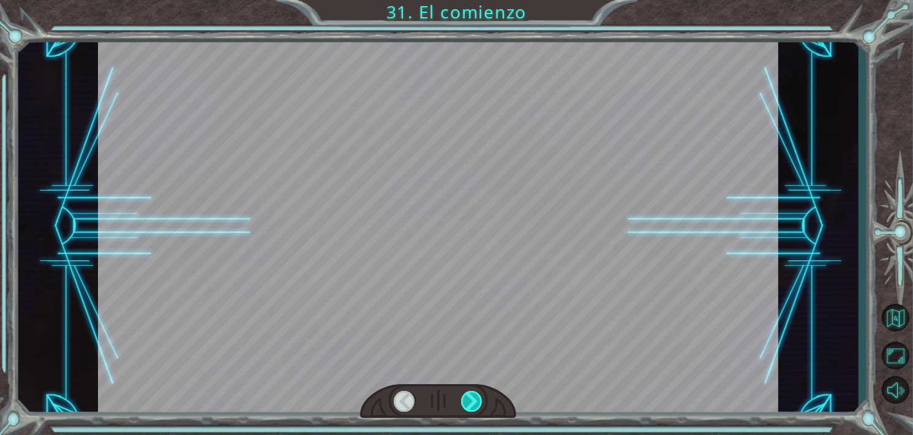
click at [477, 393] on div at bounding box center [471, 401] width 21 height 21
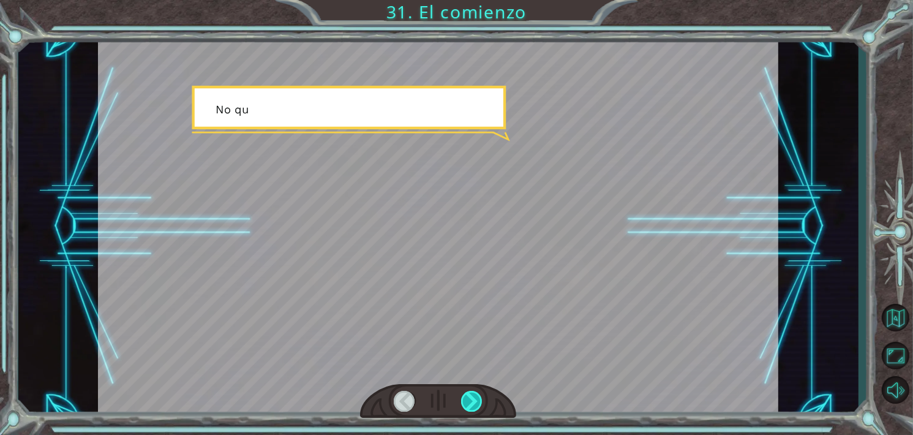
click at [477, 393] on div at bounding box center [471, 401] width 21 height 21
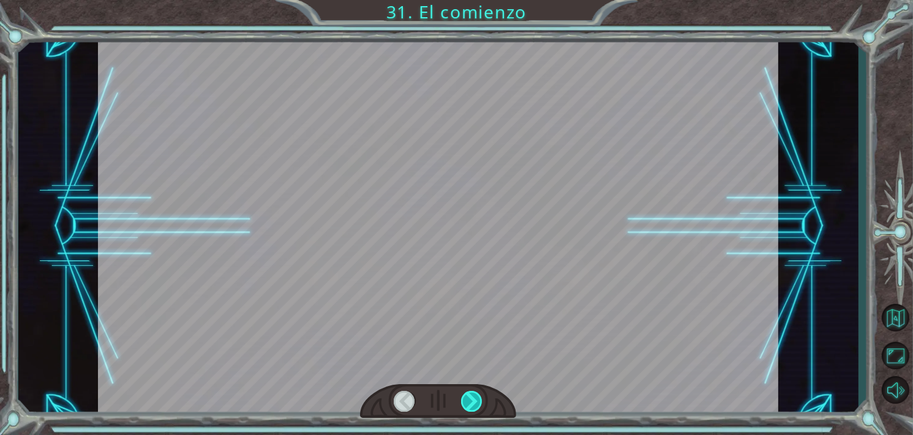
click at [477, 393] on div at bounding box center [471, 401] width 21 height 21
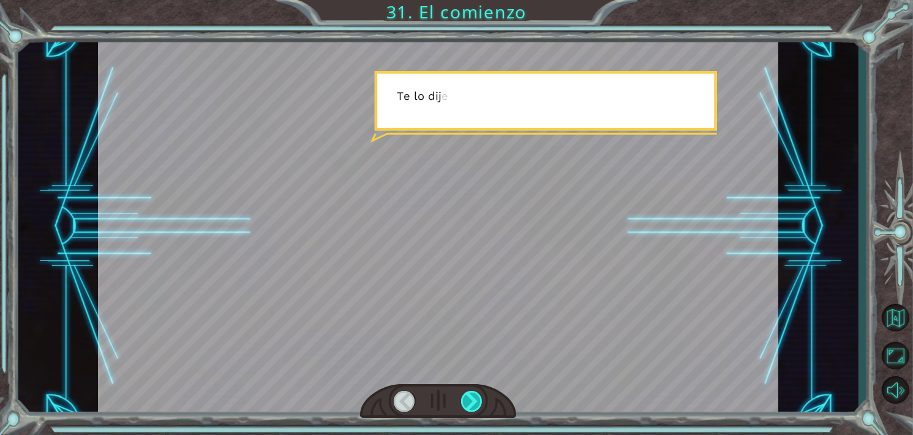
click at [477, 393] on div at bounding box center [471, 401] width 21 height 21
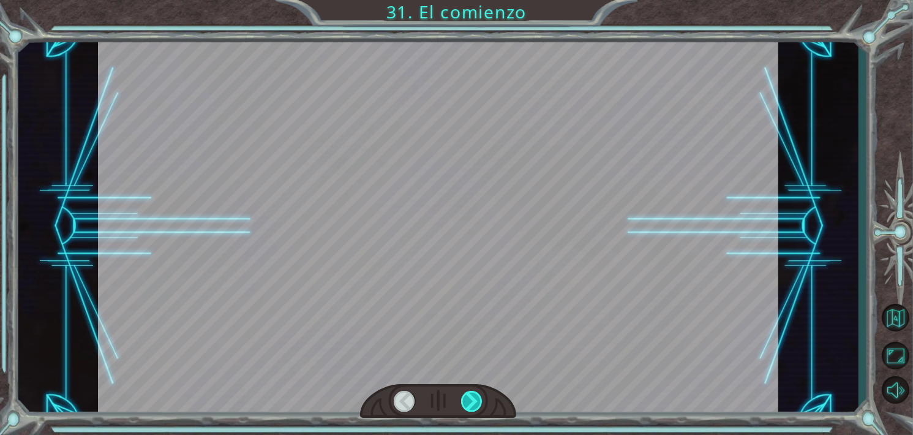
click at [477, 393] on div at bounding box center [471, 401] width 21 height 21
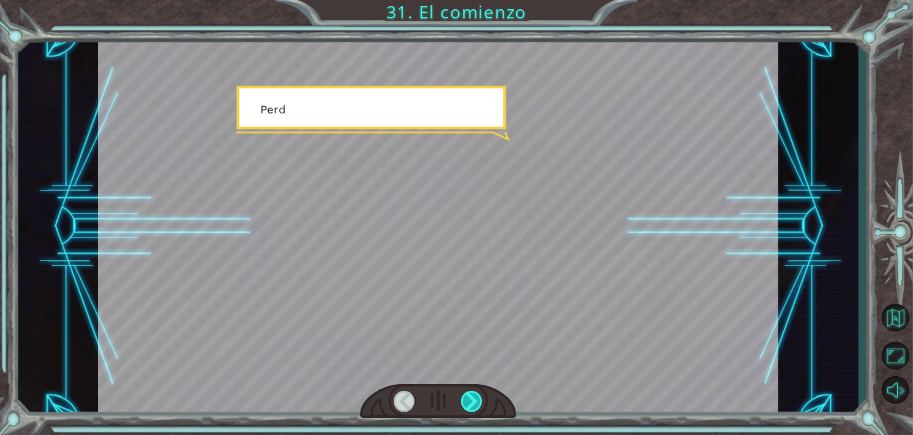
click at [477, 393] on div at bounding box center [471, 401] width 21 height 21
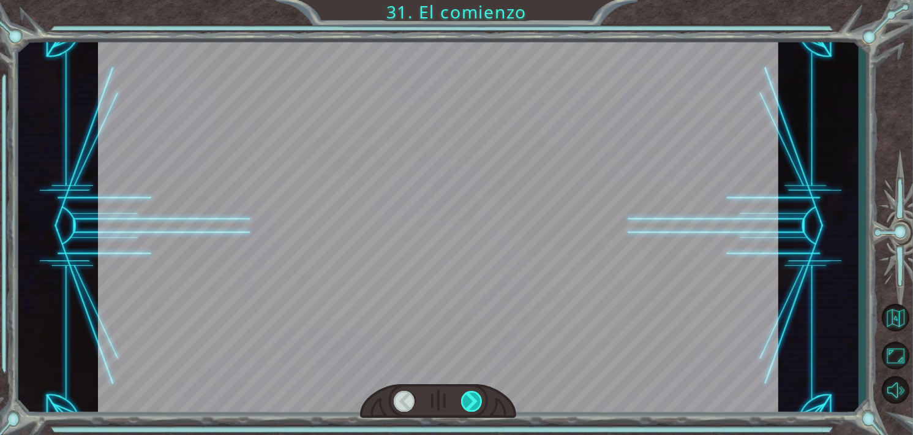
click at [477, 393] on div at bounding box center [471, 401] width 21 height 21
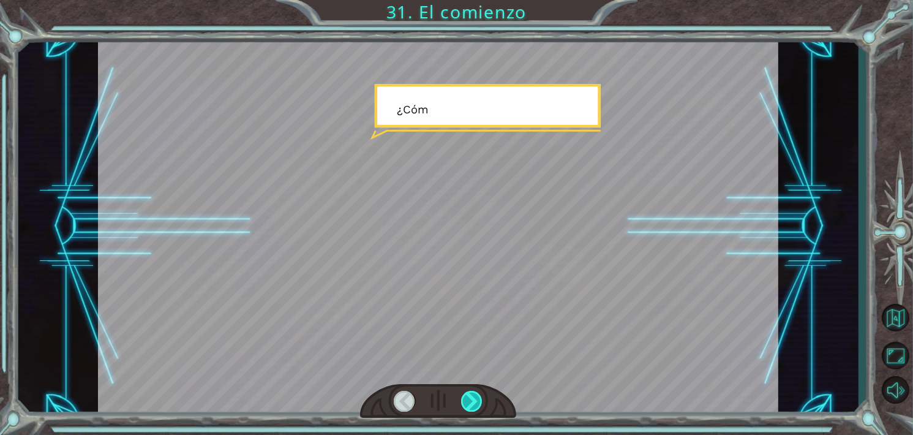
click at [477, 393] on div at bounding box center [471, 401] width 21 height 21
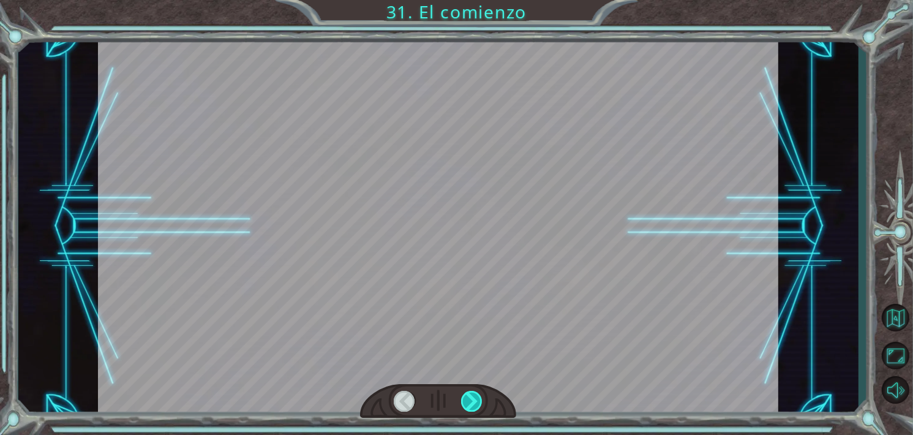
click at [477, 393] on div at bounding box center [471, 401] width 21 height 21
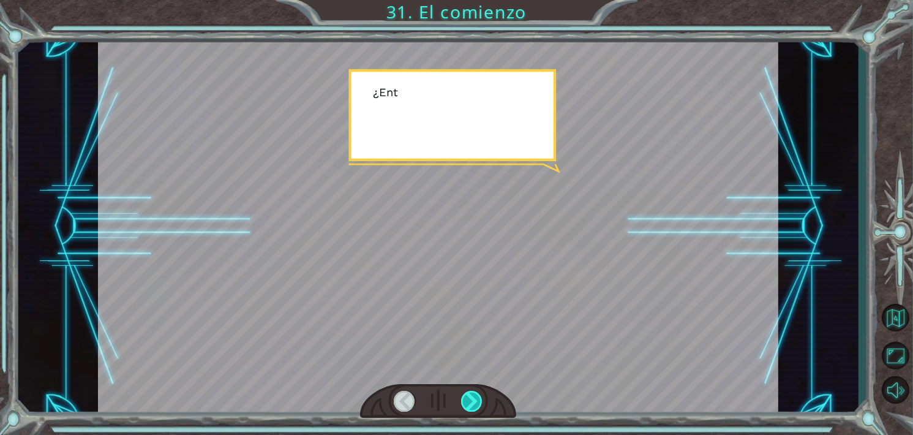
click at [477, 393] on div at bounding box center [471, 401] width 21 height 21
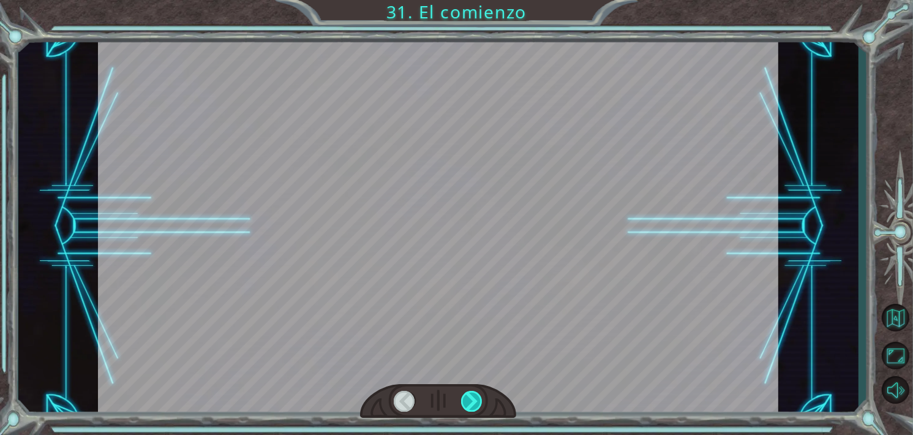
click at [477, 393] on div at bounding box center [471, 401] width 21 height 21
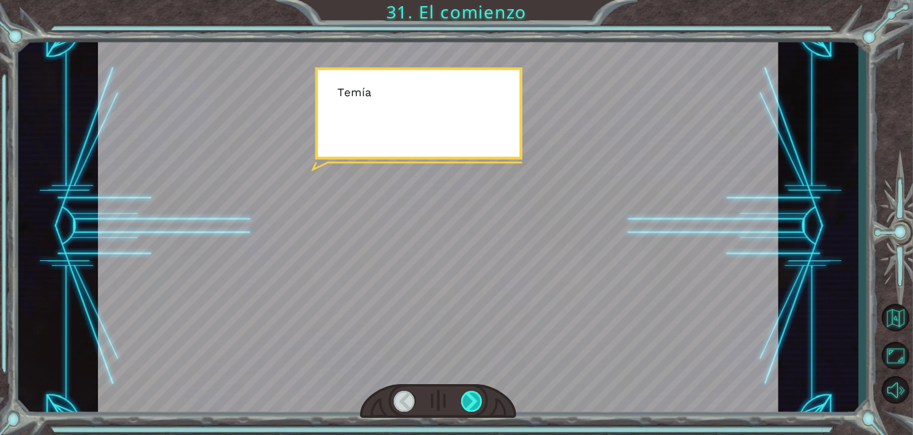
click at [477, 393] on div at bounding box center [471, 401] width 21 height 21
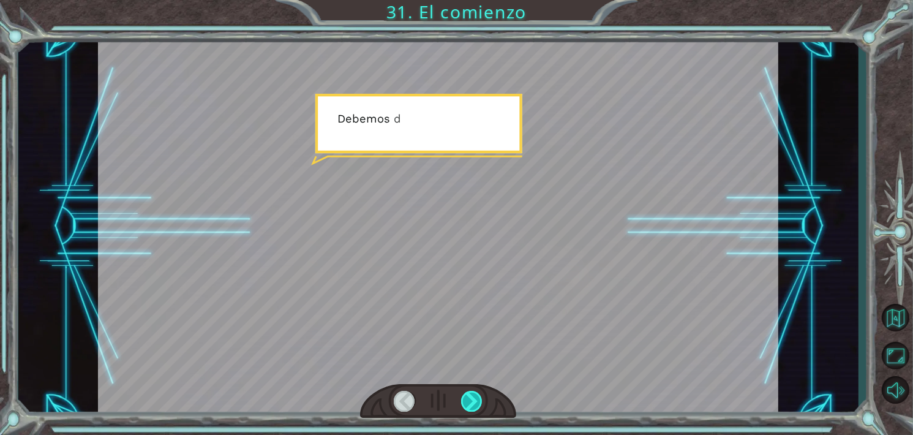
click at [477, 393] on div at bounding box center [471, 401] width 21 height 21
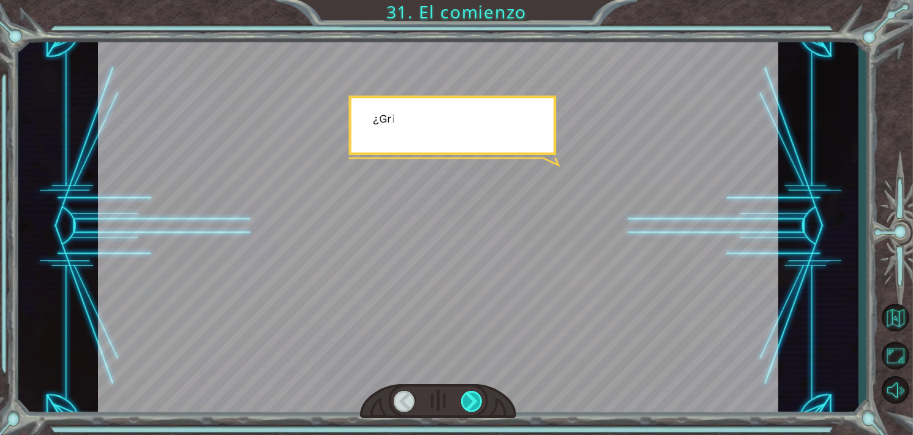
click at [477, 393] on div at bounding box center [471, 401] width 21 height 21
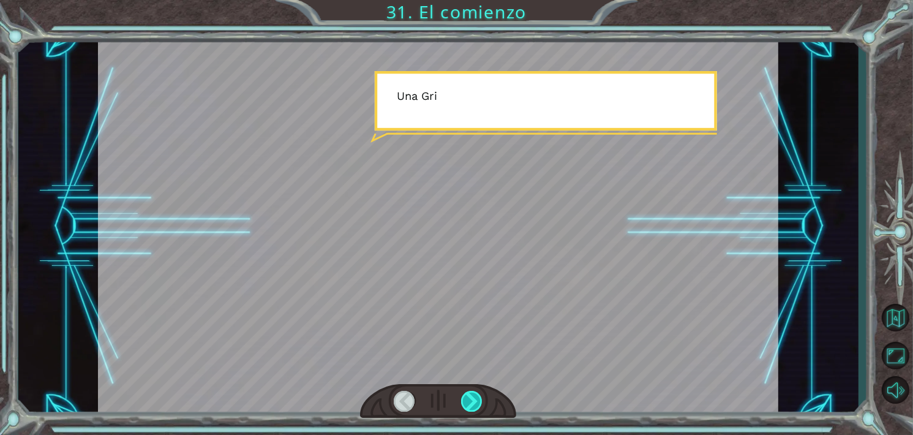
click at [477, 391] on div at bounding box center [471, 401] width 21 height 21
click at [478, 391] on div at bounding box center [471, 401] width 21 height 21
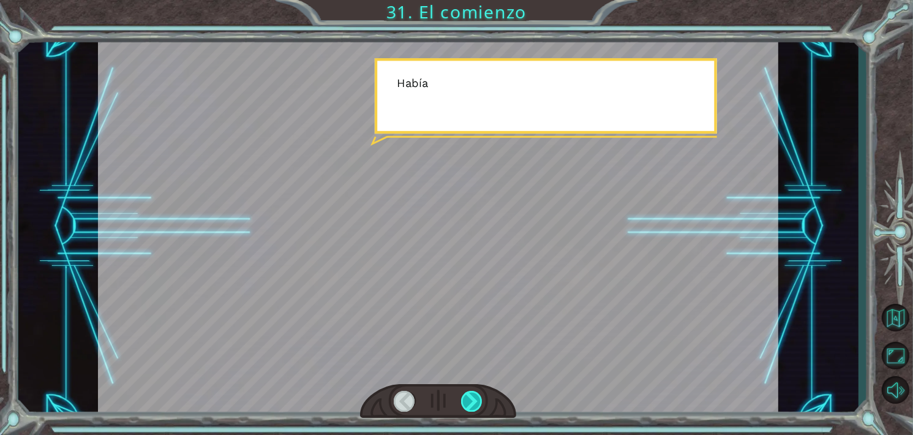
click at [478, 391] on div at bounding box center [471, 401] width 21 height 21
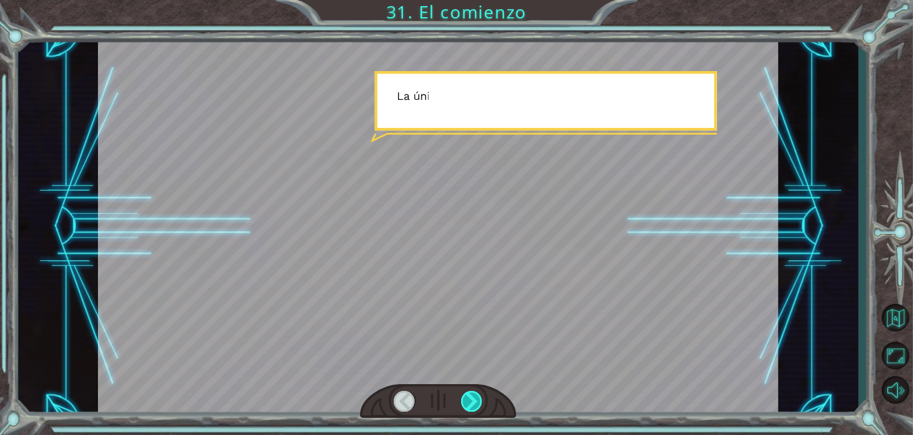
click at [478, 391] on div at bounding box center [471, 401] width 21 height 21
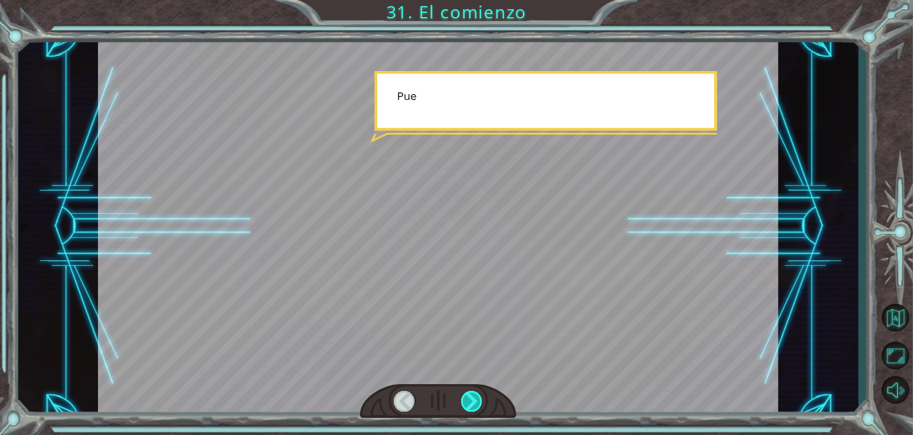
click at [478, 391] on div at bounding box center [471, 401] width 21 height 21
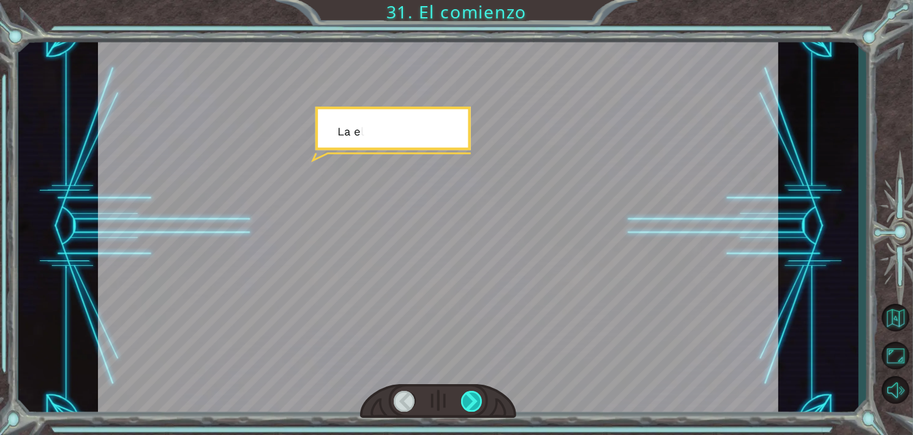
click at [478, 391] on div at bounding box center [471, 401] width 21 height 21
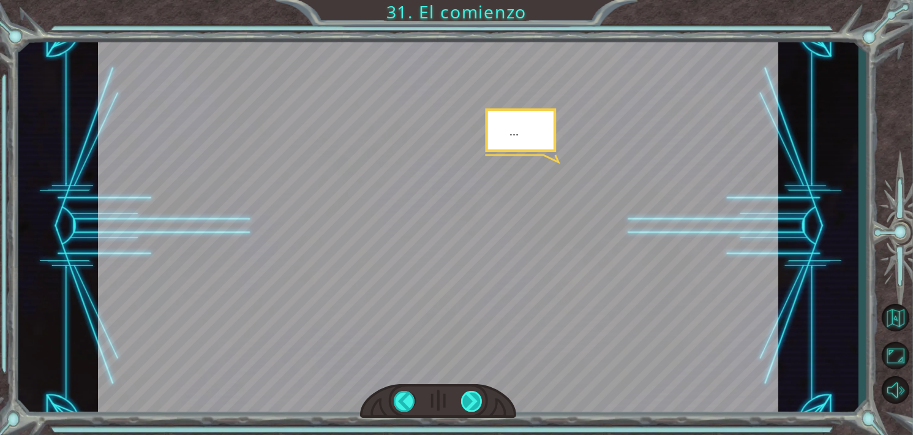
click at [478, 391] on div at bounding box center [471, 401] width 21 height 21
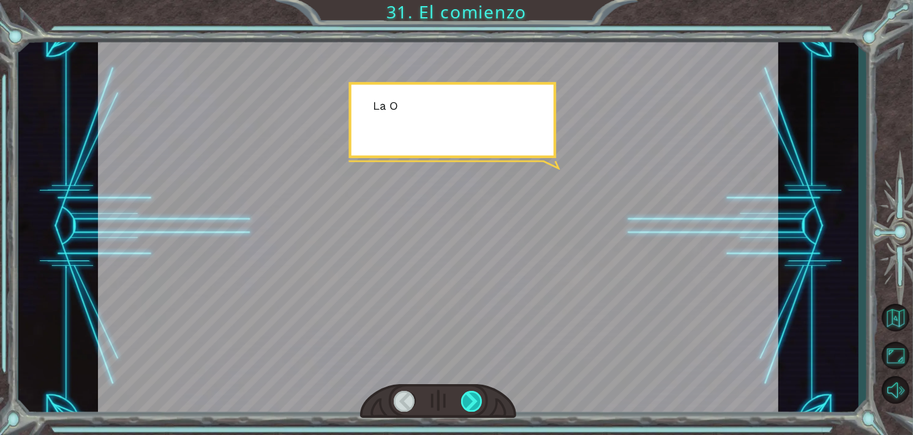
click at [478, 391] on div at bounding box center [471, 401] width 21 height 21
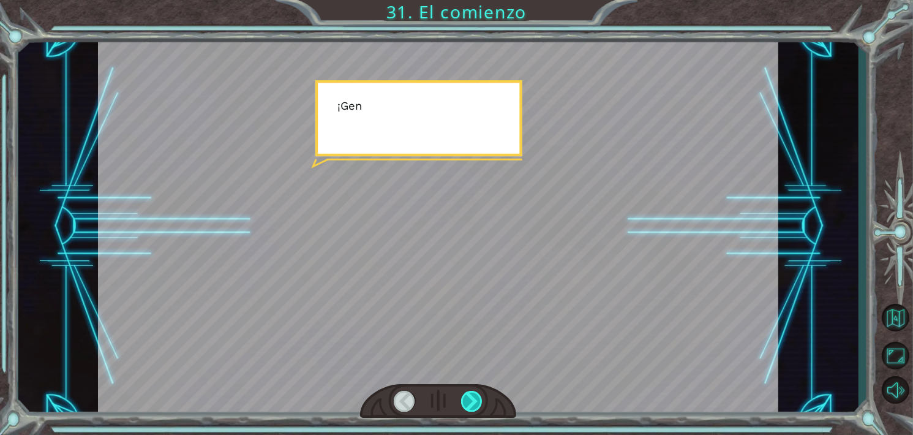
click at [478, 390] on div at bounding box center [438, 401] width 156 height 34
click at [479, 393] on div at bounding box center [438, 401] width 156 height 34
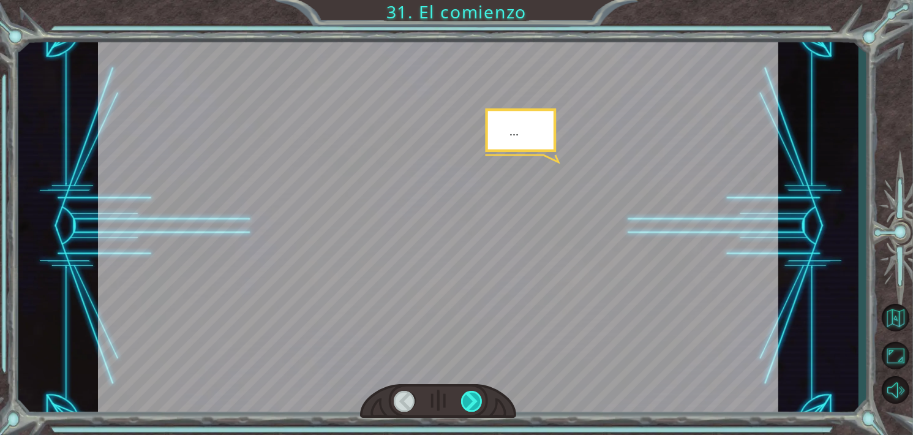
click at [476, 394] on div at bounding box center [471, 401] width 21 height 21
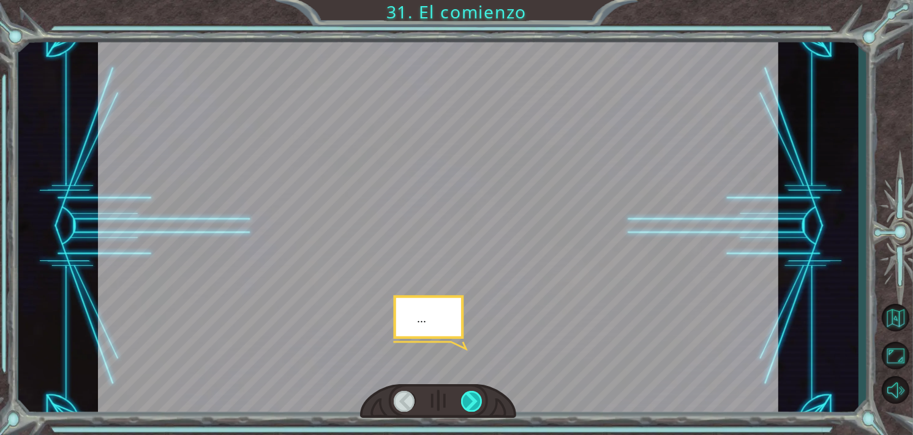
click at [472, 400] on div at bounding box center [471, 401] width 21 height 21
click at [470, 401] on div at bounding box center [471, 401] width 21 height 21
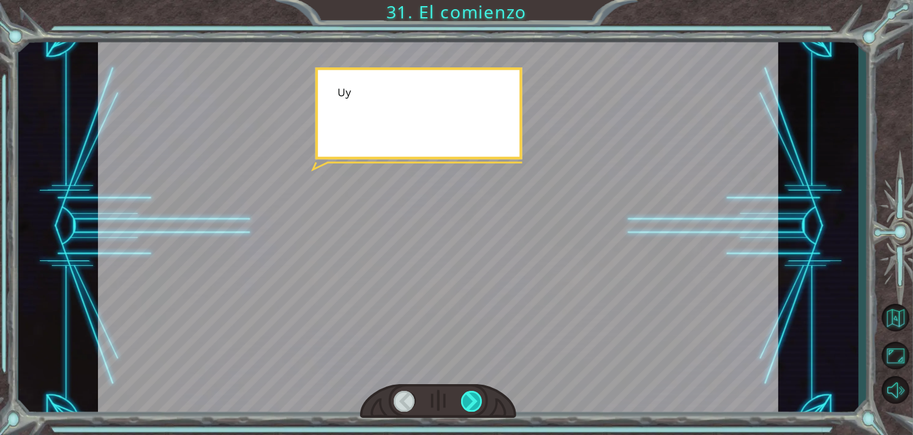
click at [470, 401] on div at bounding box center [471, 401] width 21 height 21
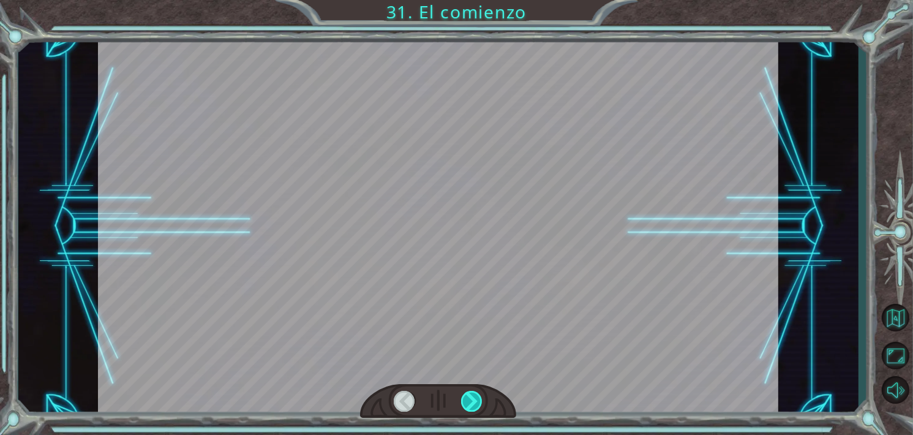
click at [470, 401] on div at bounding box center [471, 401] width 21 height 21
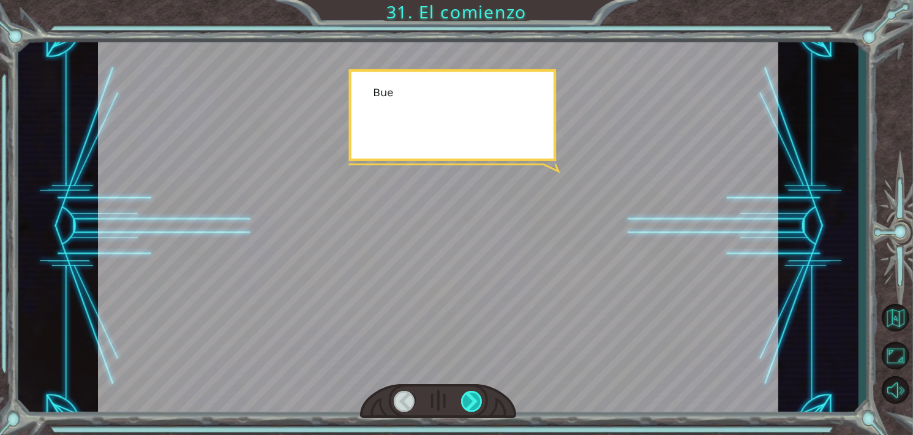
click at [470, 401] on div at bounding box center [471, 401] width 21 height 21
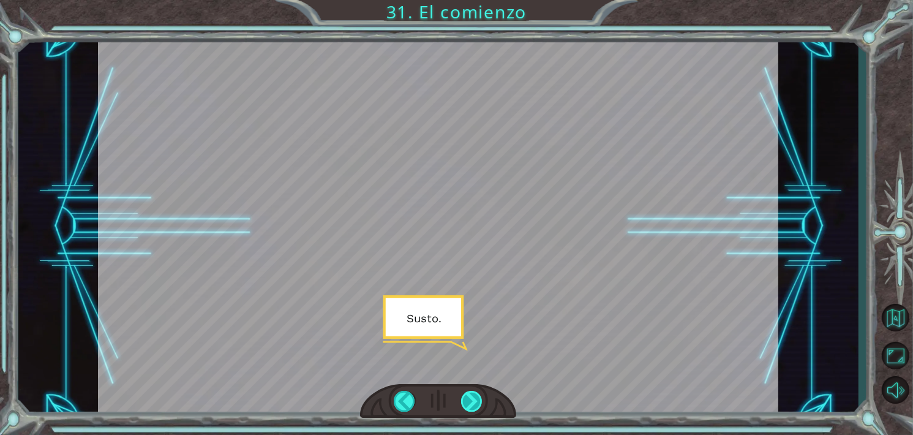
click at [470, 401] on div at bounding box center [471, 401] width 21 height 21
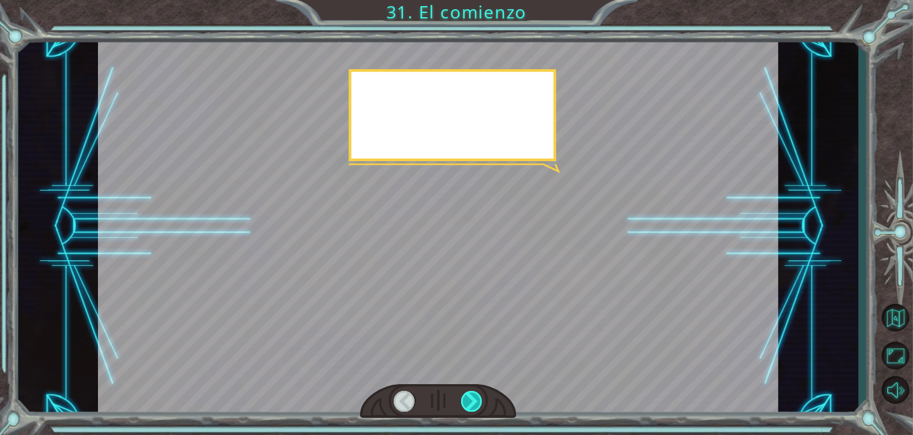
click at [470, 401] on div at bounding box center [471, 401] width 21 height 21
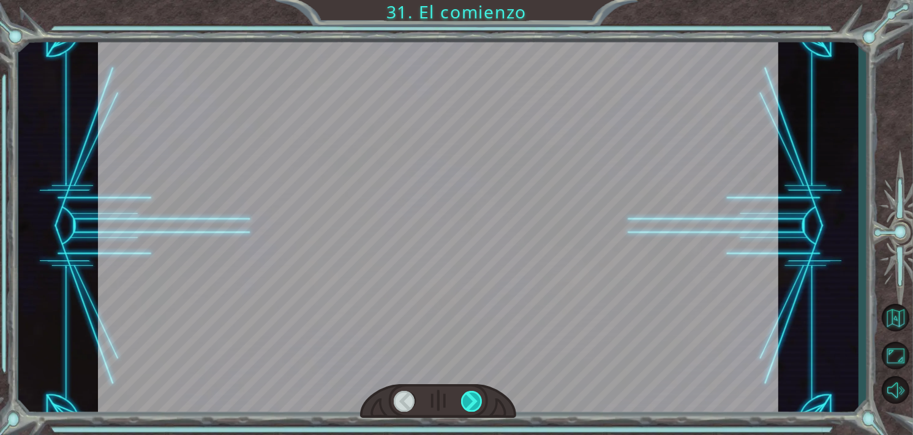
click at [470, 401] on div at bounding box center [471, 401] width 21 height 21
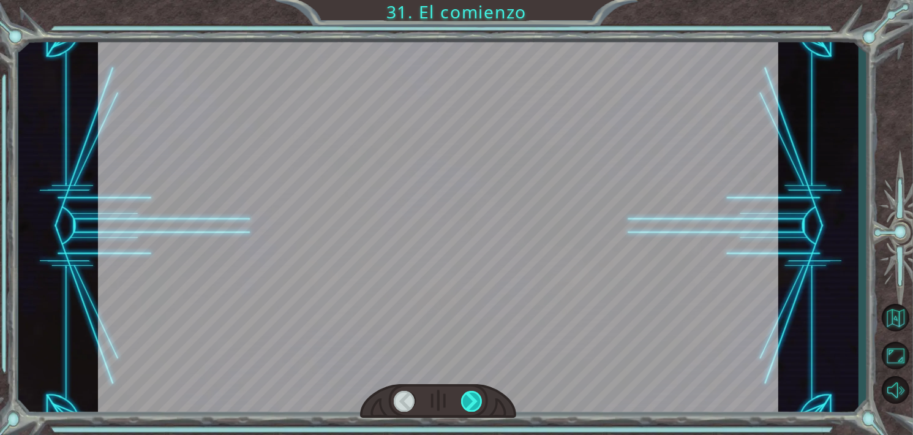
click at [470, 401] on div at bounding box center [471, 401] width 21 height 21
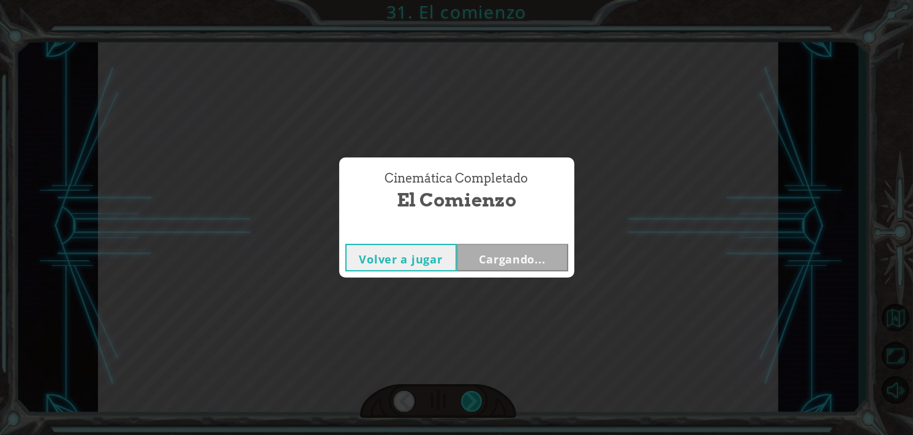
click at [470, 401] on div "Cinemática Completado El comienzo Volver a jugar Cargando..." at bounding box center [456, 217] width 913 height 435
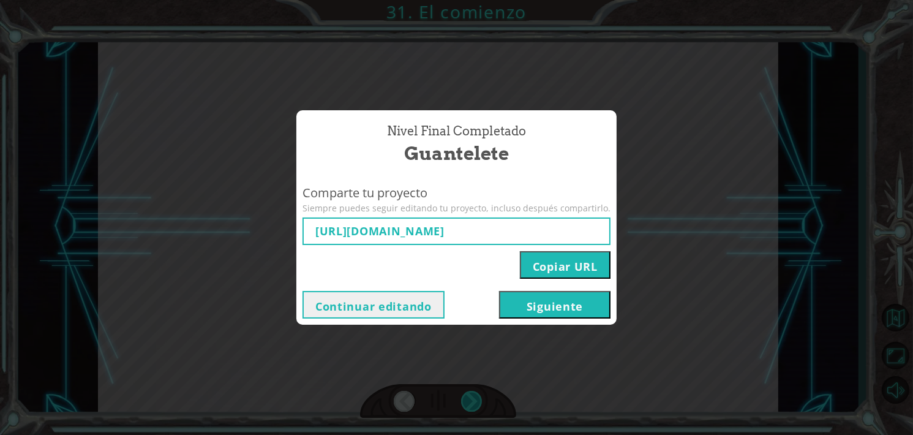
type input "[URL][DOMAIN_NAME]"
click at [586, 312] on button "Siguiente" at bounding box center [554, 305] width 111 height 28
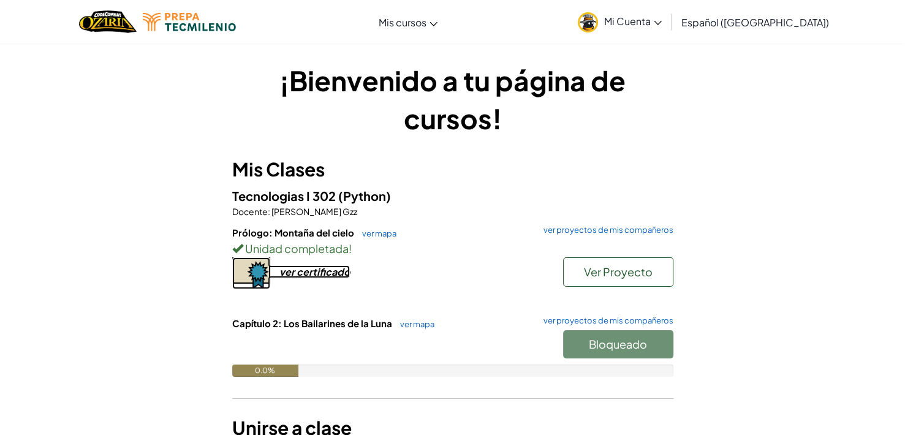
click at [311, 274] on div "ver certificado" at bounding box center [314, 271] width 70 height 13
